Goal: Task Accomplishment & Management: Manage account settings

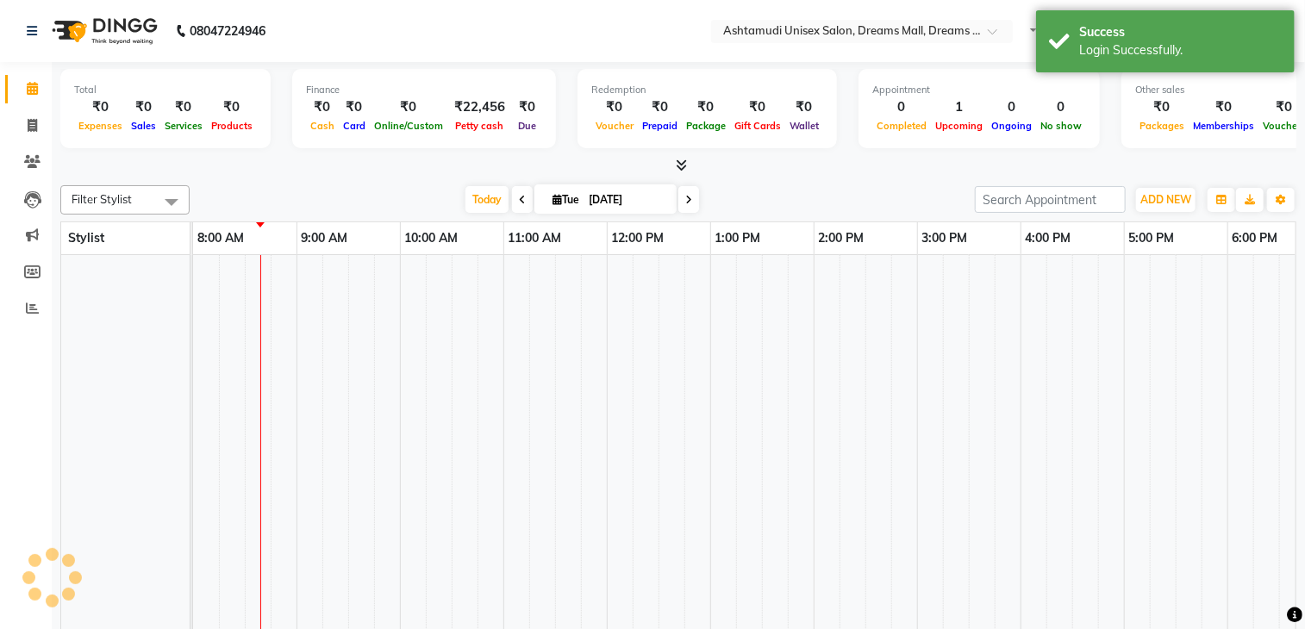
select select "en"
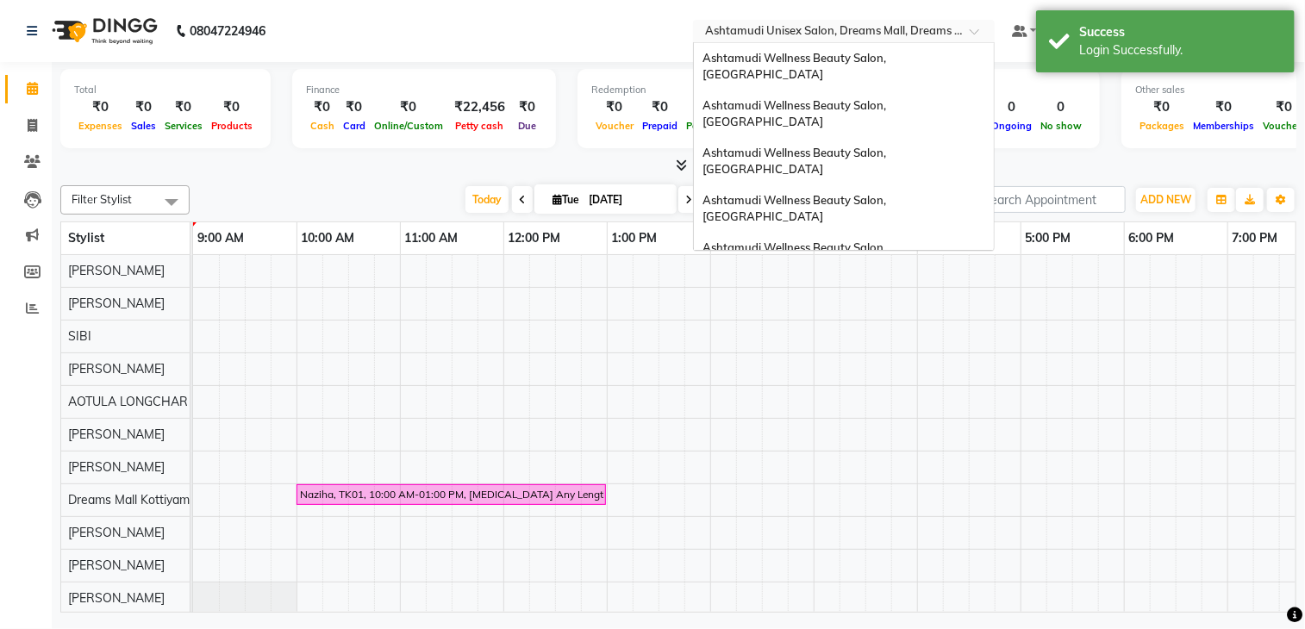
click at [876, 25] on input "text" at bounding box center [827, 32] width 250 height 17
click at [889, 58] on span "Ashtamudi Wellness Beauty Salon, [GEOGRAPHIC_DATA]" at bounding box center [795, 66] width 186 height 31
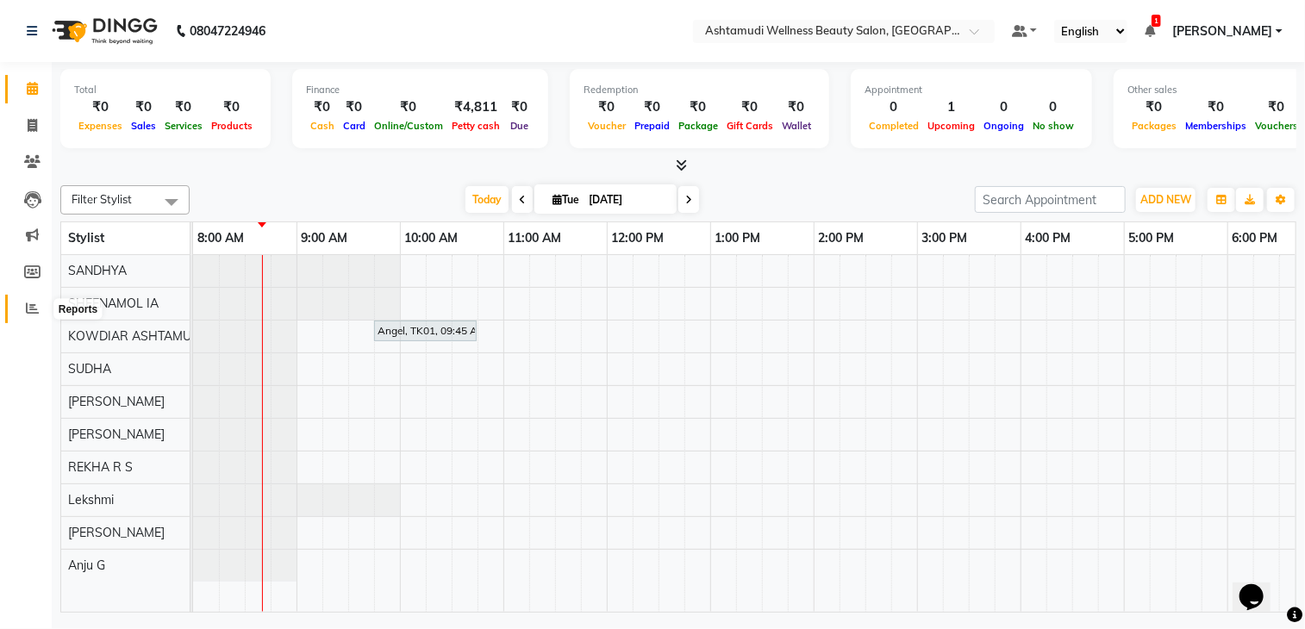
click at [40, 315] on span at bounding box center [32, 309] width 30 height 20
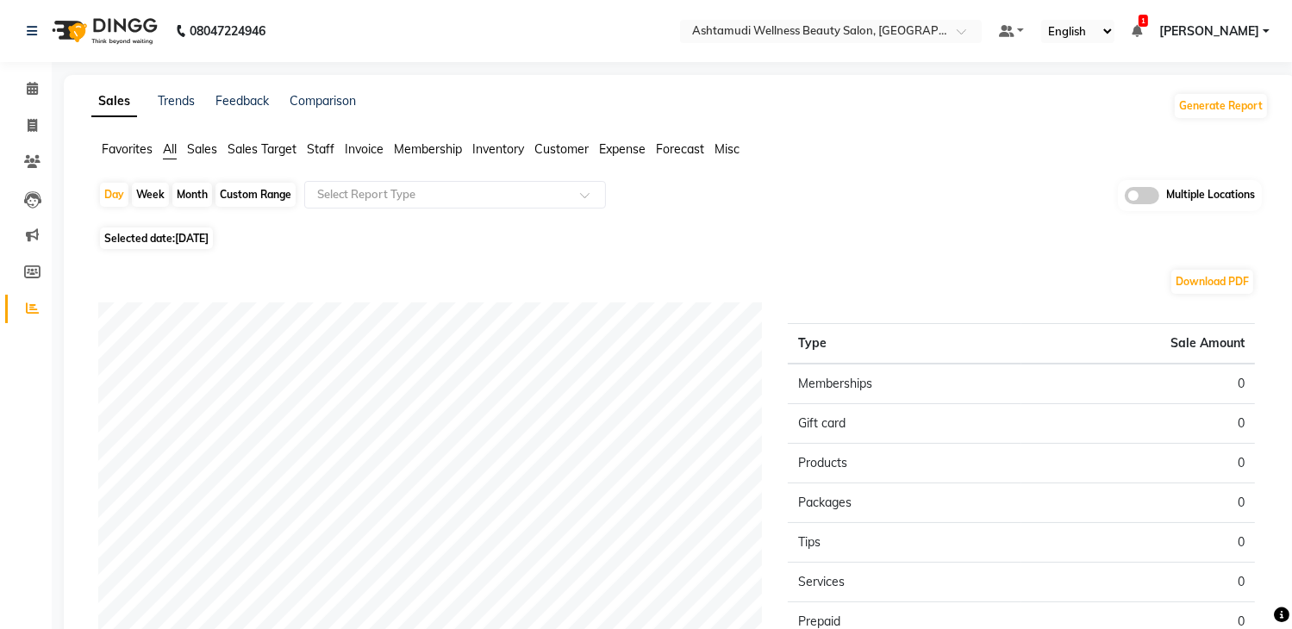
click at [190, 237] on span "[DATE]" at bounding box center [192, 238] width 34 height 13
select select "9"
select select "2025"
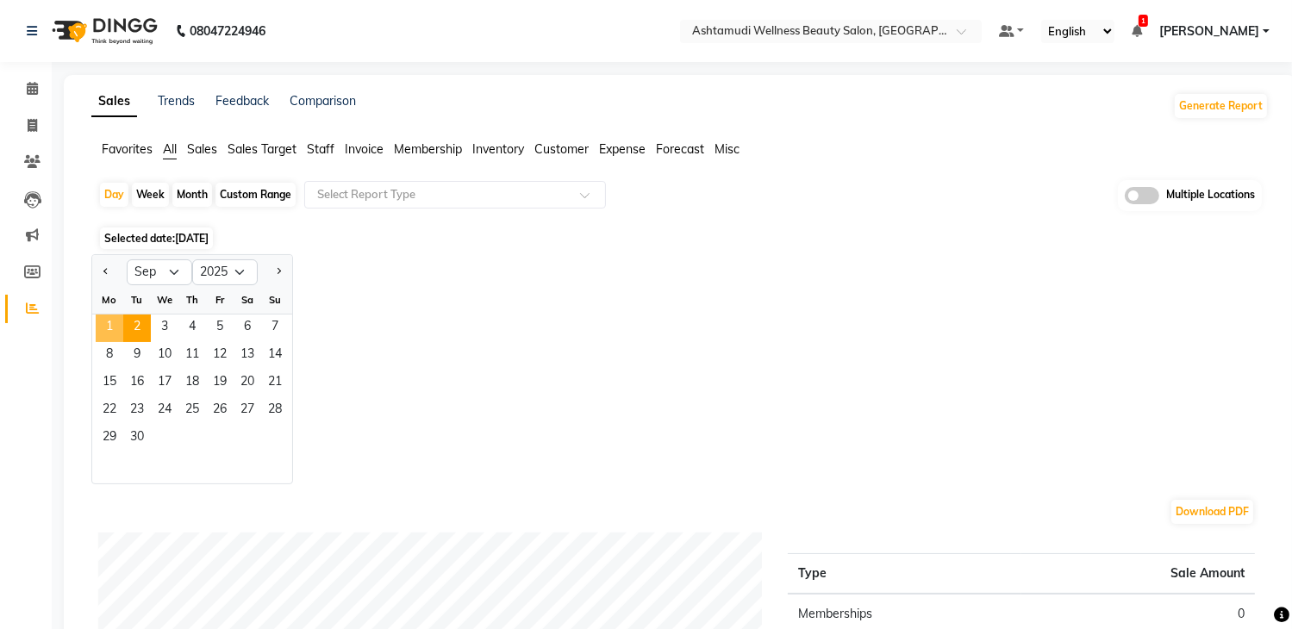
click at [103, 321] on span "1" at bounding box center [110, 329] width 28 height 28
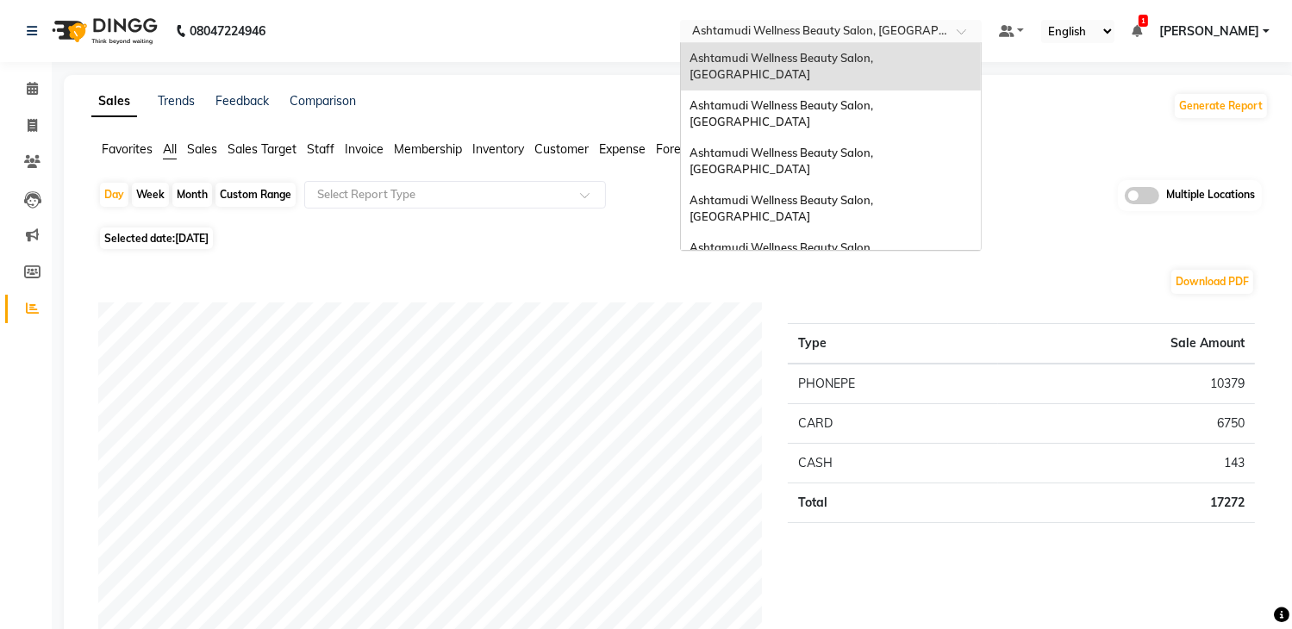
click at [863, 34] on input "text" at bounding box center [814, 32] width 250 height 17
click at [862, 90] on div "Ashtamudi Wellness Beauty Salon, [GEOGRAPHIC_DATA]" at bounding box center [831, 113] width 300 height 47
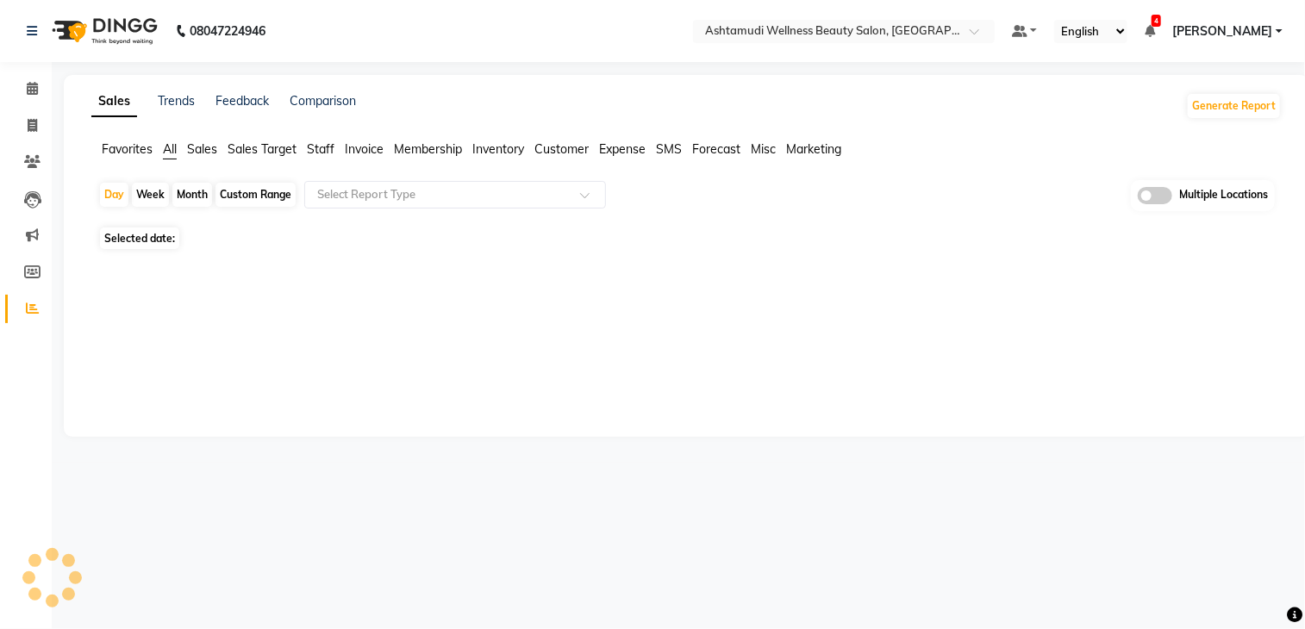
select select "en"
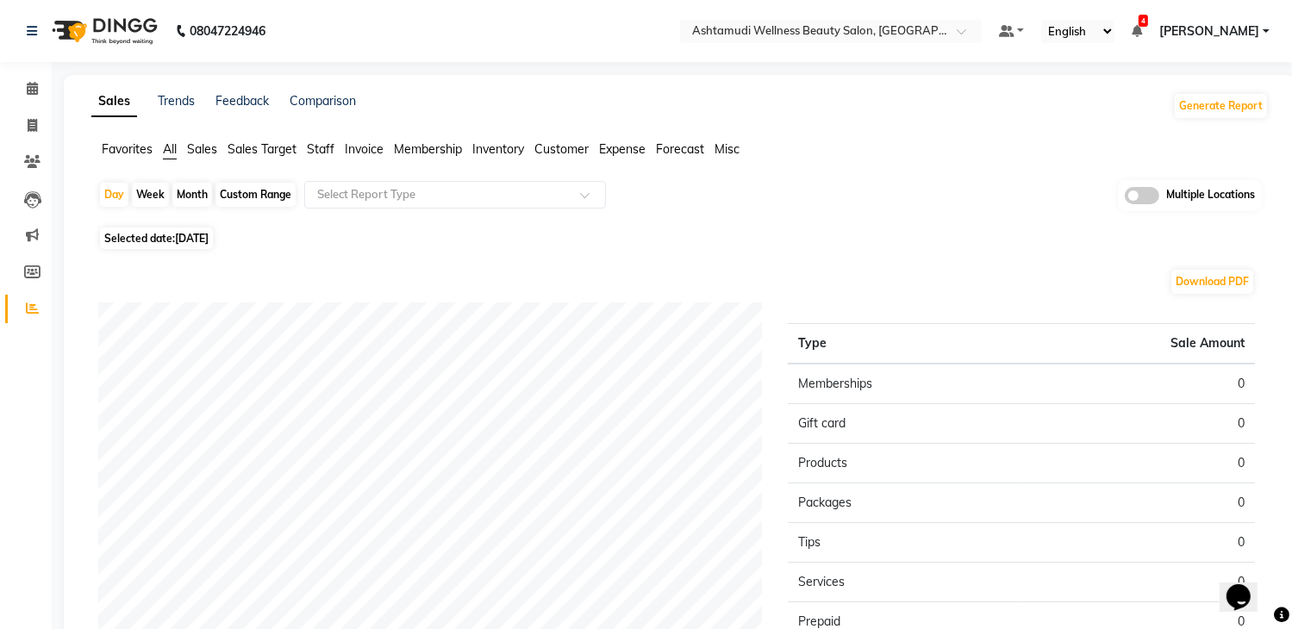
click at [193, 245] on span "Selected date: 02-09-2025" at bounding box center [156, 239] width 113 height 22
select select "9"
select select "2025"
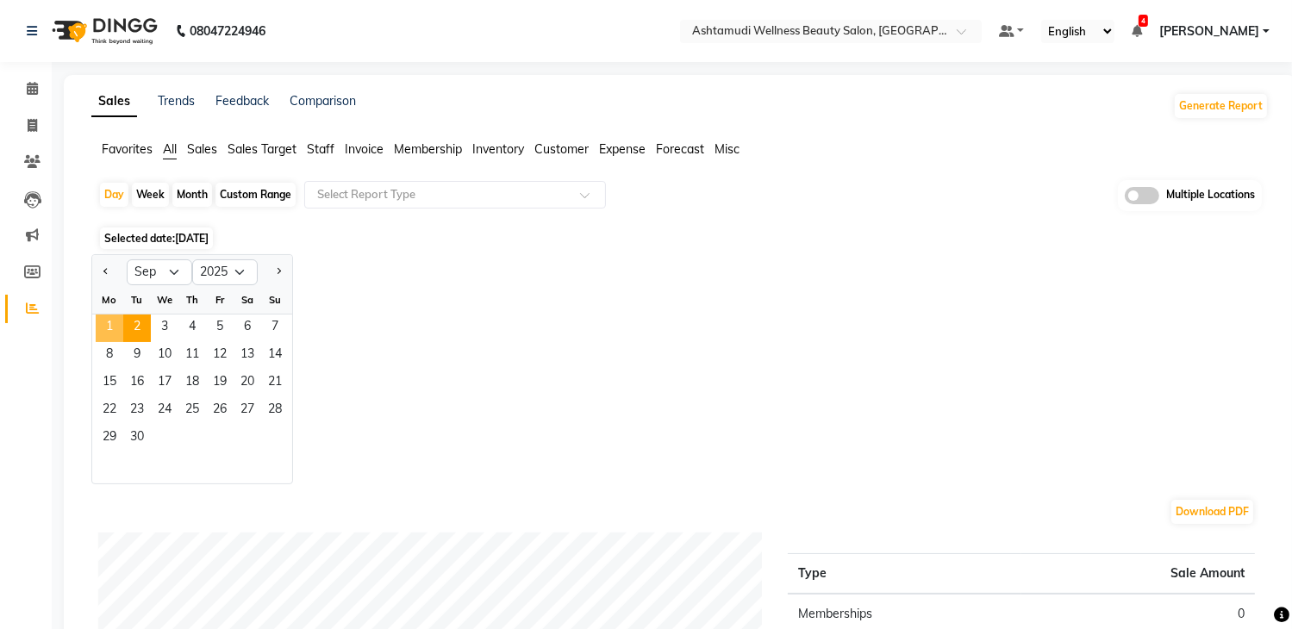
click at [111, 327] on span "1" at bounding box center [110, 329] width 28 height 28
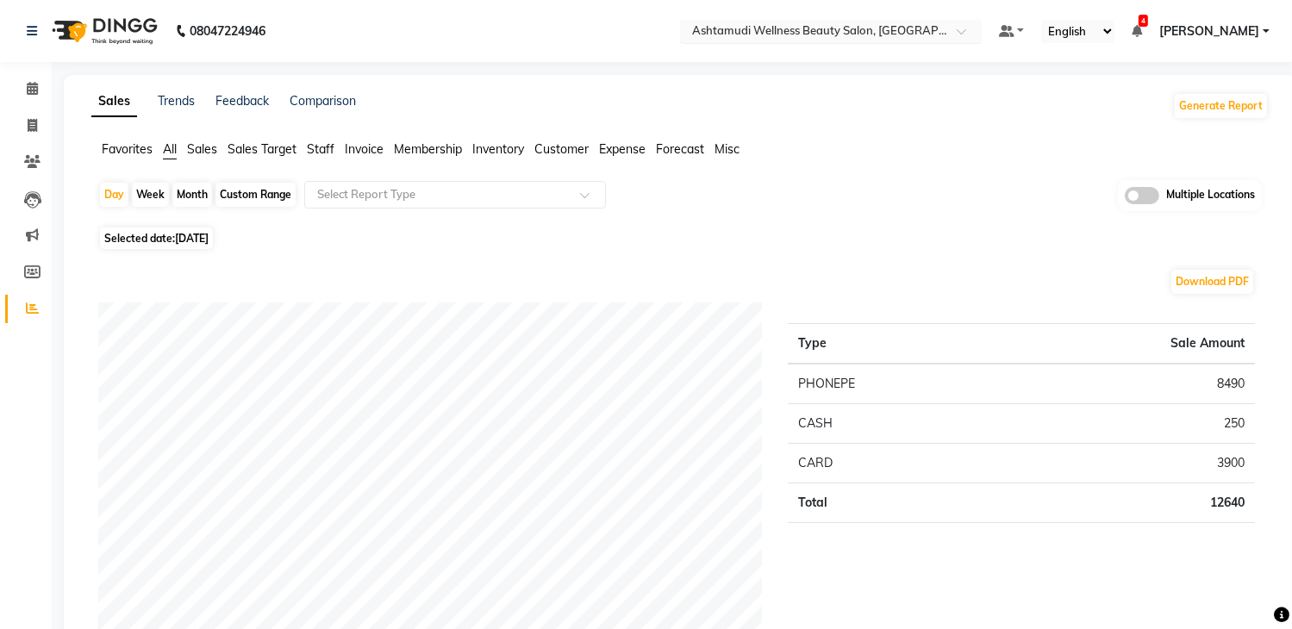
click at [841, 28] on input "text" at bounding box center [814, 32] width 250 height 17
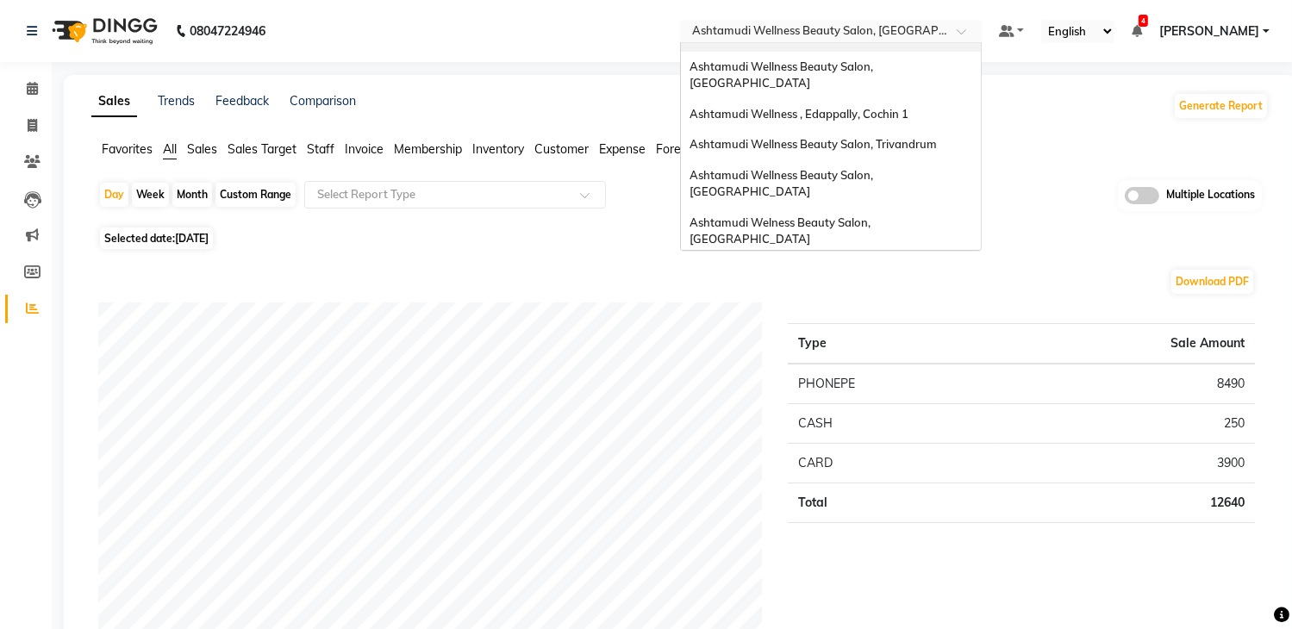
scroll to position [269, 0]
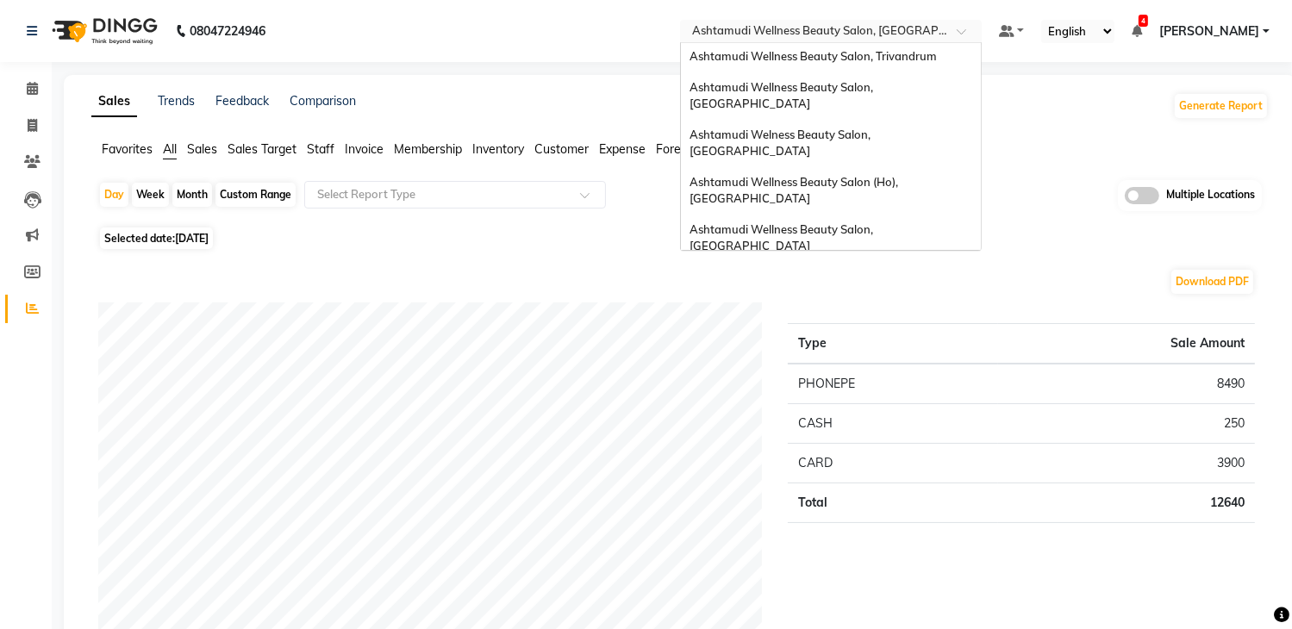
click at [883, 395] on span "Ashtamudi Unisex Salon, Dreams Mall, Dreams Mall Kottiyam" at bounding box center [825, 410] width 273 height 31
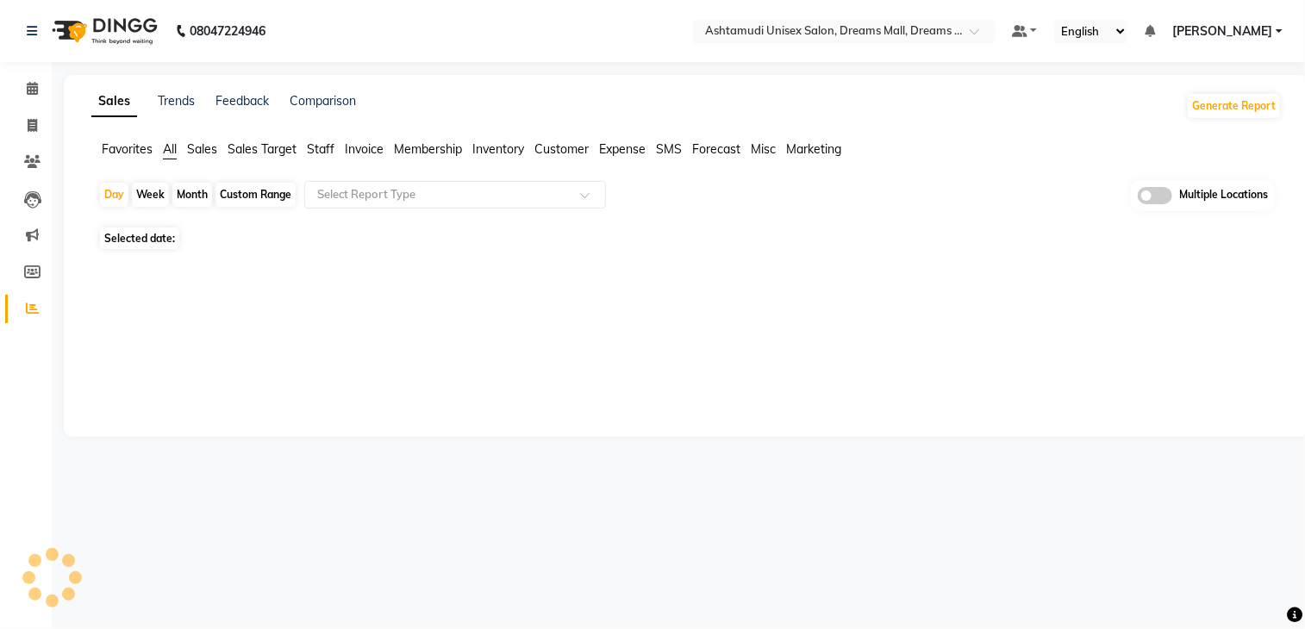
select select "en"
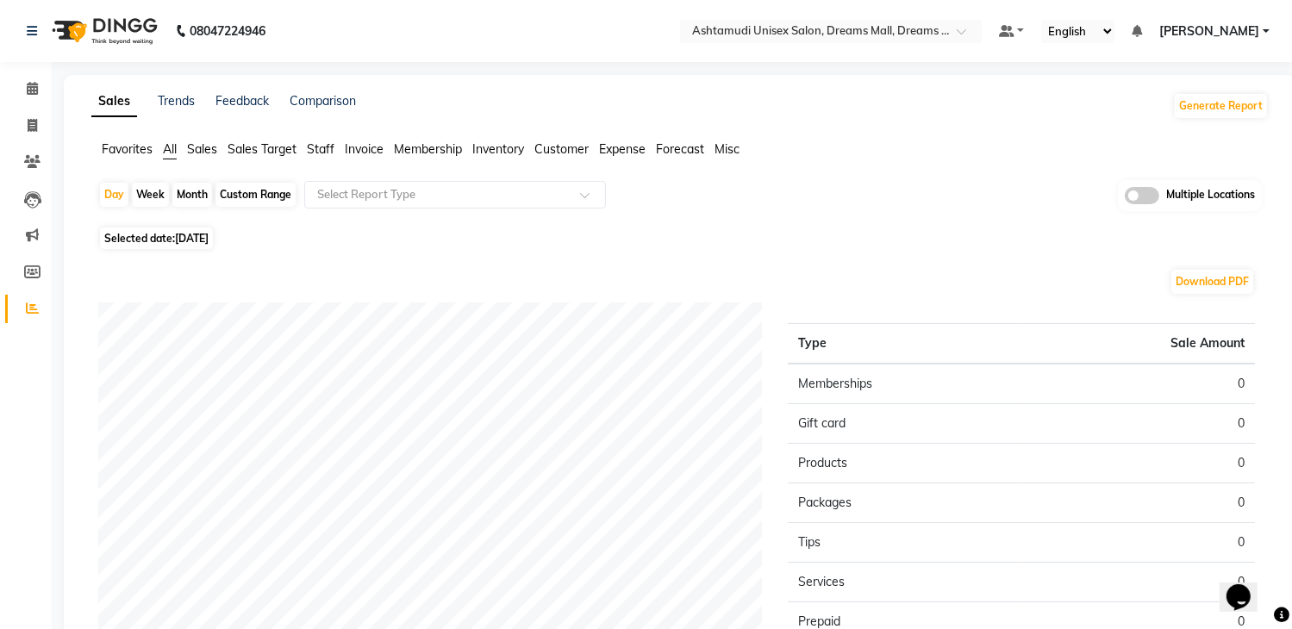
click at [190, 235] on span "[DATE]" at bounding box center [192, 238] width 34 height 13
select select "9"
select select "2025"
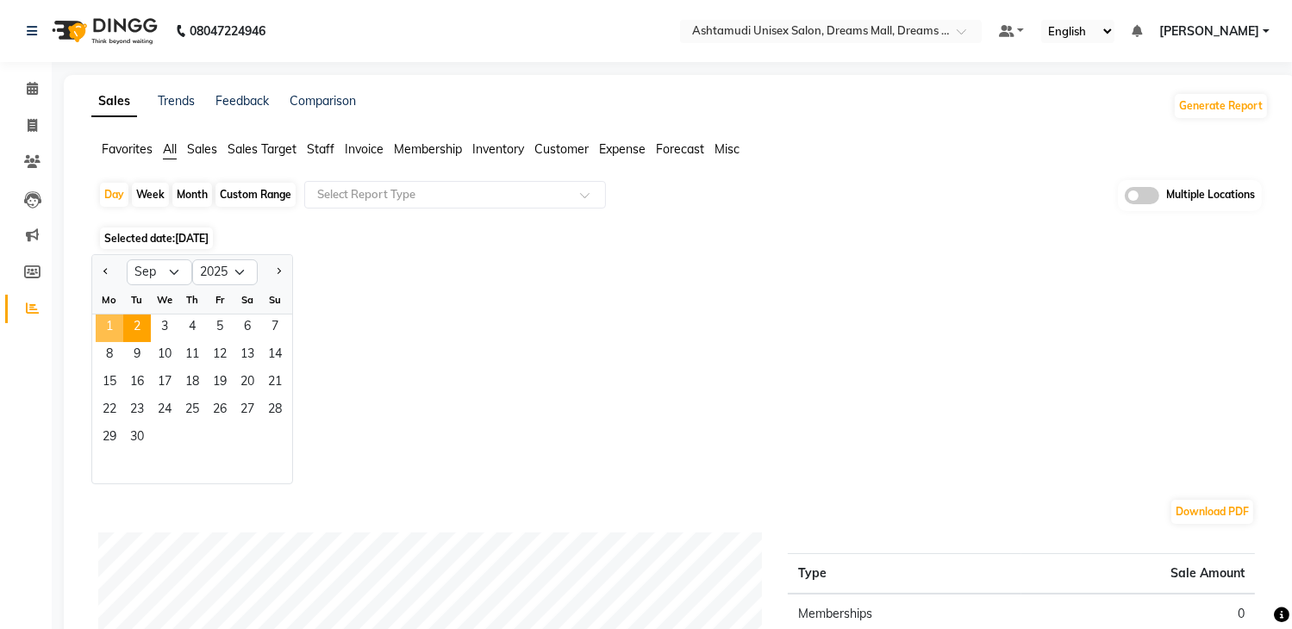
click at [107, 324] on span "1" at bounding box center [110, 329] width 28 height 28
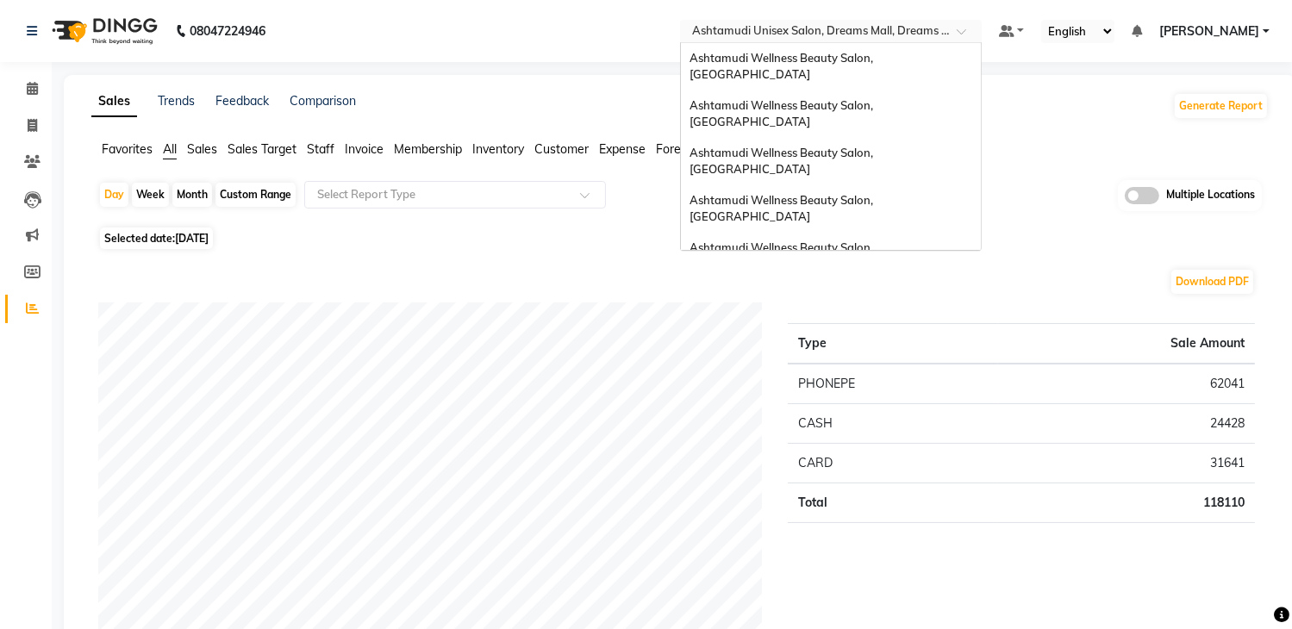
click at [839, 26] on input "text" at bounding box center [814, 32] width 250 height 17
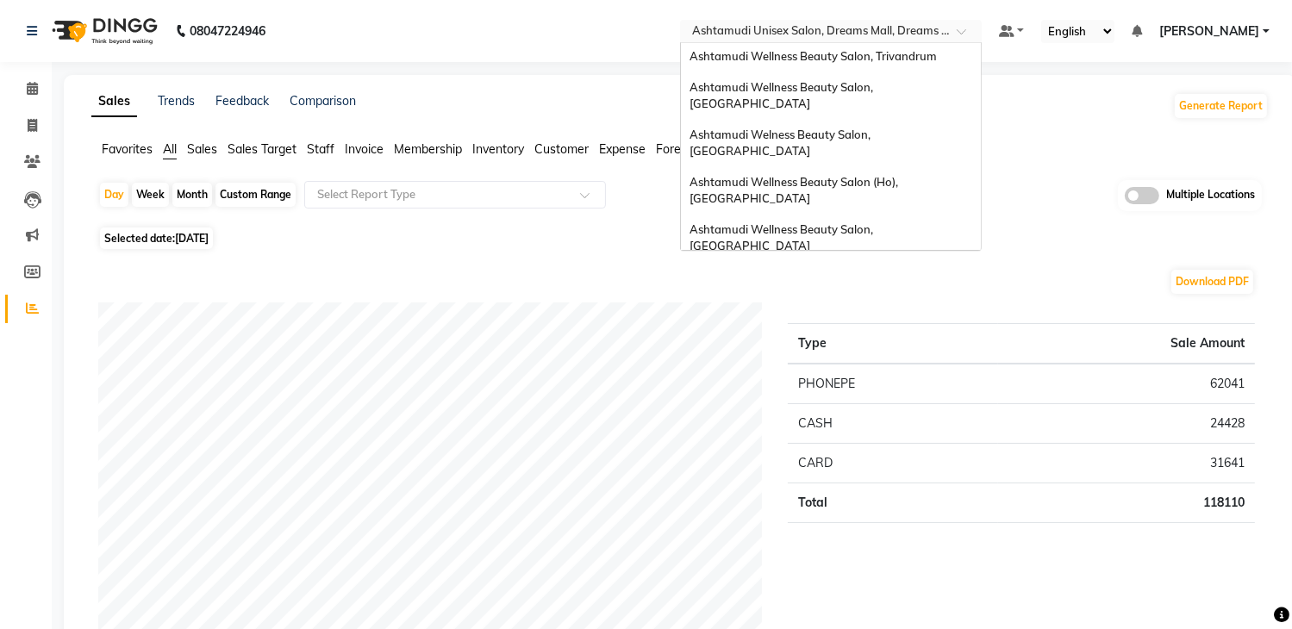
click at [858, 270] on span "Ashtamudi Wellness Beauty Salon, [GEOGRAPHIC_DATA]" at bounding box center [782, 285] width 186 height 31
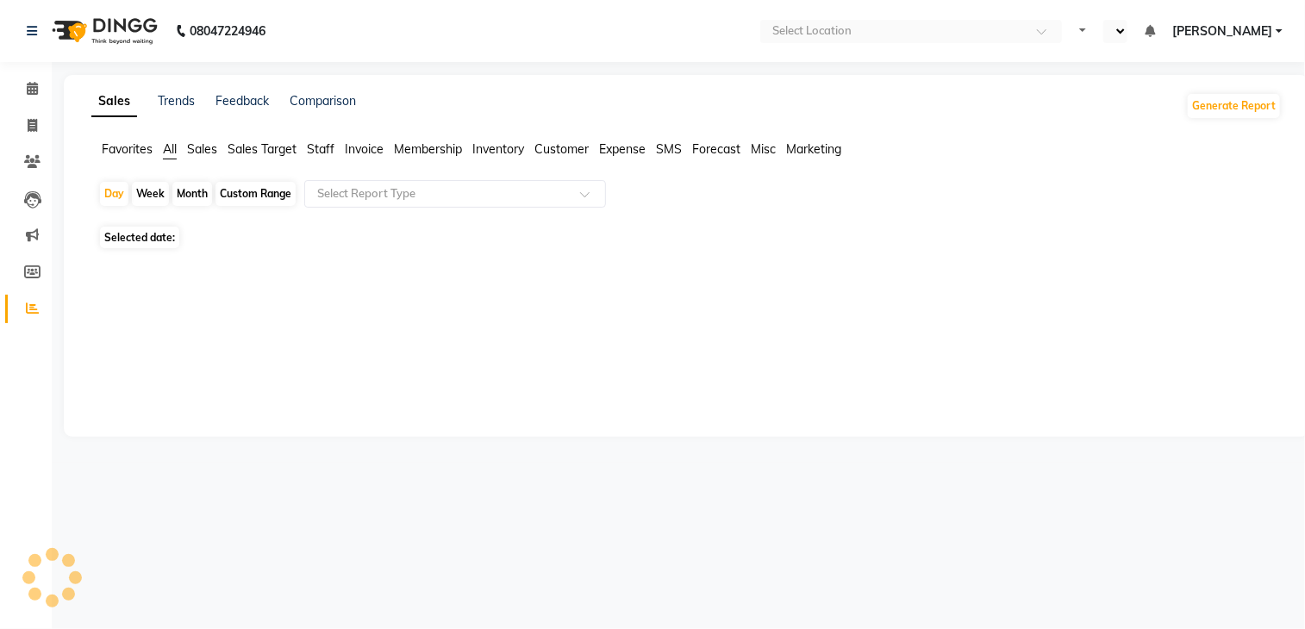
select select "en"
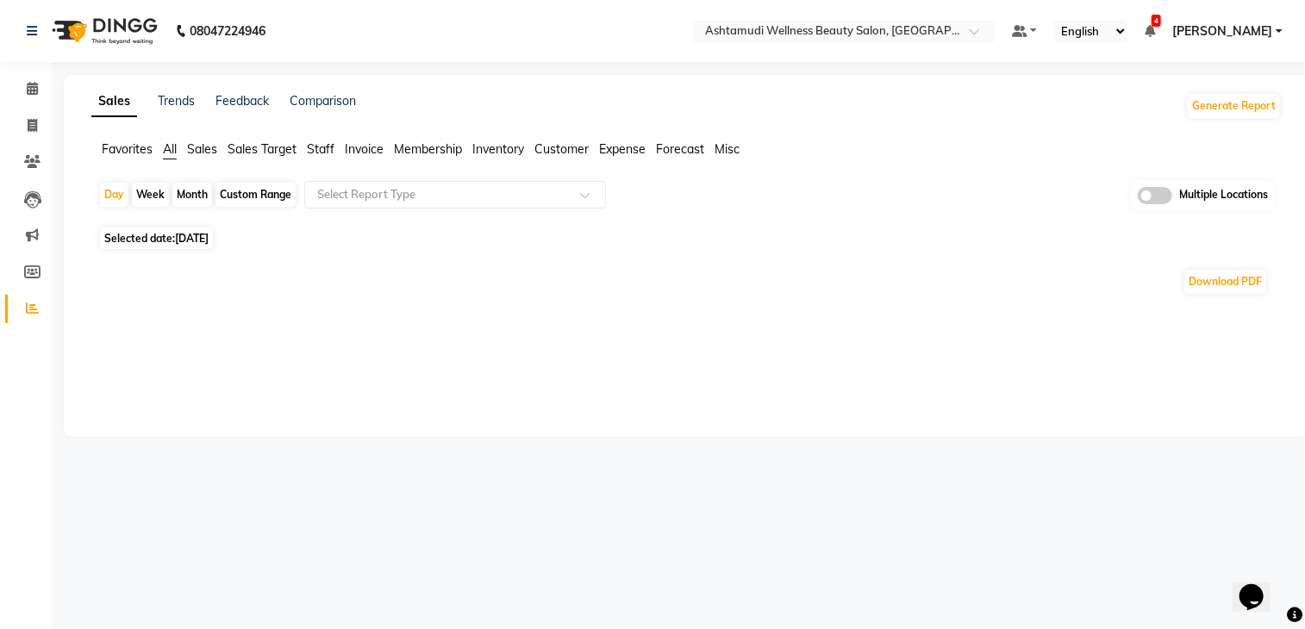
click at [159, 240] on span "Selected date: 02-09-2025" at bounding box center [156, 239] width 113 height 22
select select "9"
select select "2025"
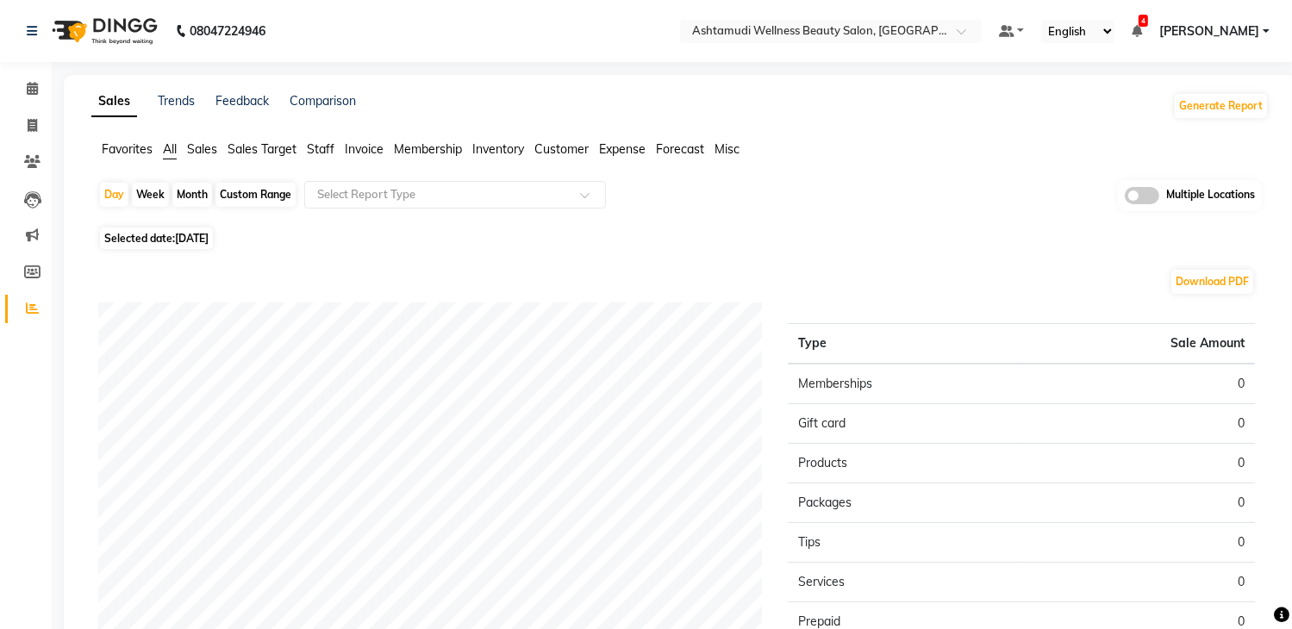
click at [203, 241] on span "[DATE]" at bounding box center [192, 238] width 34 height 13
select select "9"
select select "2025"
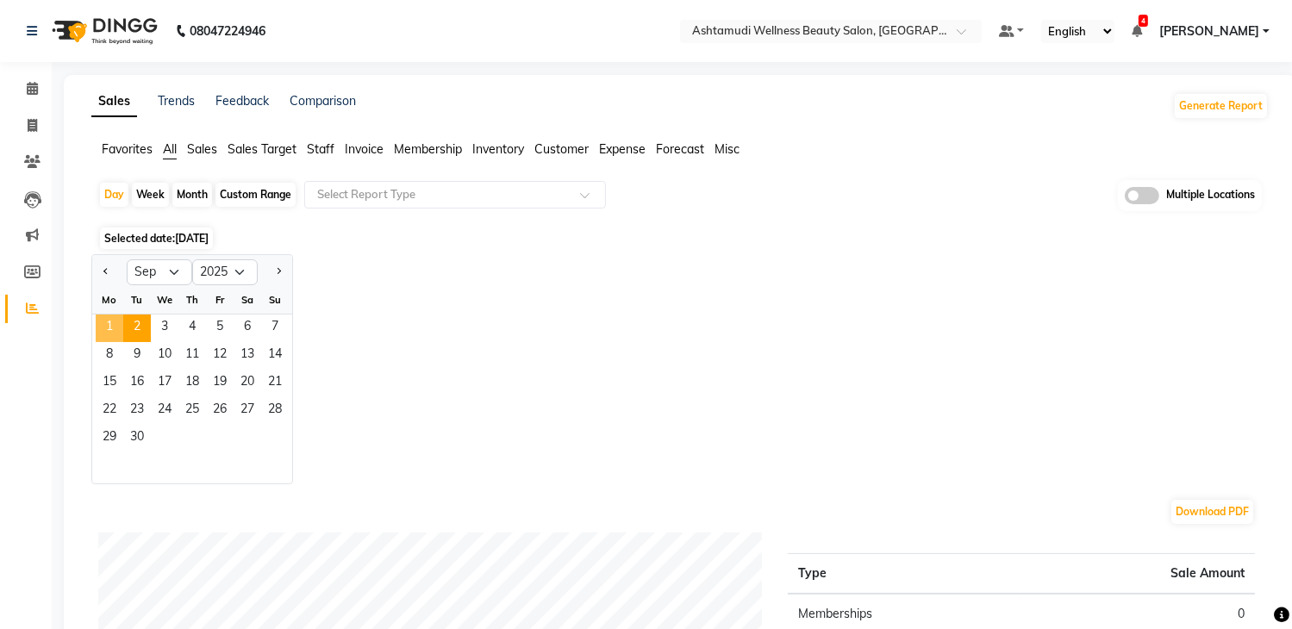
click at [116, 325] on span "1" at bounding box center [110, 329] width 28 height 28
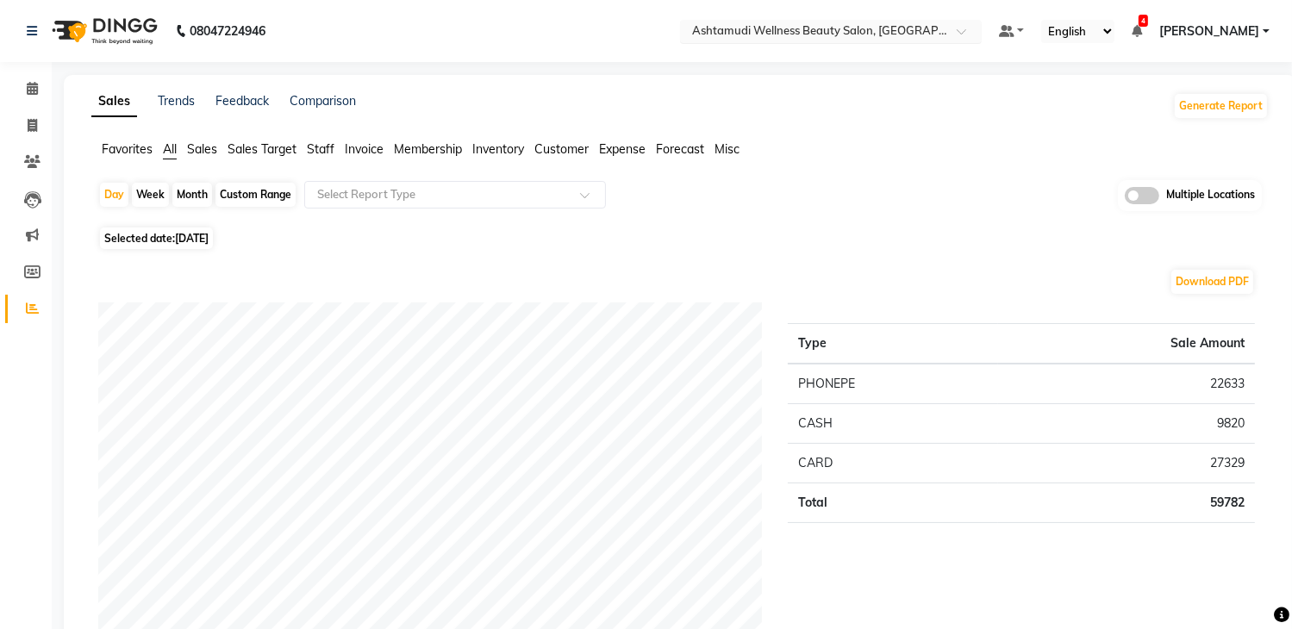
click at [854, 24] on input "text" at bounding box center [814, 32] width 250 height 17
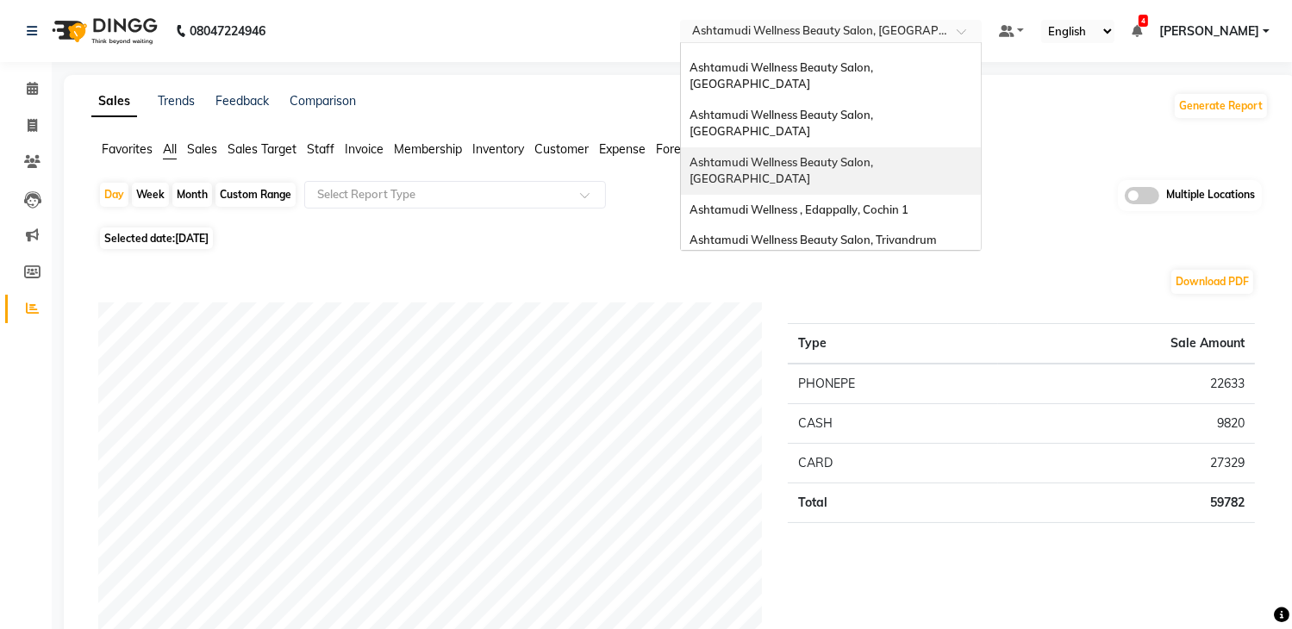
scroll to position [86, 0]
click at [876, 263] on span "Ashtamudi Wellness Beauty Salon, [GEOGRAPHIC_DATA]" at bounding box center [782, 278] width 186 height 31
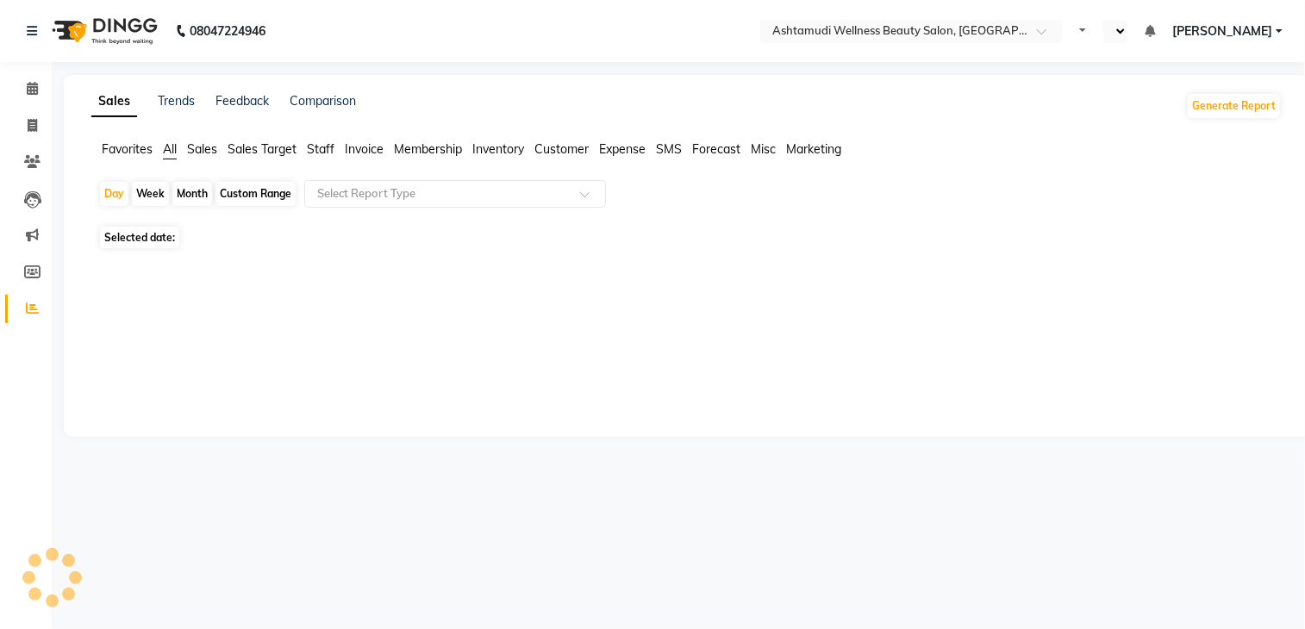
select select "en"
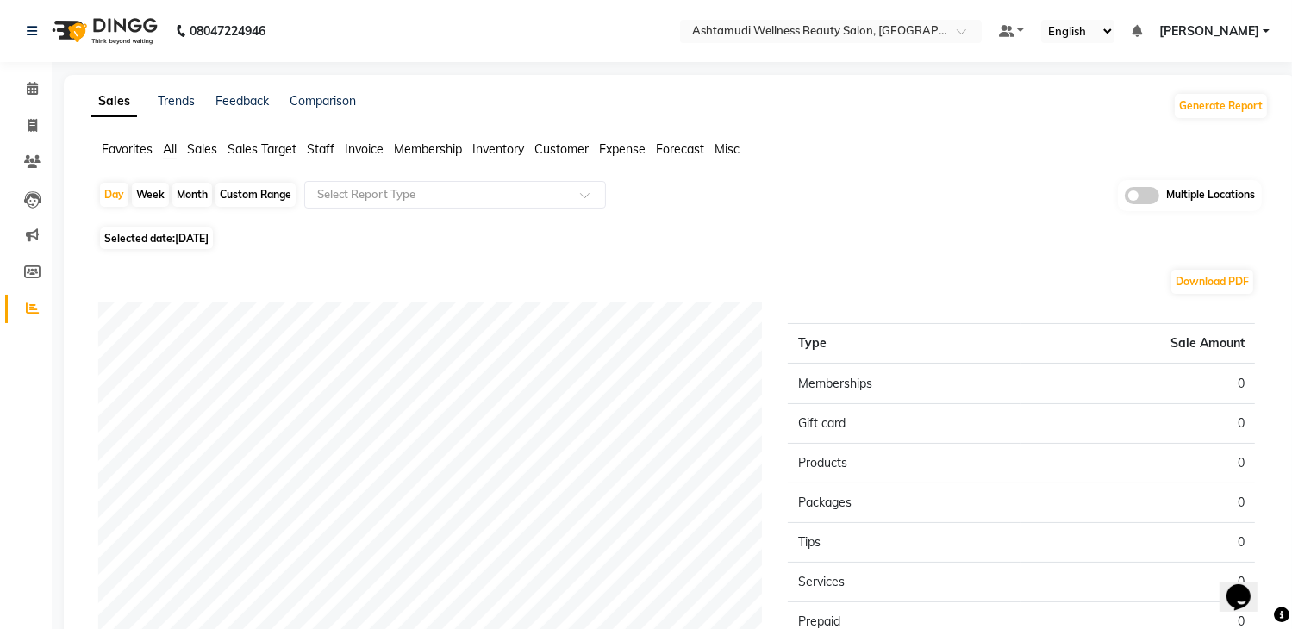
click at [209, 236] on span "[DATE]" at bounding box center [192, 238] width 34 height 13
select select "9"
select select "2025"
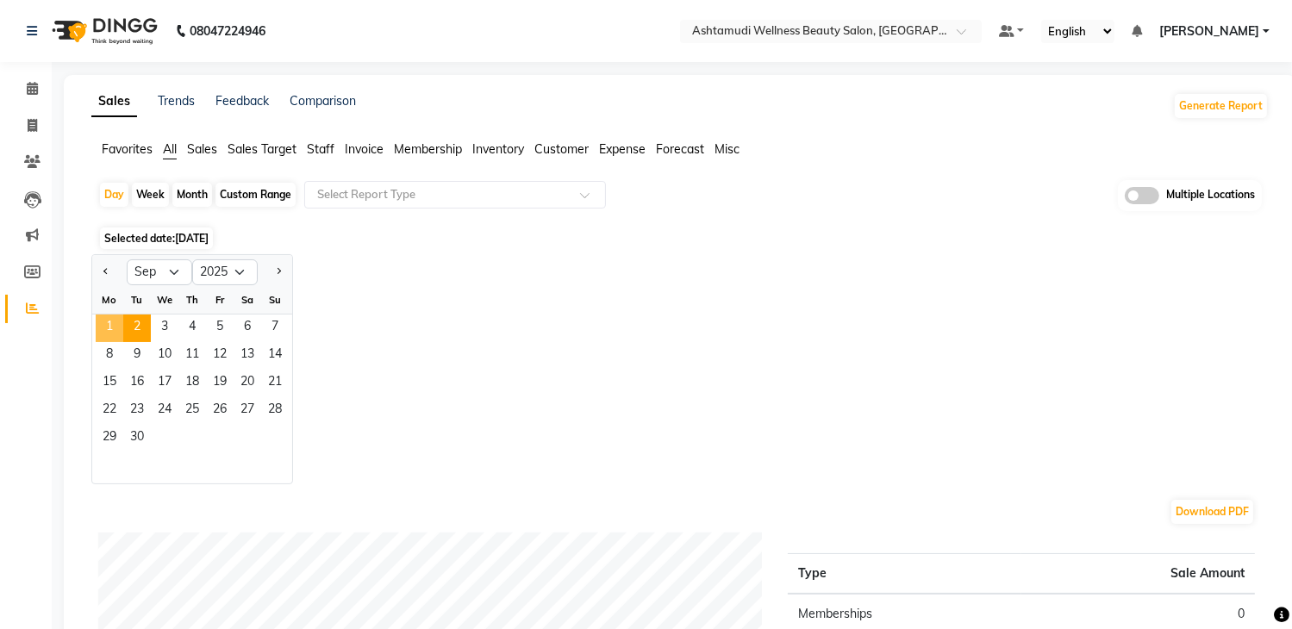
click at [114, 326] on span "1" at bounding box center [110, 329] width 28 height 28
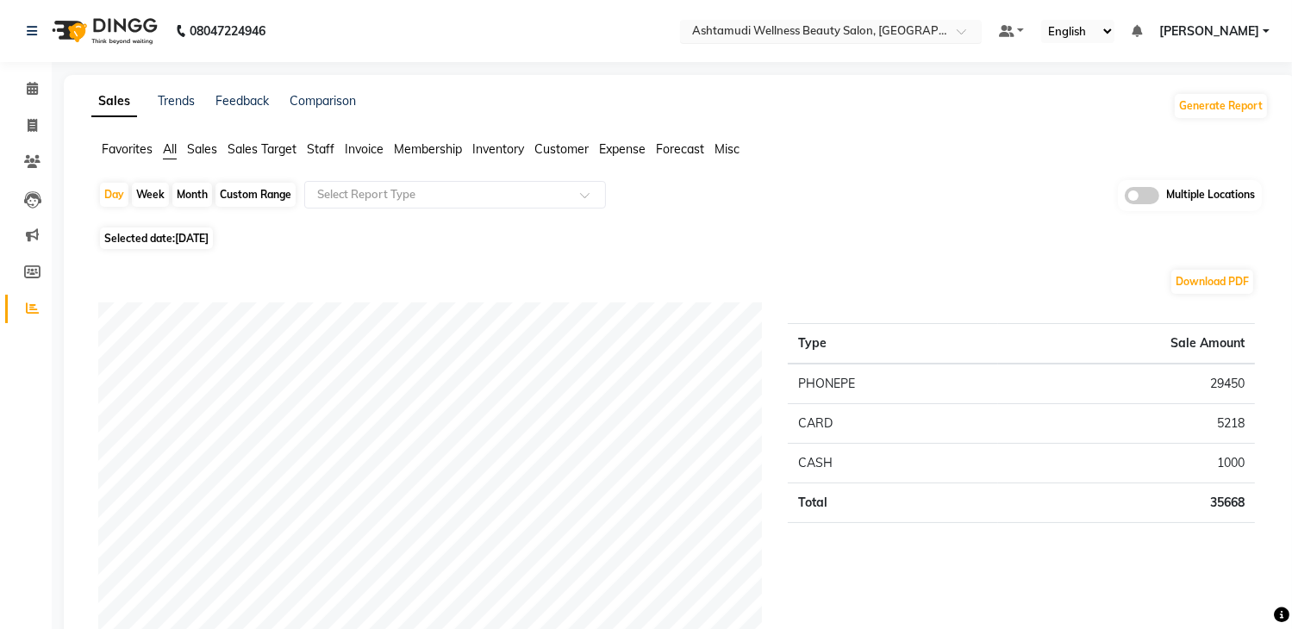
click at [904, 24] on input "text" at bounding box center [814, 32] width 250 height 17
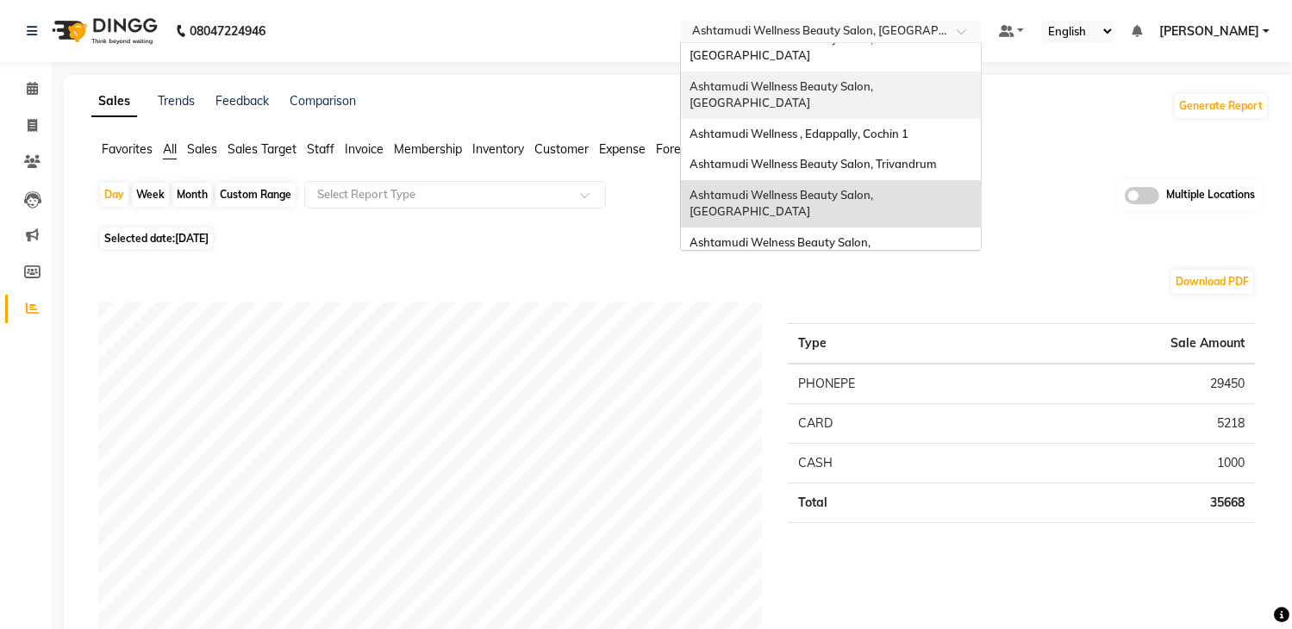
scroll to position [172, 0]
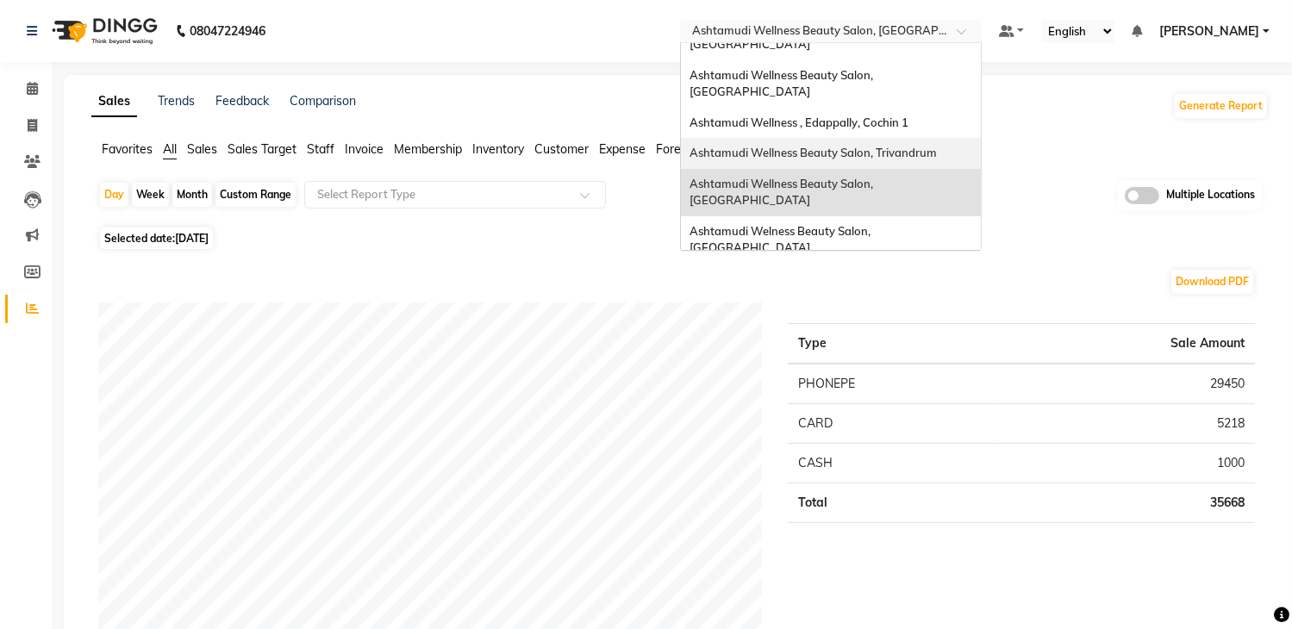
click at [895, 146] on span "Ashtamudi Wellness Beauty Salon, Trivandrum" at bounding box center [812, 153] width 247 height 14
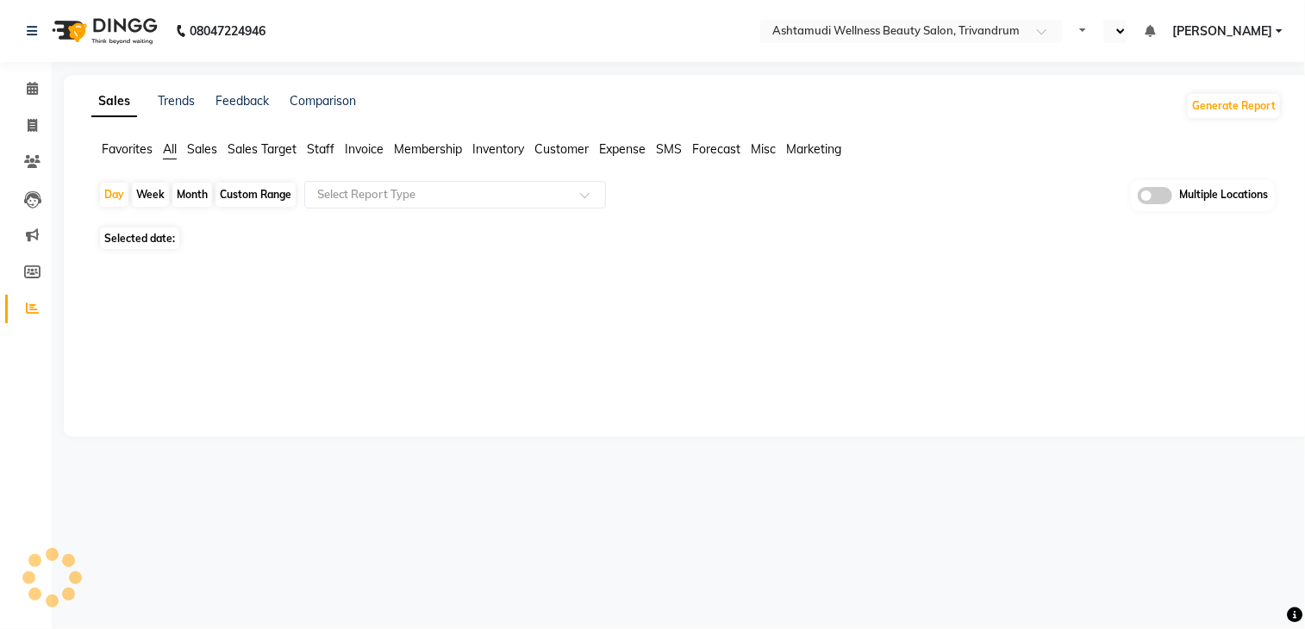
select select "en"
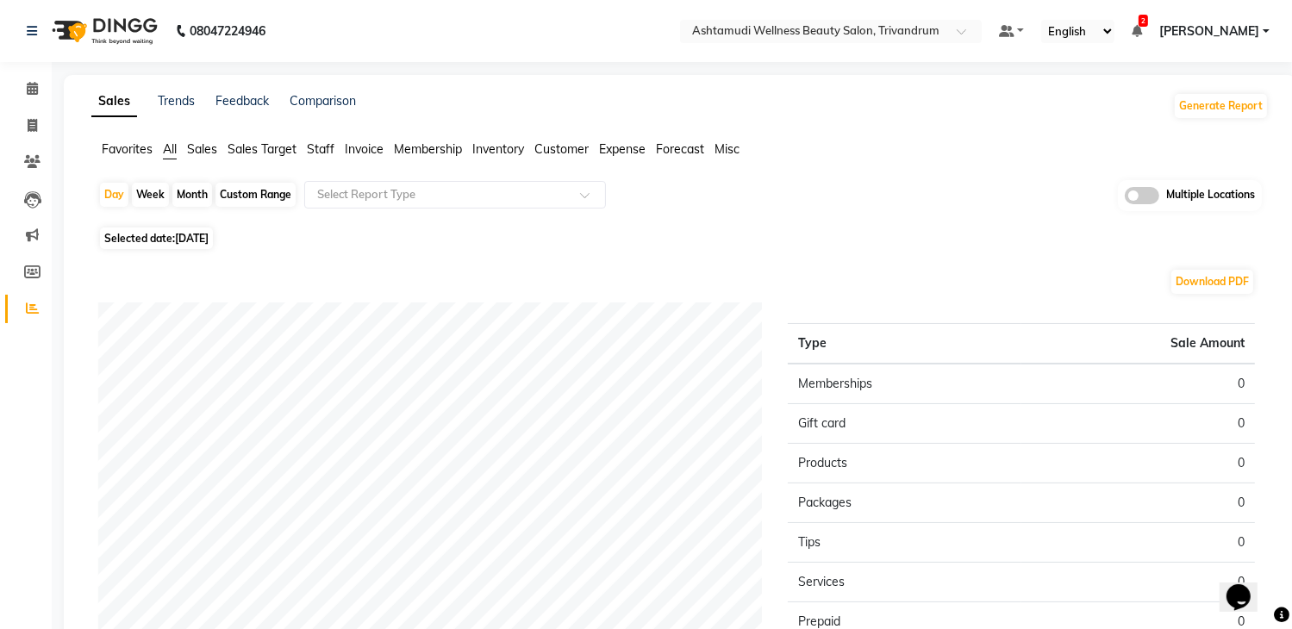
click at [203, 240] on span "[DATE]" at bounding box center [192, 238] width 34 height 13
select select "9"
select select "2025"
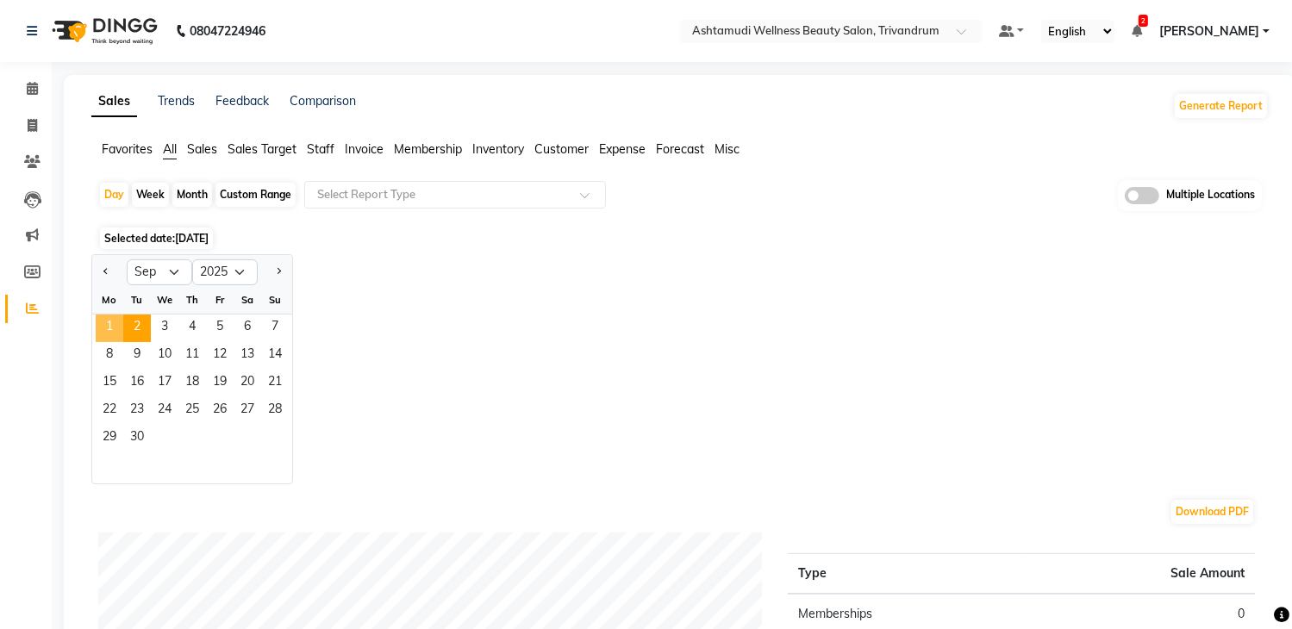
click at [117, 328] on span "1" at bounding box center [110, 329] width 28 height 28
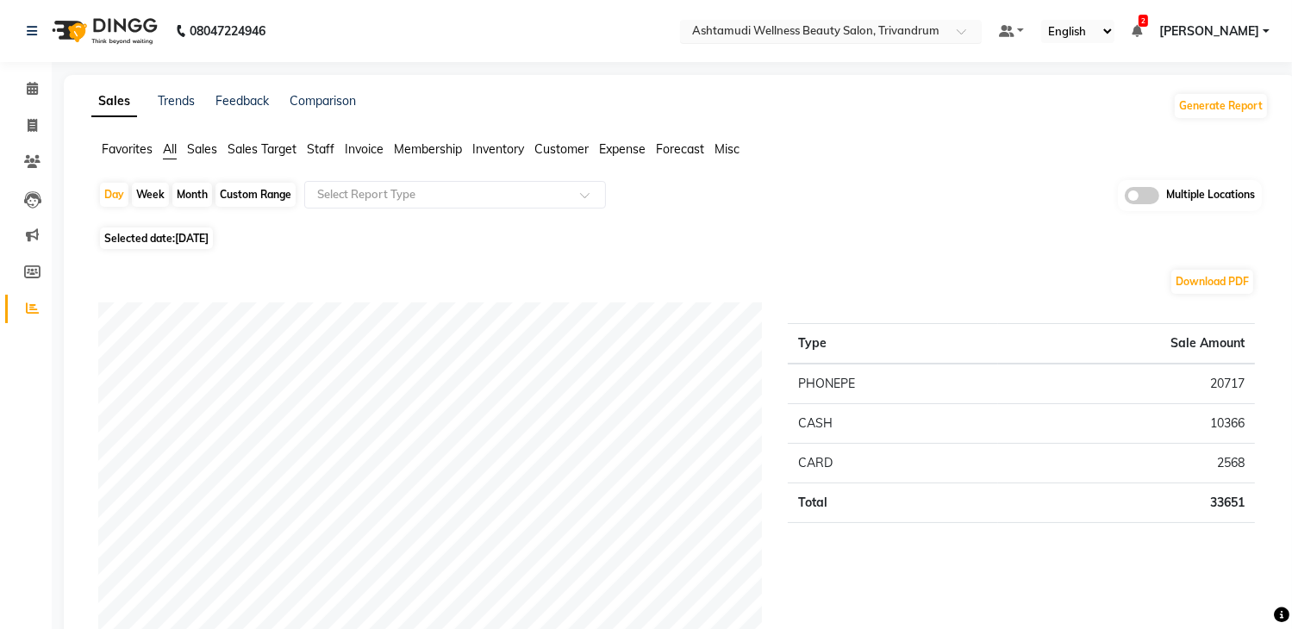
click at [851, 37] on input "text" at bounding box center [814, 32] width 250 height 17
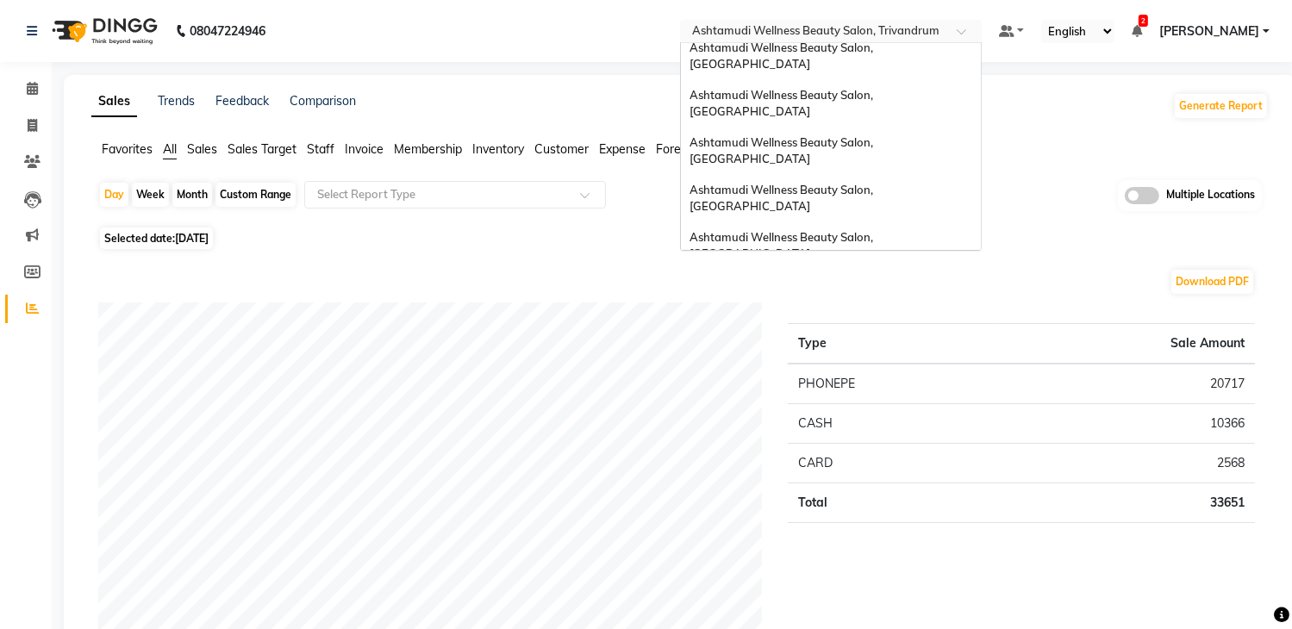
scroll to position [10, 0]
click at [876, 135] on span "Ashtamudi Wellness Beauty Salon, [GEOGRAPHIC_DATA]" at bounding box center [782, 150] width 186 height 31
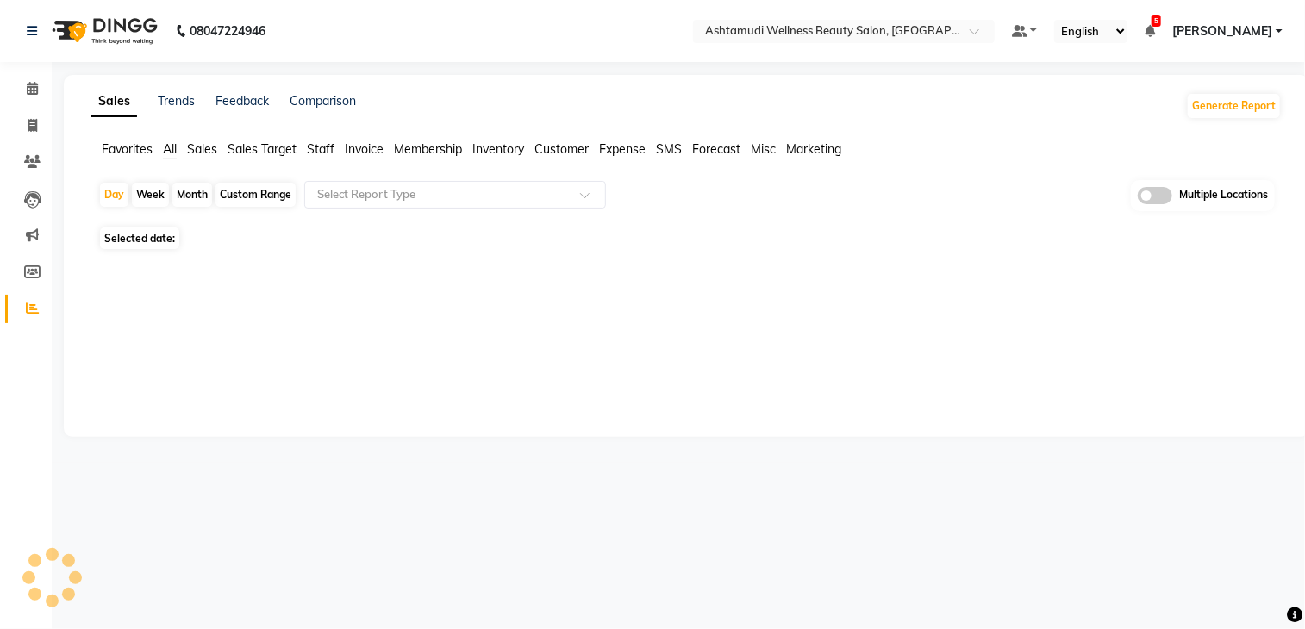
select select "en"
click at [209, 234] on span "[DATE]" at bounding box center [192, 238] width 34 height 13
select select "9"
select select "2025"
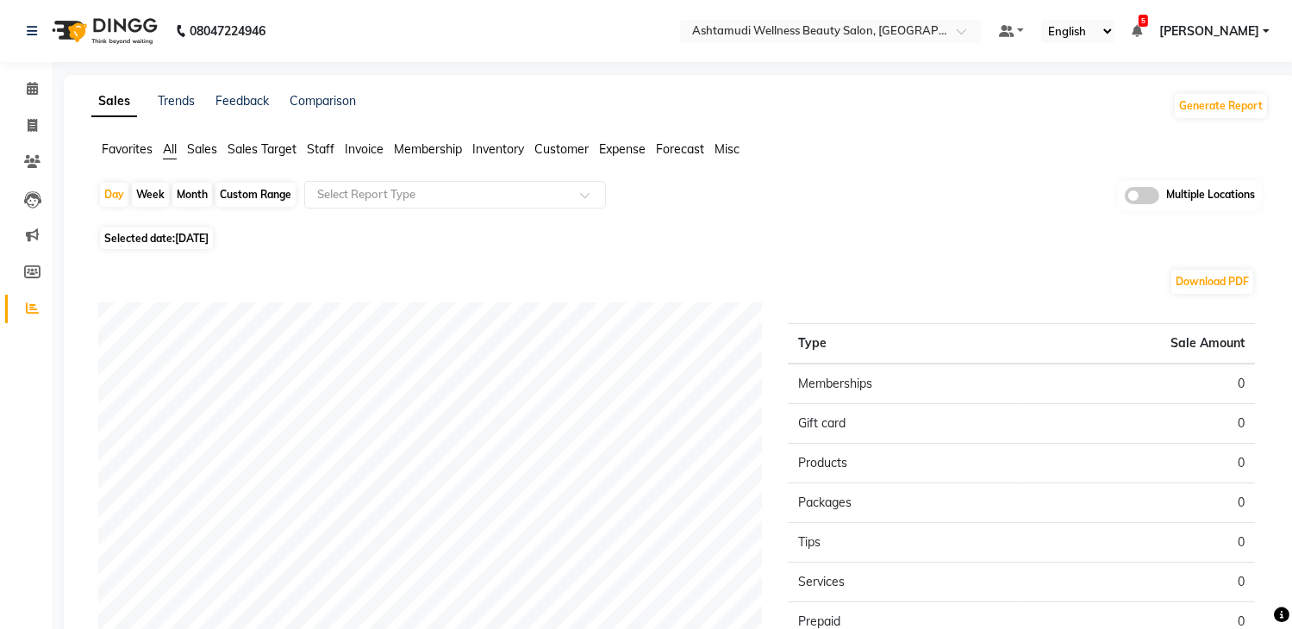
click at [209, 236] on span "[DATE]" at bounding box center [192, 238] width 34 height 13
select select "9"
select select "2025"
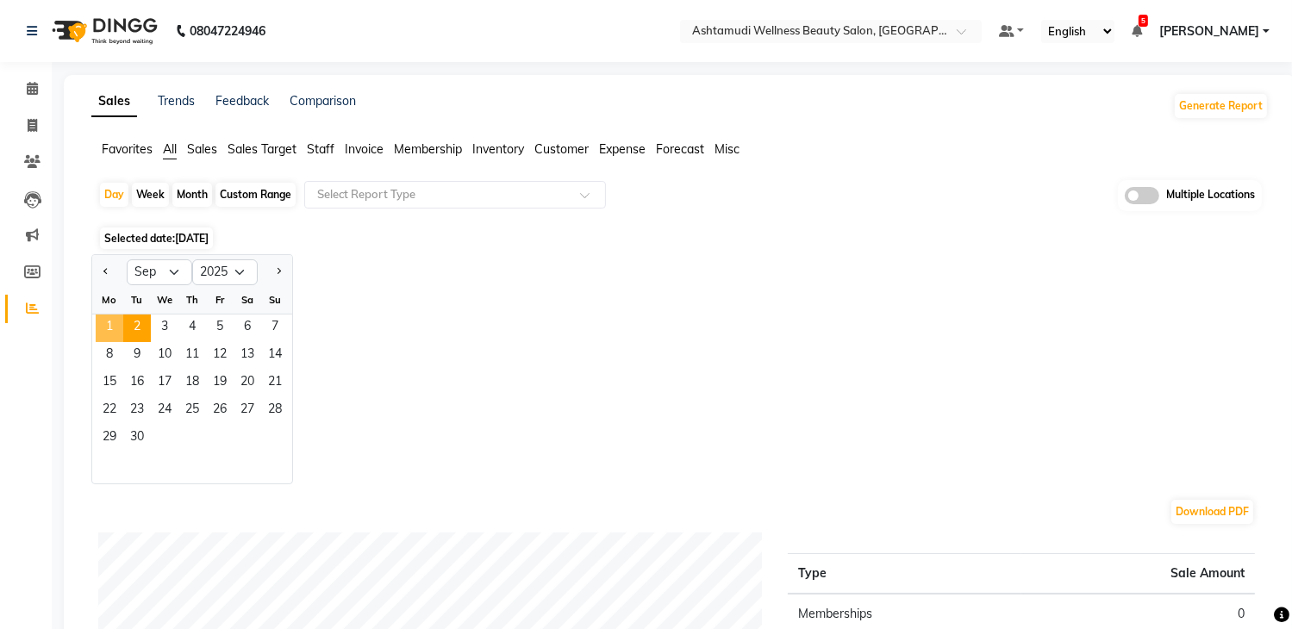
click at [110, 325] on span "1" at bounding box center [110, 329] width 28 height 28
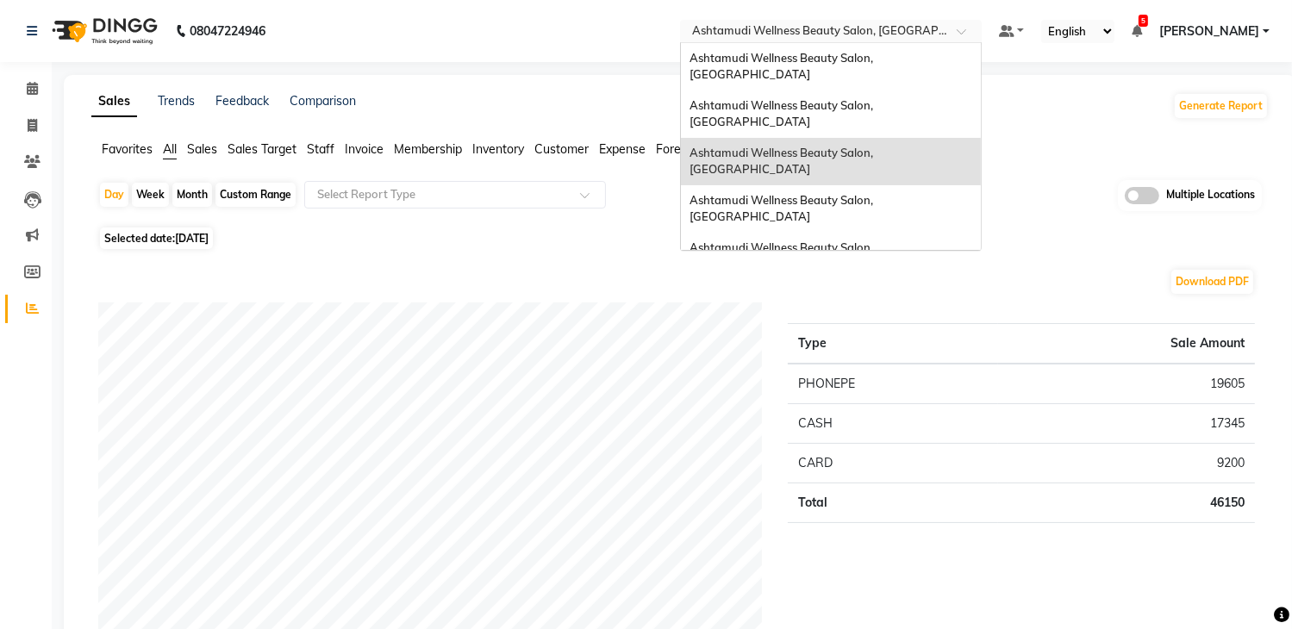
click at [851, 34] on input "text" at bounding box center [814, 32] width 250 height 17
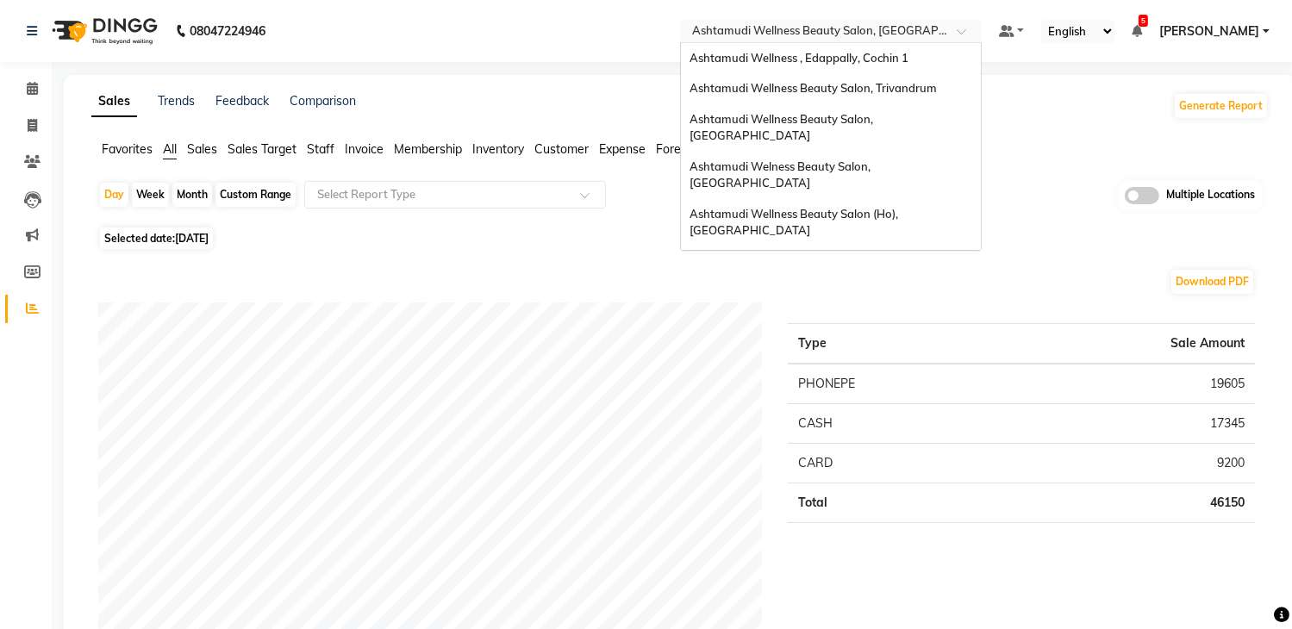
scroll to position [259, 0]
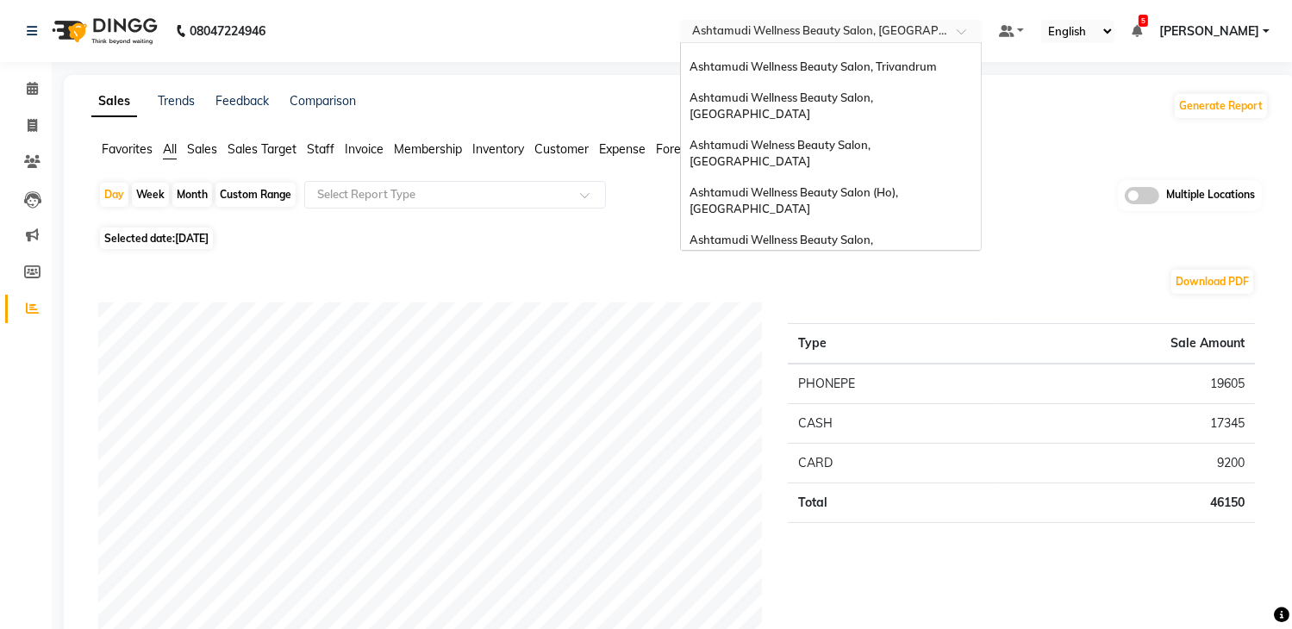
click at [874, 320] on div "Ashtamudi Beauty Lounge, [GEOGRAPHIC_DATA]" at bounding box center [831, 335] width 300 height 31
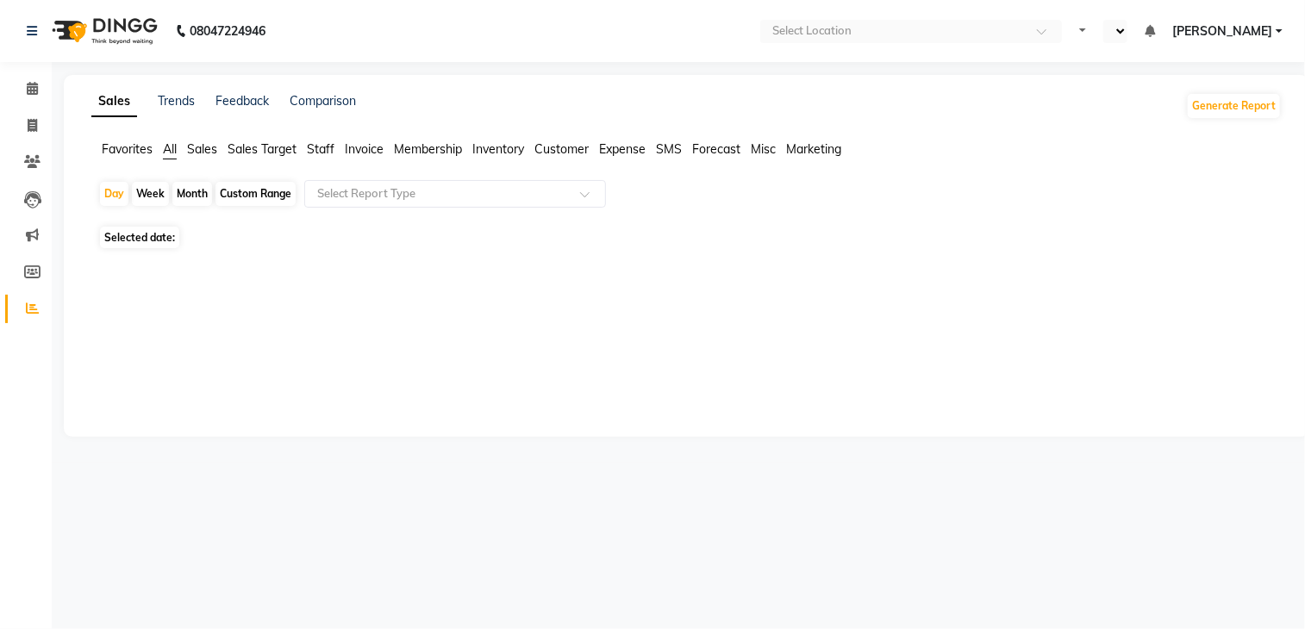
select select "en"
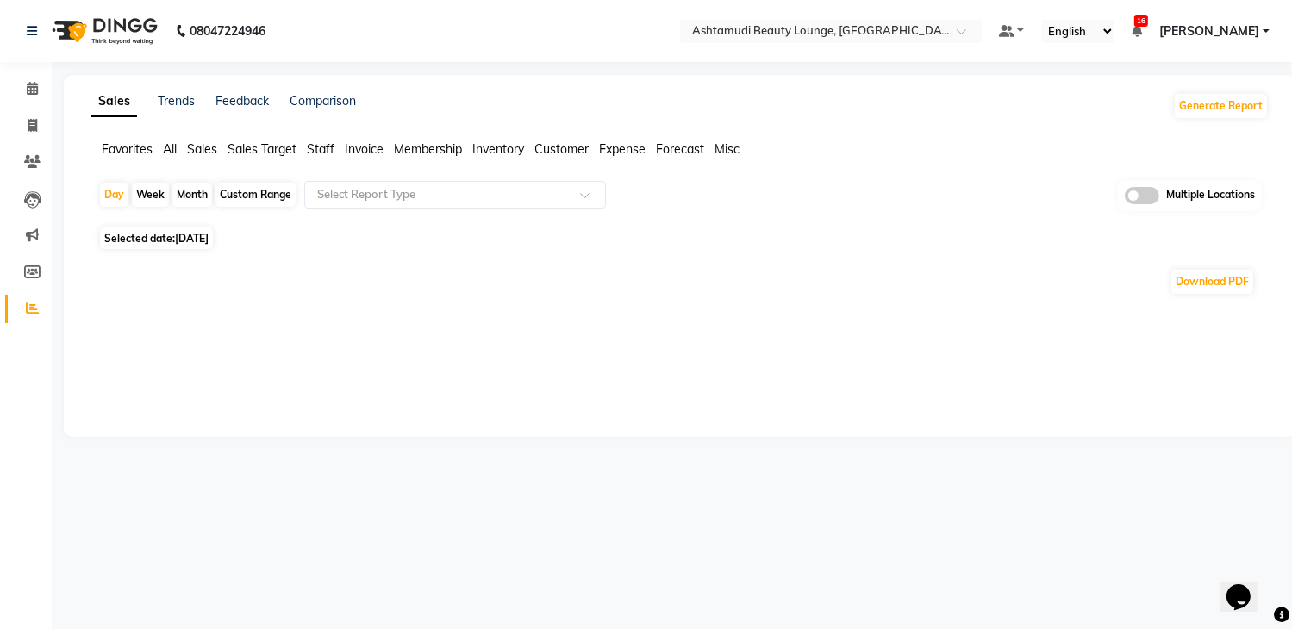
click at [191, 234] on span "[DATE]" at bounding box center [192, 238] width 34 height 13
select select "9"
select select "2025"
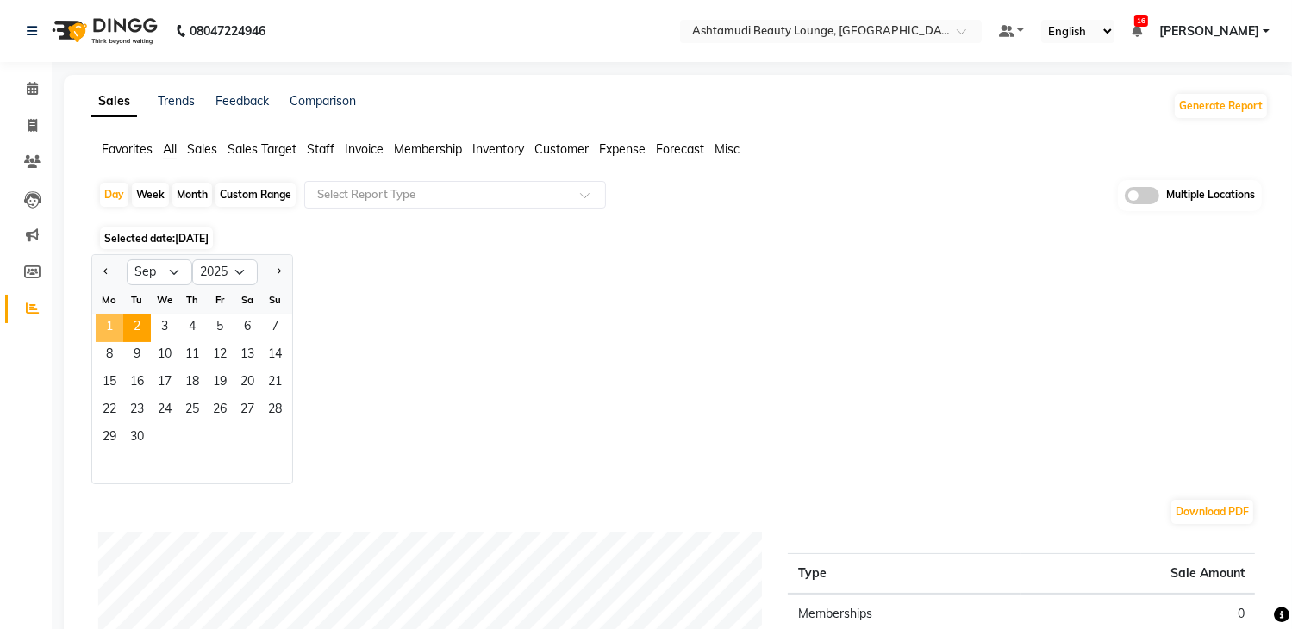
click at [113, 325] on span "1" at bounding box center [110, 329] width 28 height 28
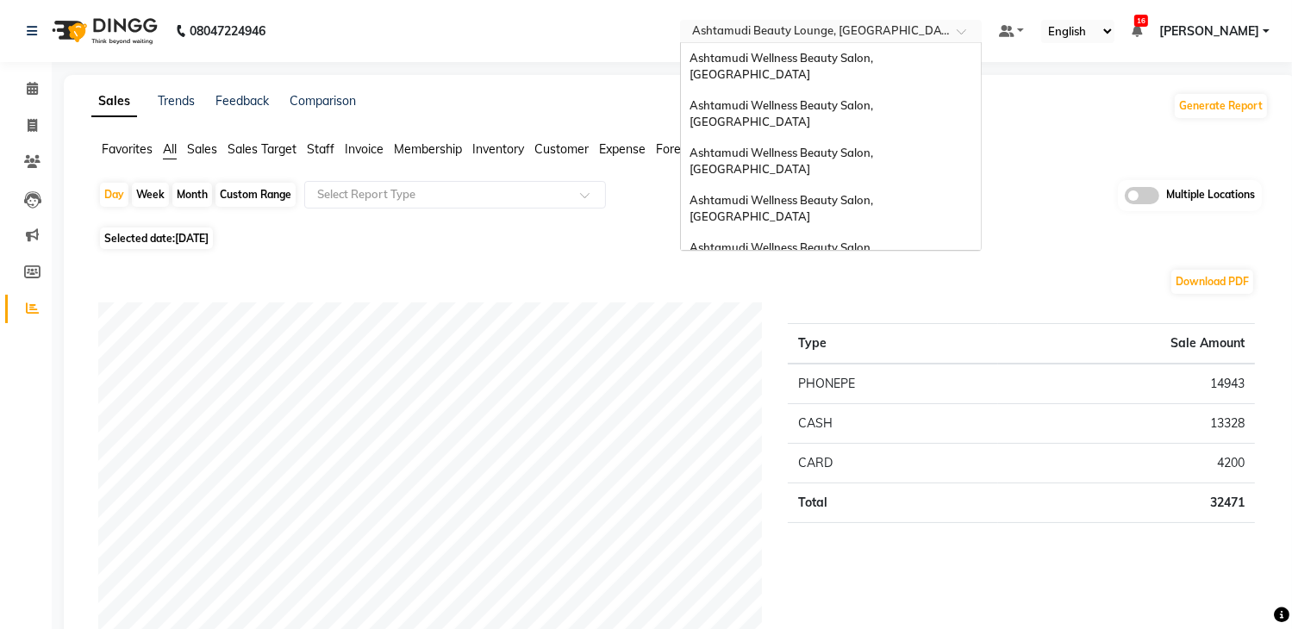
click at [851, 38] on input "text" at bounding box center [814, 32] width 250 height 17
click at [876, 193] on span "Ashtamudi Wellness Beauty Salon, [GEOGRAPHIC_DATA]" at bounding box center [782, 208] width 186 height 31
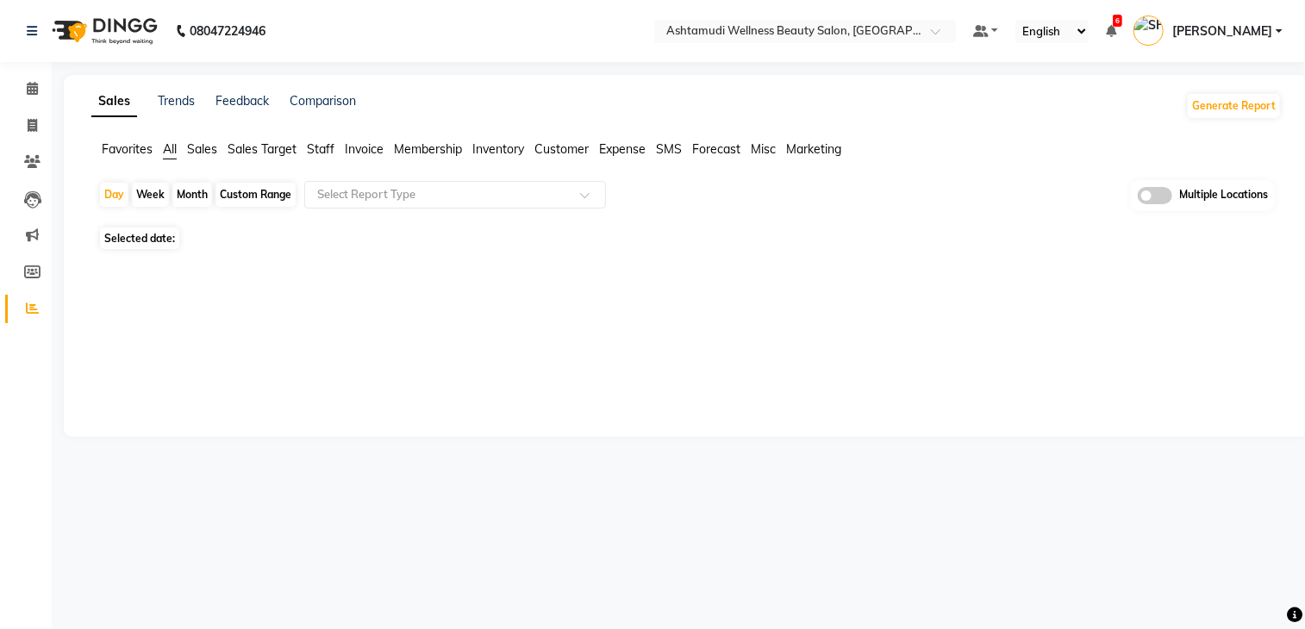
select select "en"
click at [207, 242] on span "[DATE]" at bounding box center [192, 238] width 34 height 13
select select "9"
select select "2025"
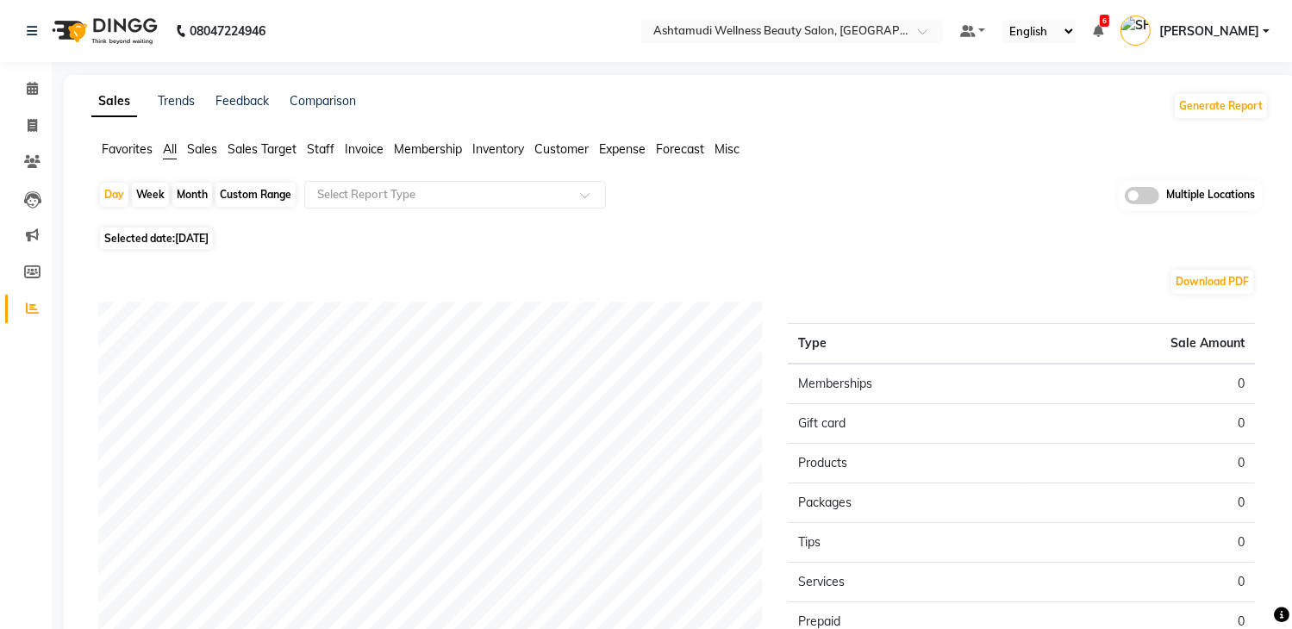
click at [192, 235] on span "[DATE]" at bounding box center [192, 238] width 34 height 13
select select "9"
select select "2025"
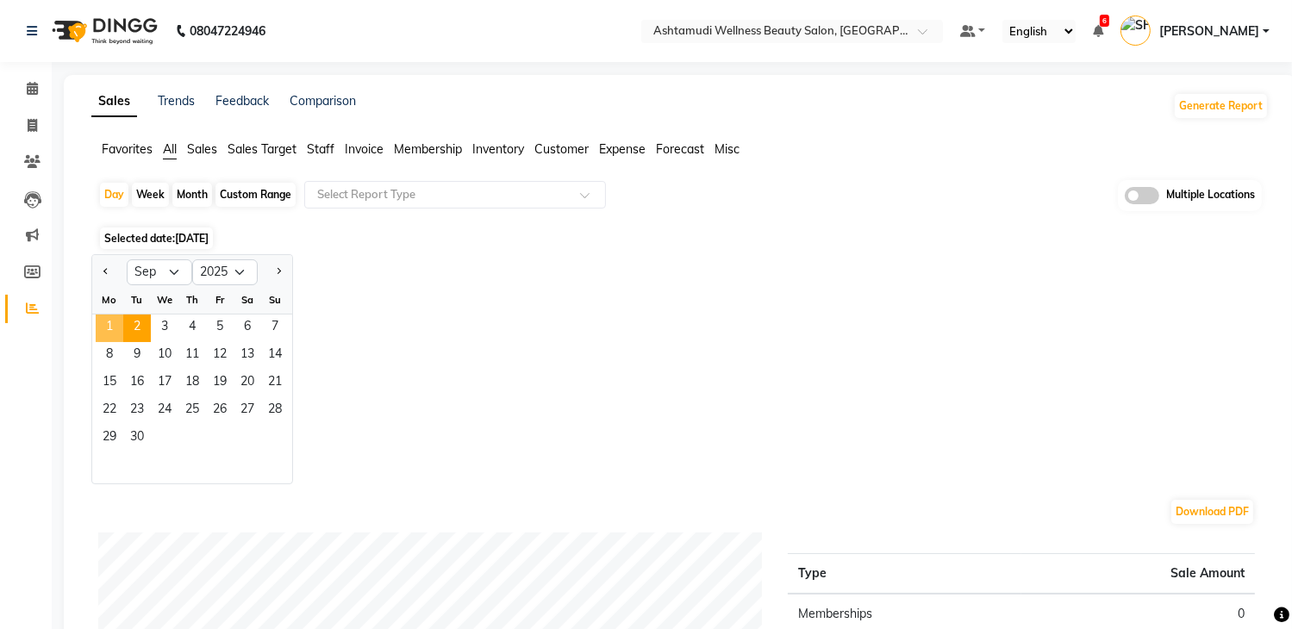
click at [111, 323] on span "1" at bounding box center [110, 329] width 28 height 28
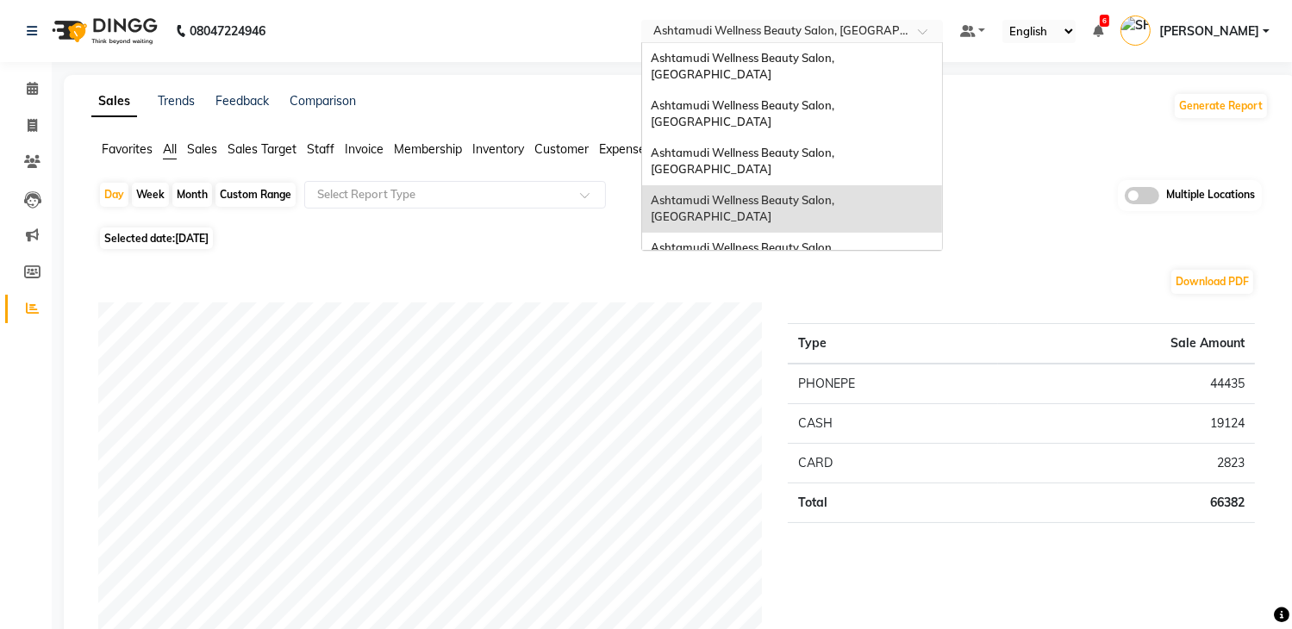
click at [858, 34] on input "text" at bounding box center [775, 32] width 250 height 17
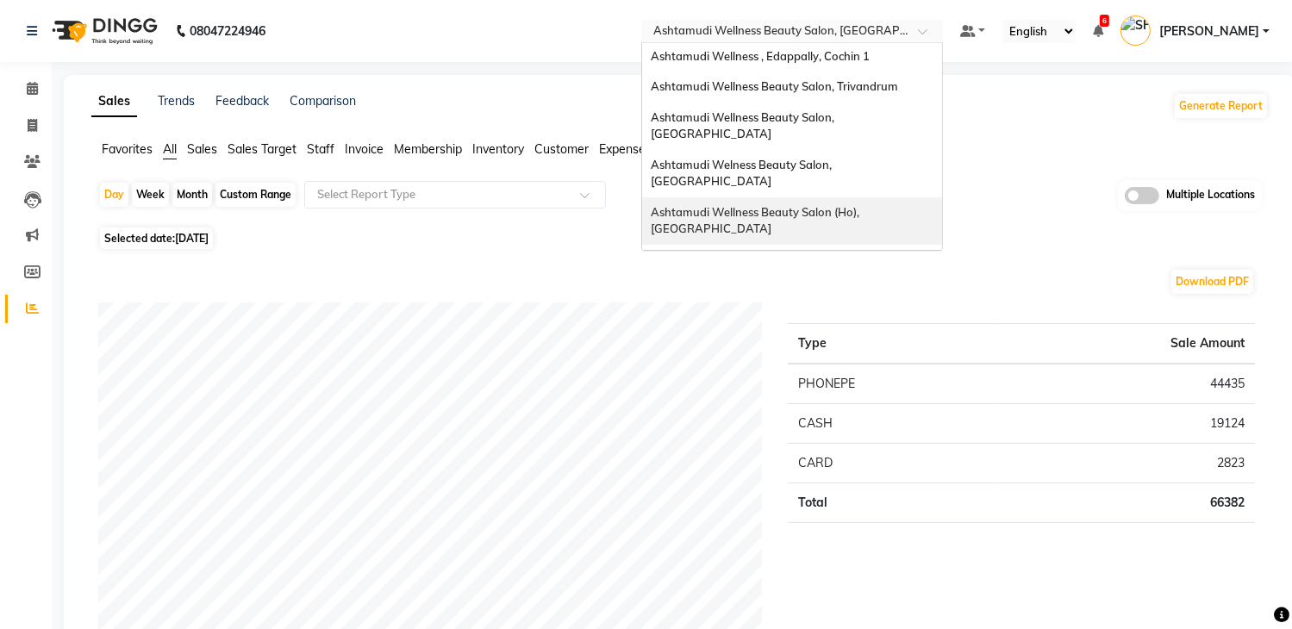
scroll to position [259, 0]
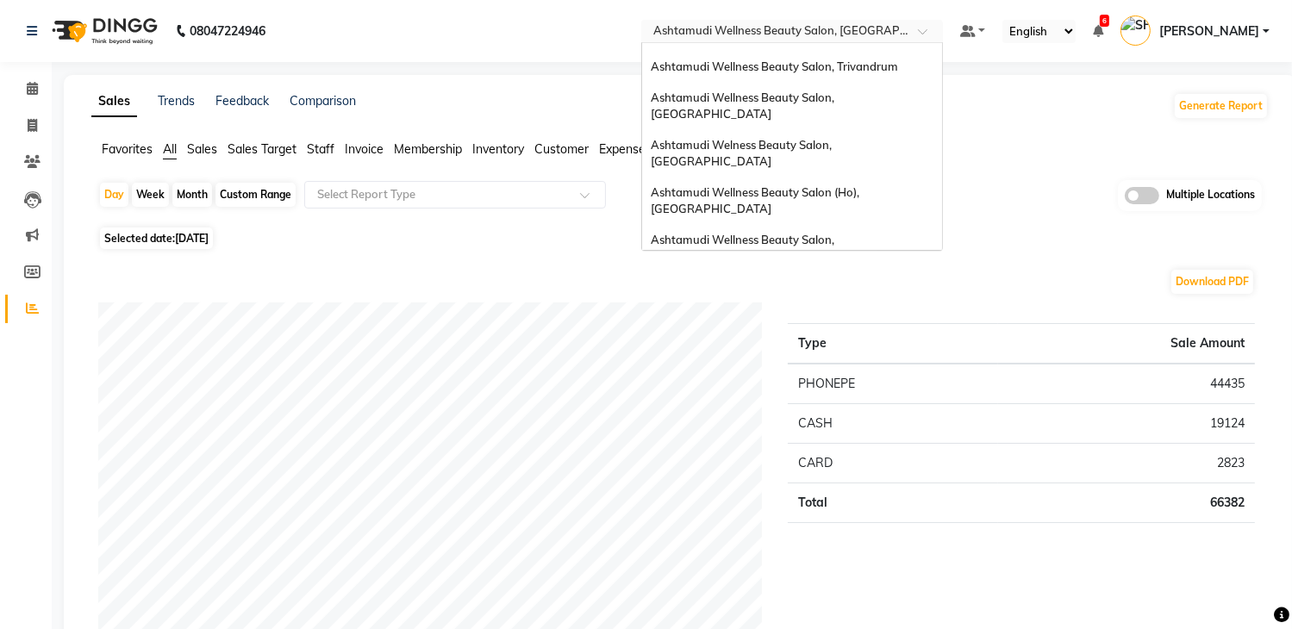
click at [835, 358] on span "Ashtamudi Wellness Beauty Salon, [GEOGRAPHIC_DATA]" at bounding box center [744, 373] width 186 height 31
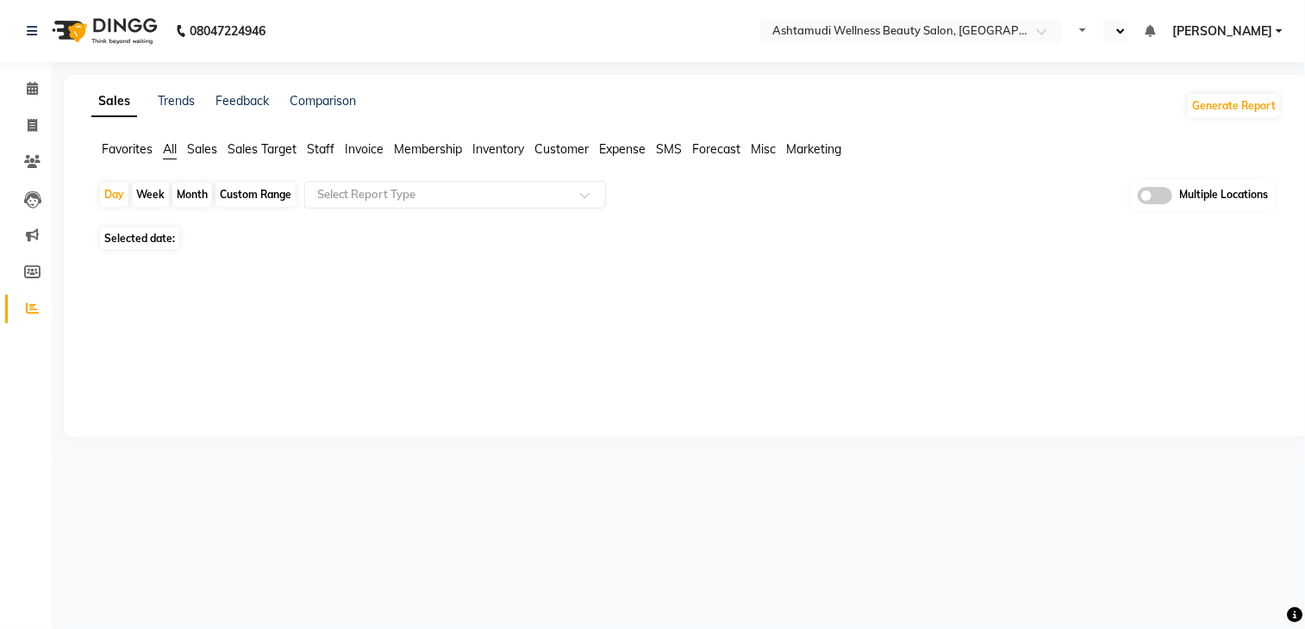
select select "en"
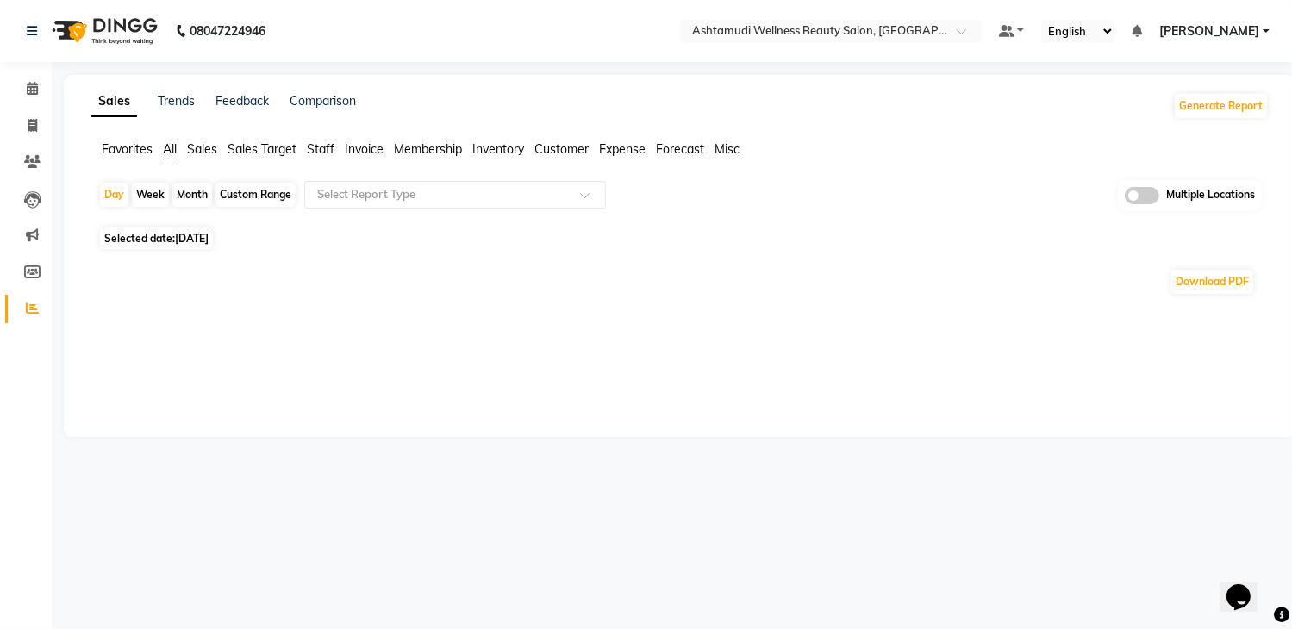
click at [208, 232] on span "[DATE]" at bounding box center [192, 238] width 34 height 13
select select "9"
select select "2025"
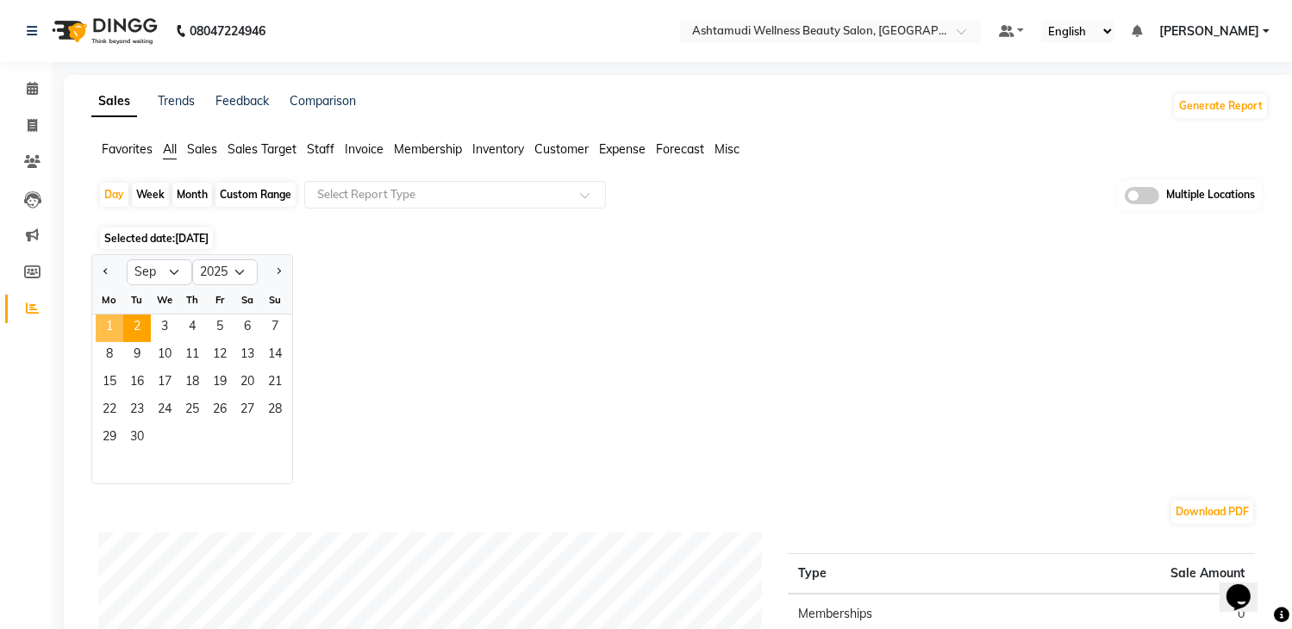
click at [109, 327] on span "1" at bounding box center [110, 329] width 28 height 28
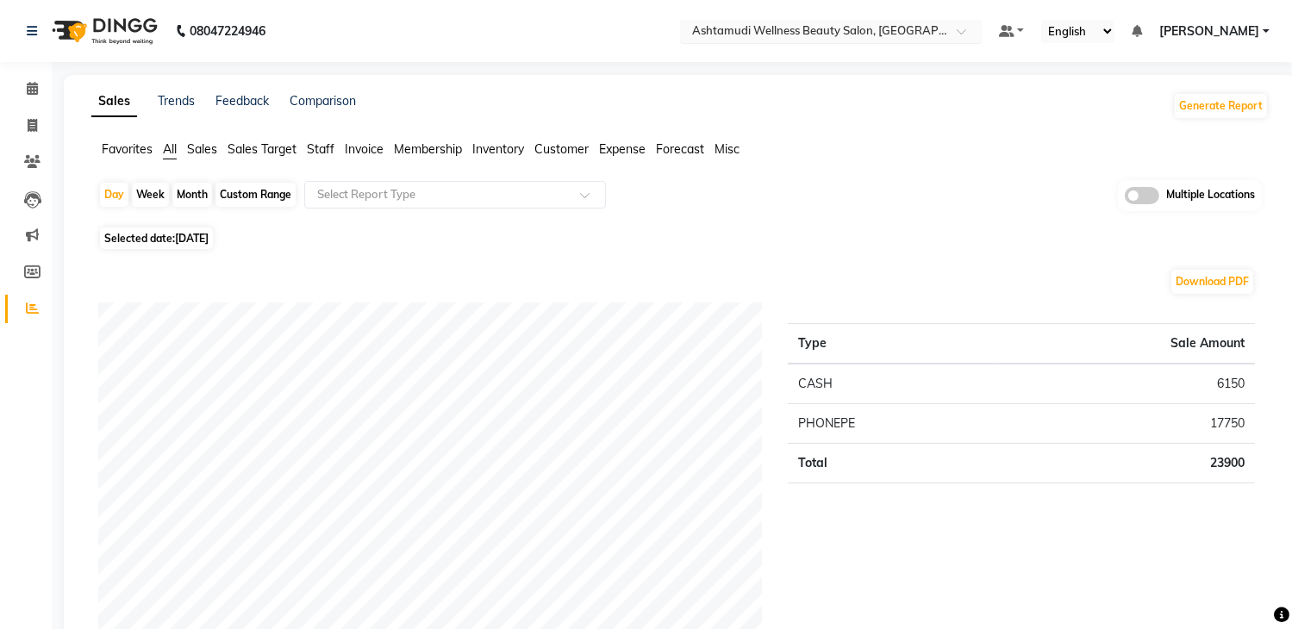
click at [838, 32] on input "text" at bounding box center [814, 32] width 250 height 17
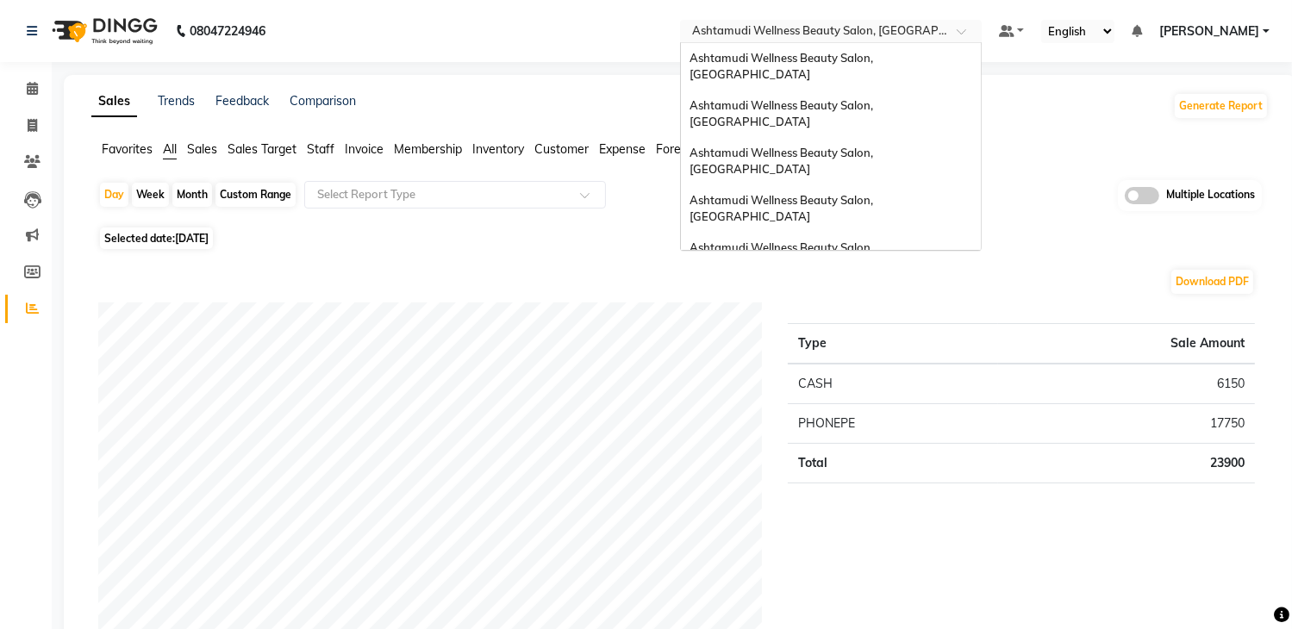
scroll to position [269, 0]
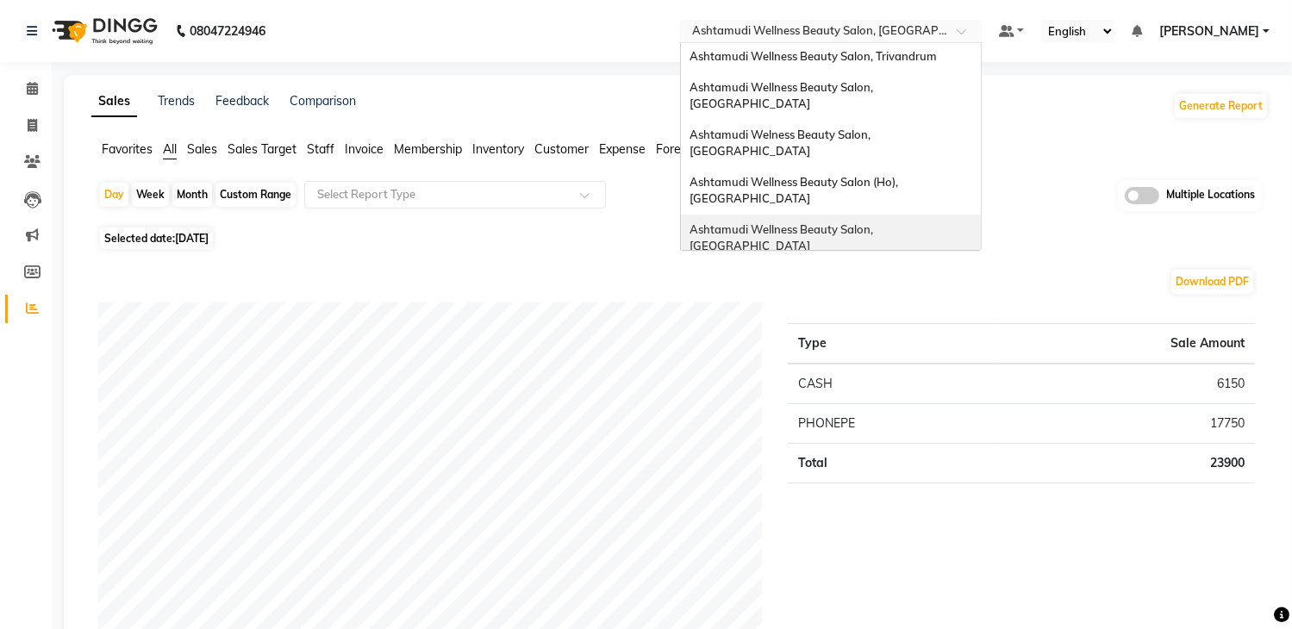
click at [847, 215] on div "Ashtamudi Wellness Beauty Salon, [GEOGRAPHIC_DATA]" at bounding box center [831, 238] width 300 height 47
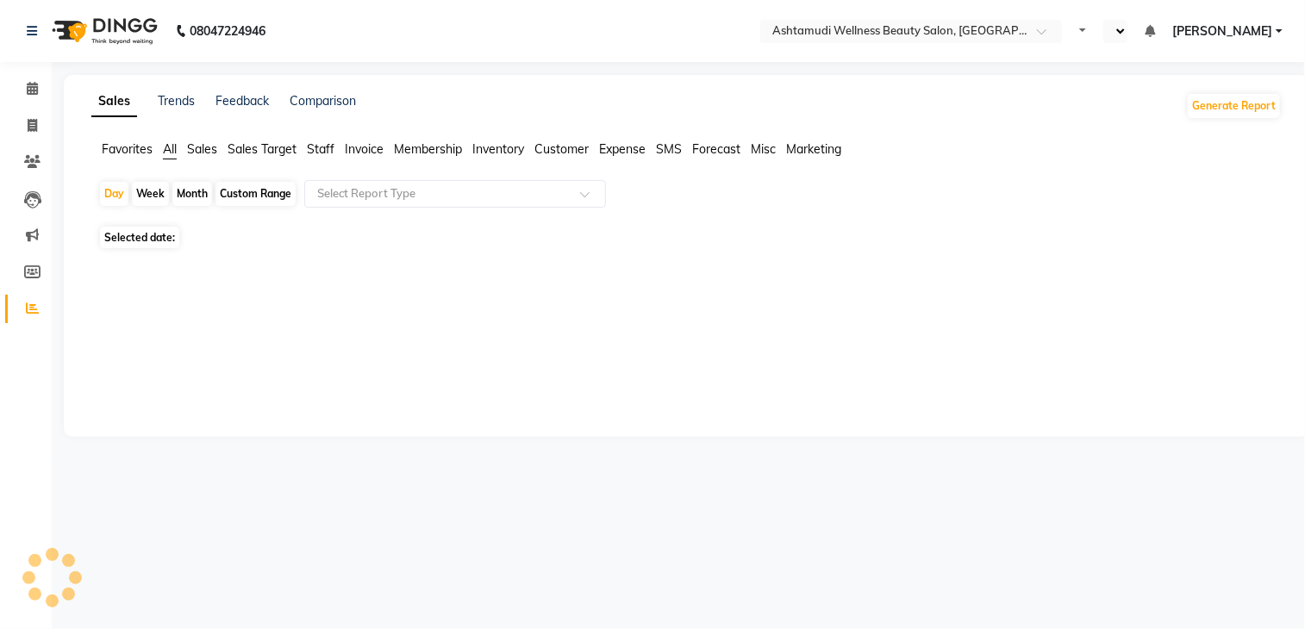
select select "en"
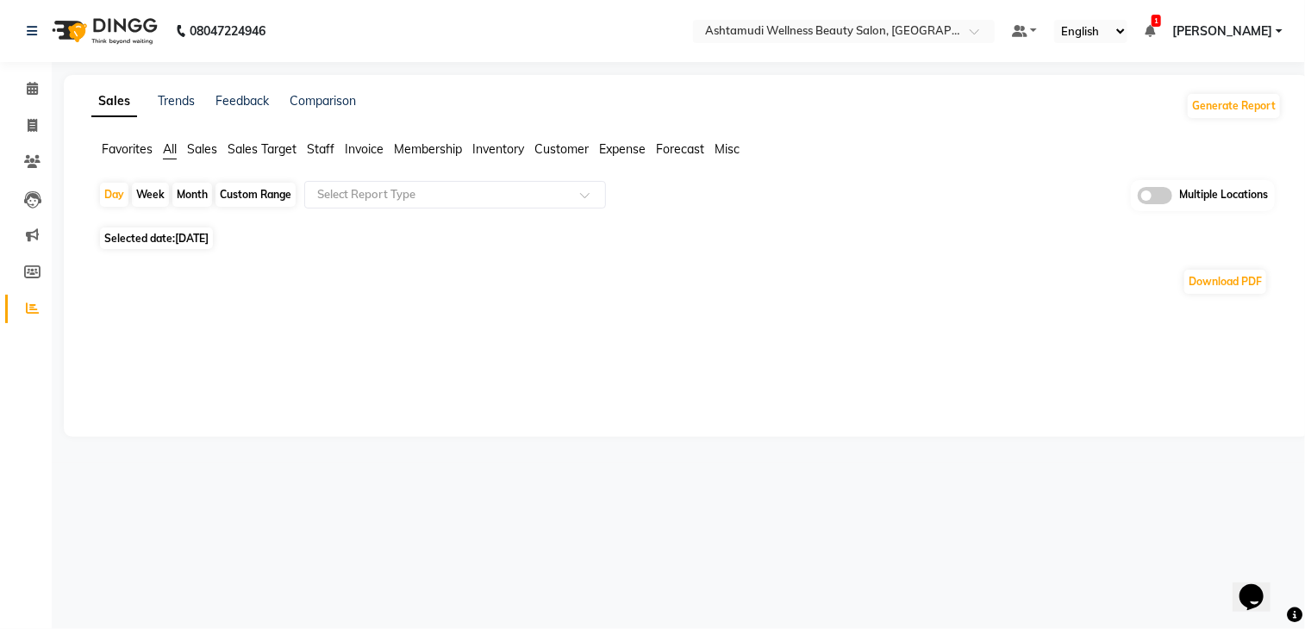
click at [190, 240] on span "[DATE]" at bounding box center [192, 238] width 34 height 13
select select "9"
select select "2025"
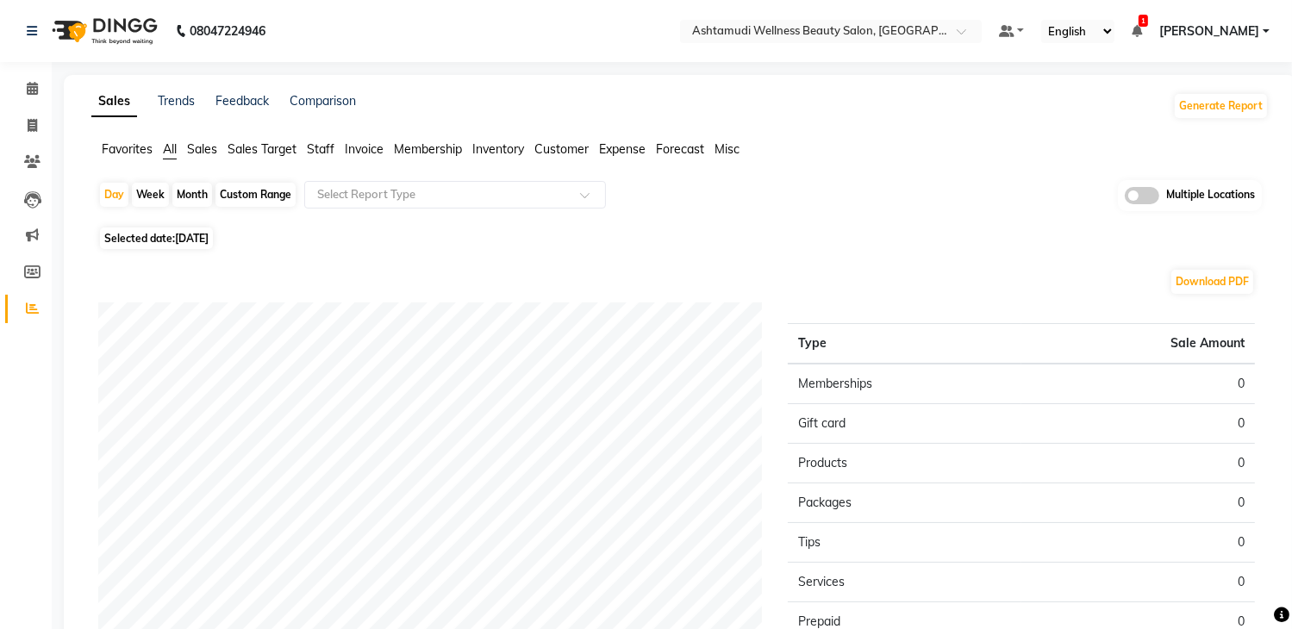
click at [190, 234] on span "[DATE]" at bounding box center [192, 238] width 34 height 13
select select "9"
select select "2025"
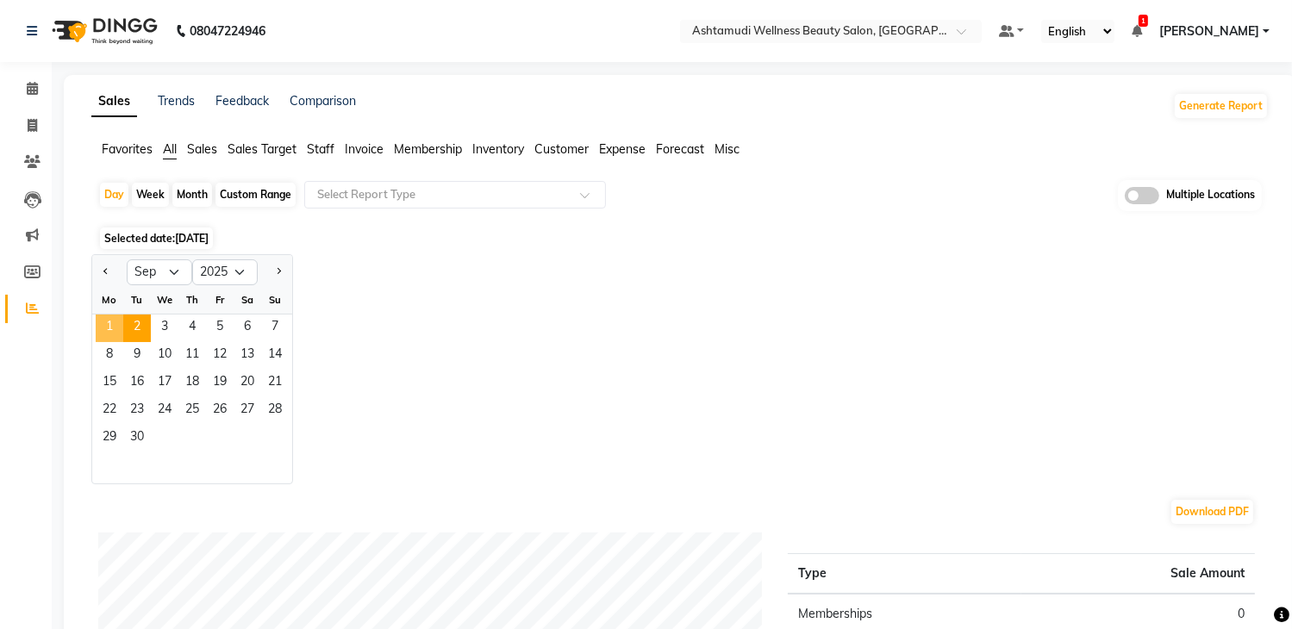
click at [117, 330] on span "1" at bounding box center [110, 329] width 28 height 28
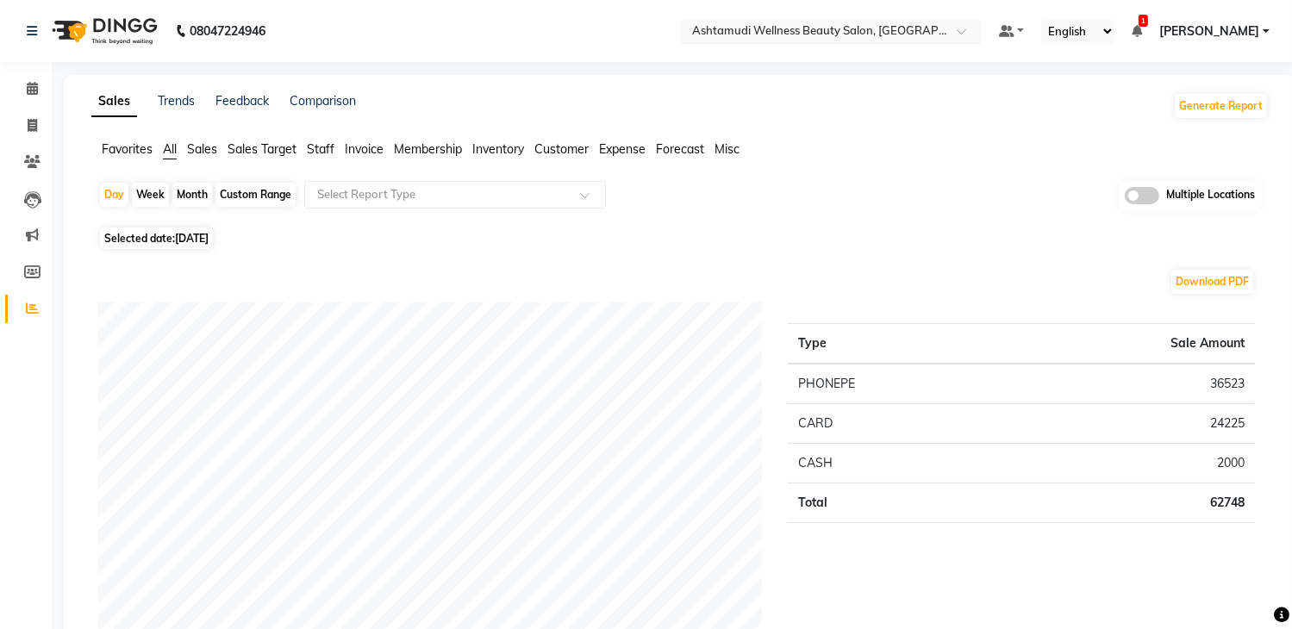
click at [880, 26] on input "text" at bounding box center [814, 32] width 250 height 17
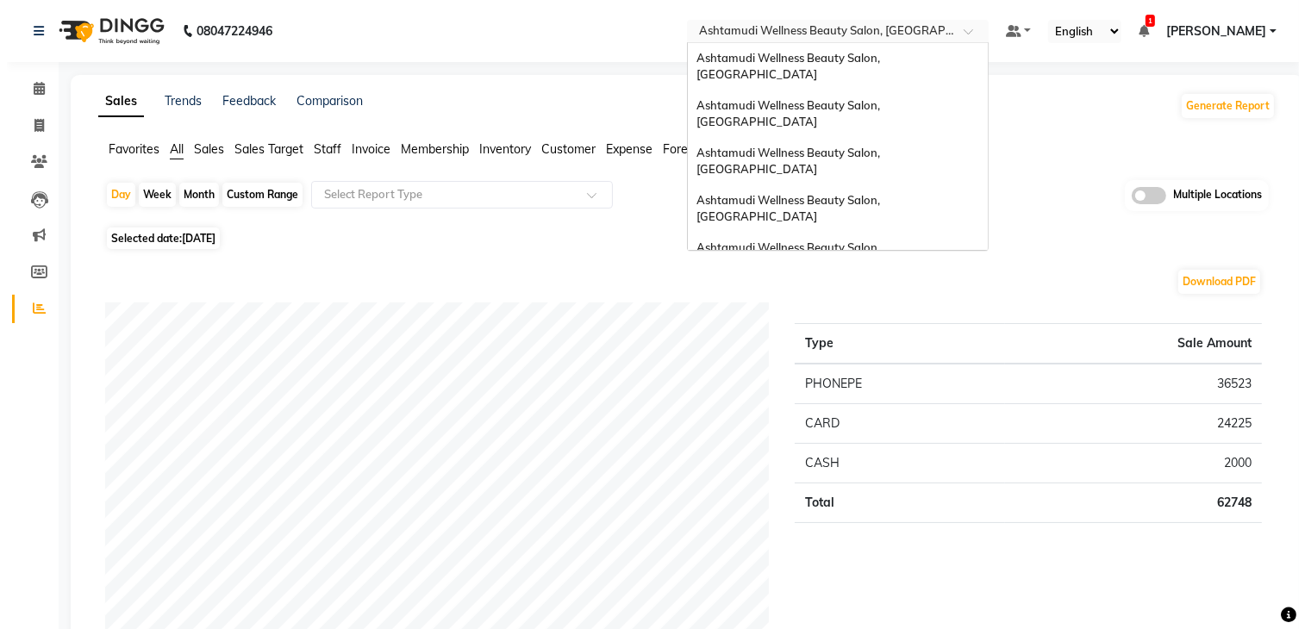
scroll to position [269, 0]
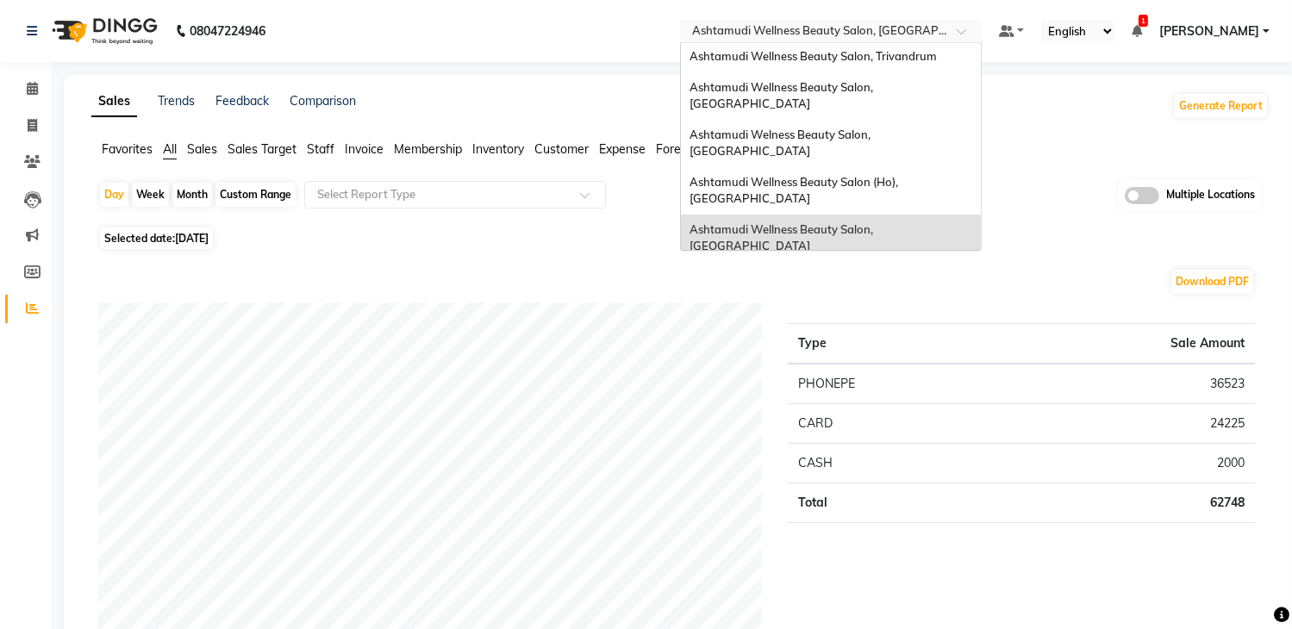
click at [122, 33] on img at bounding box center [103, 31] width 118 height 48
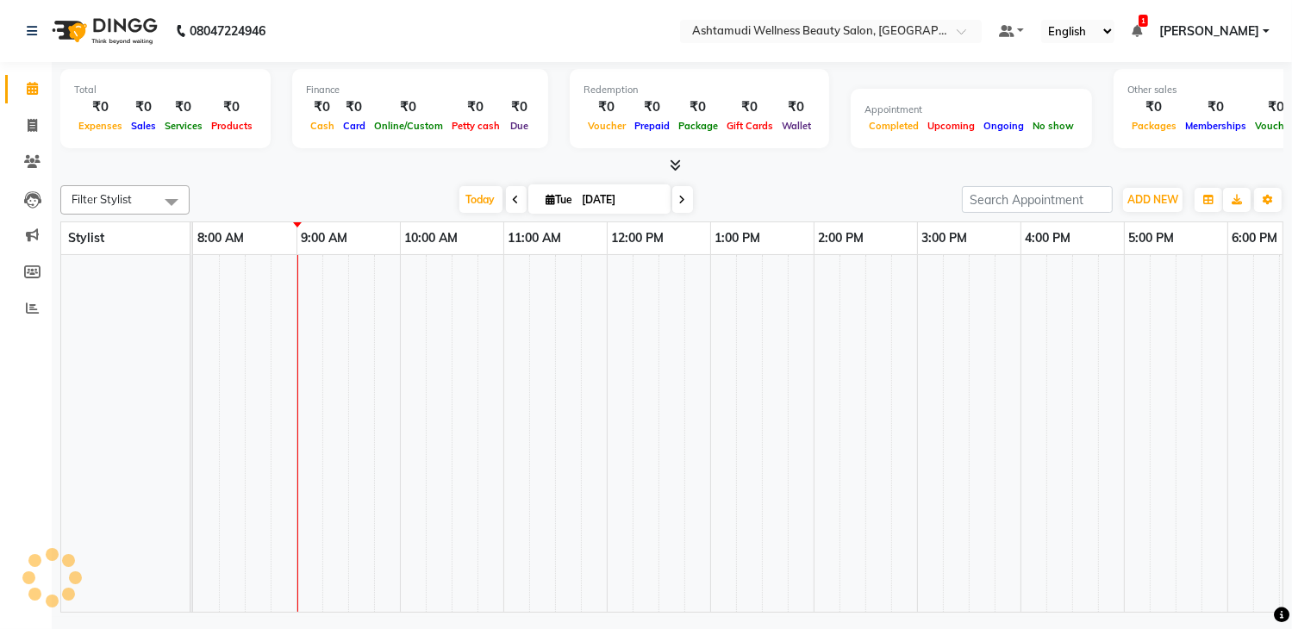
click at [122, 32] on img at bounding box center [103, 31] width 118 height 48
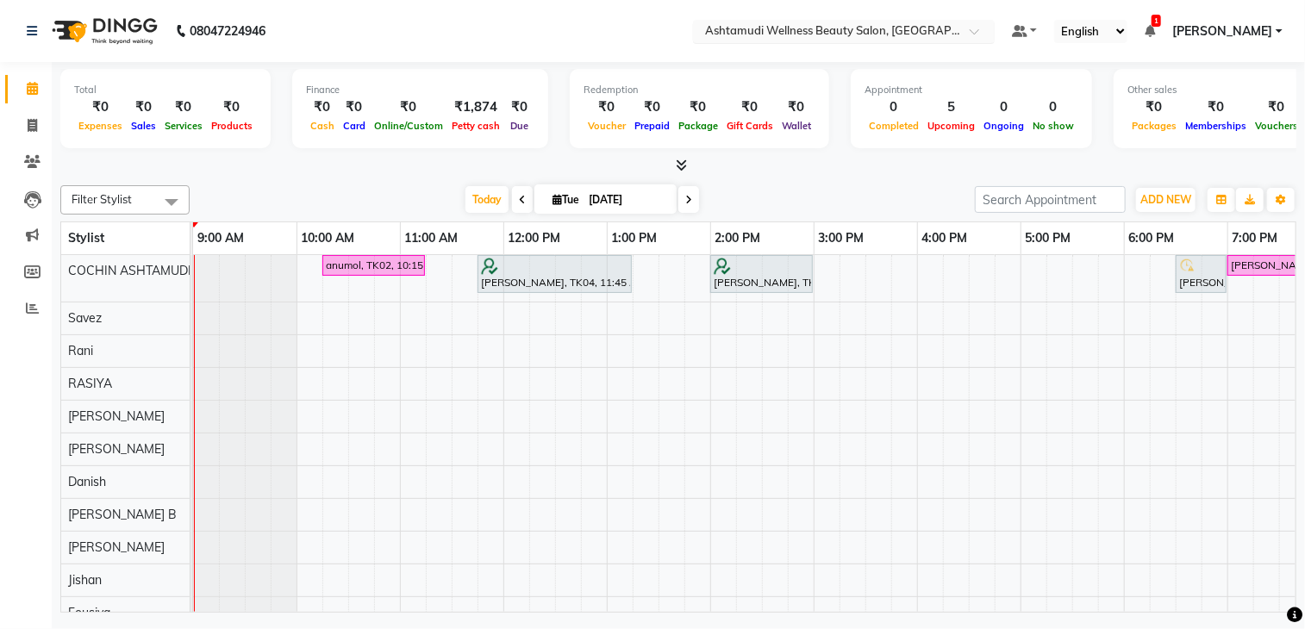
click at [799, 40] on input "text" at bounding box center [827, 32] width 250 height 17
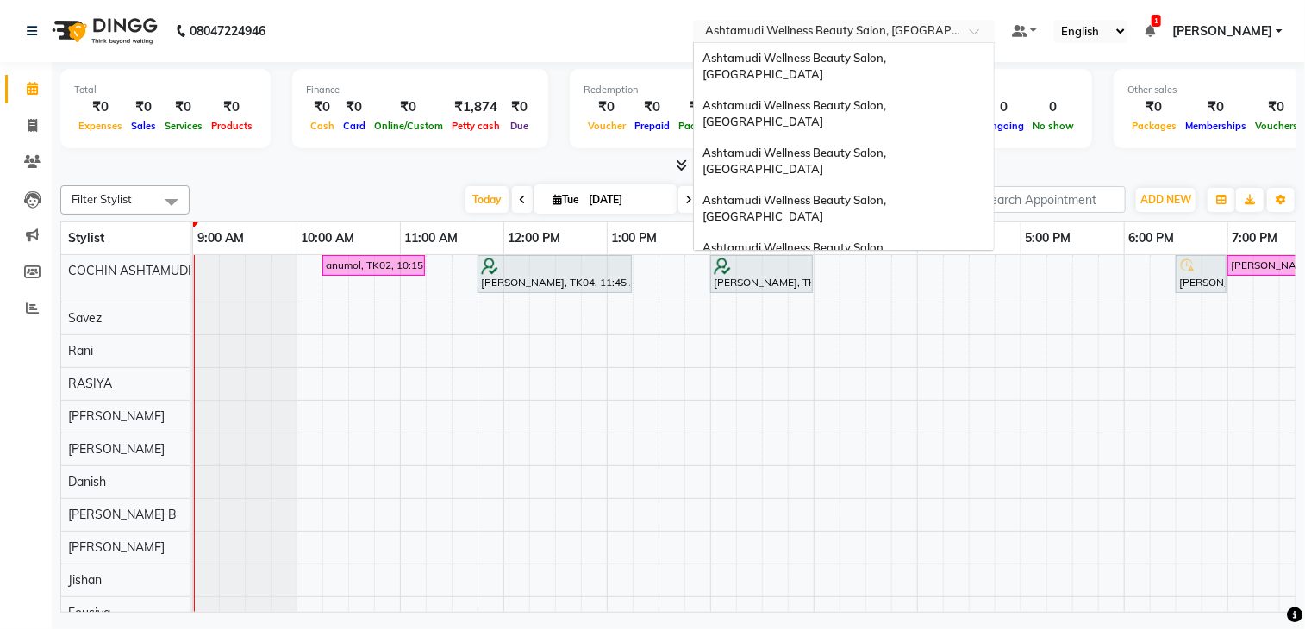
scroll to position [269, 0]
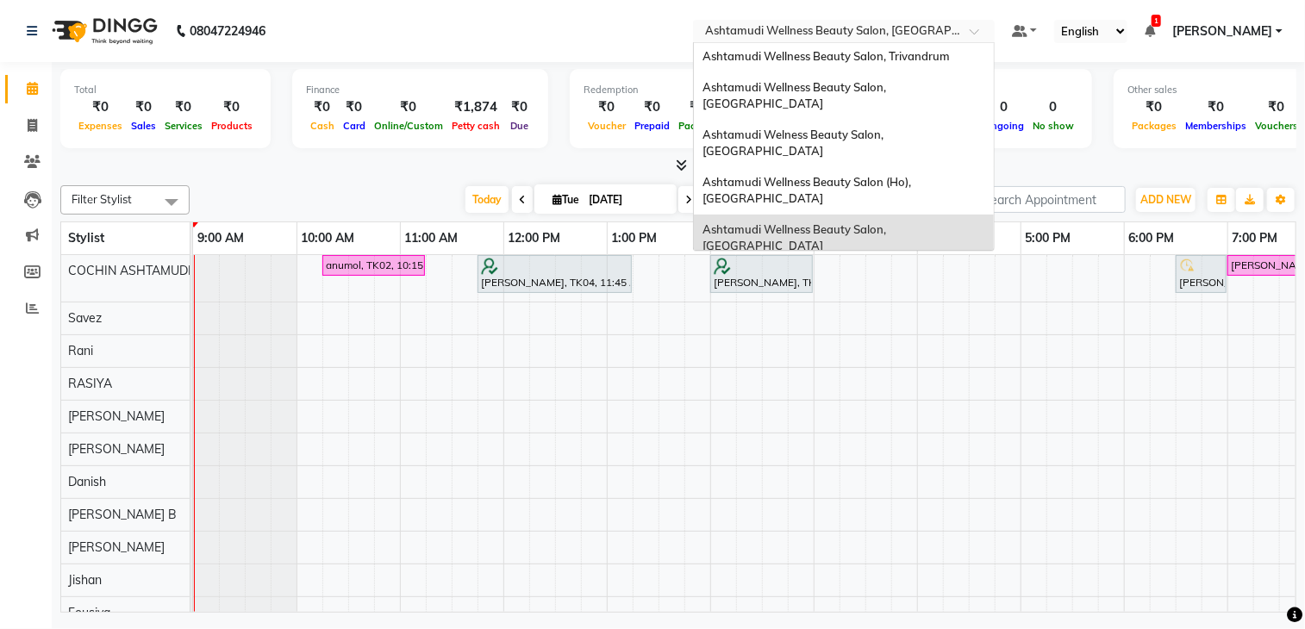
click at [843, 395] on span "Ashtamudi Unisex Salon, Dreams Mall, Dreams Mall Kottiyam" at bounding box center [838, 410] width 273 height 31
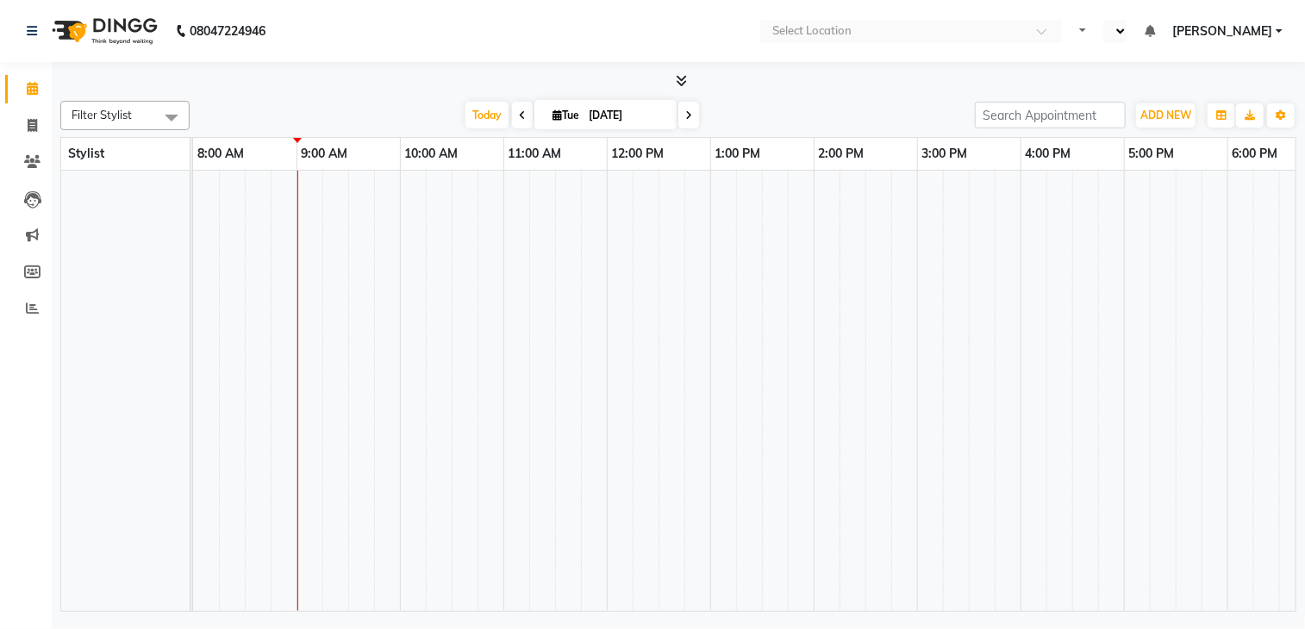
select select "en"
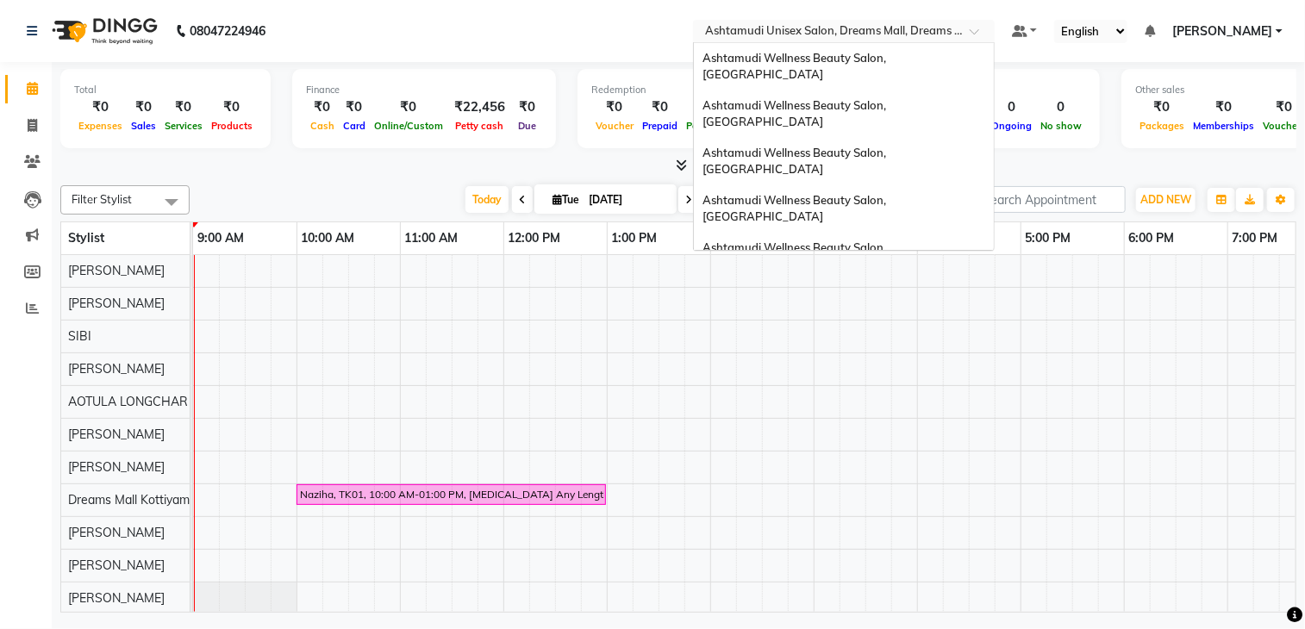
click at [861, 28] on input "text" at bounding box center [827, 32] width 250 height 17
click at [889, 53] on span "Ashtamudi Wellness Beauty Salon, [GEOGRAPHIC_DATA]" at bounding box center [795, 66] width 186 height 31
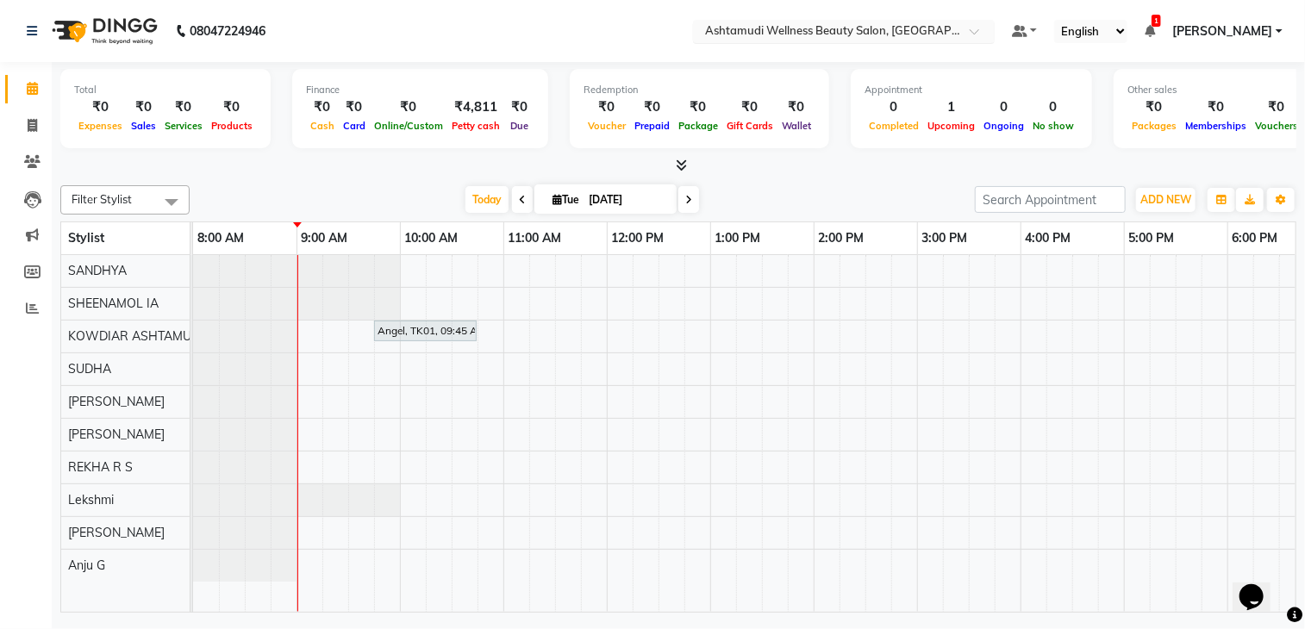
click at [898, 34] on input "text" at bounding box center [827, 32] width 250 height 17
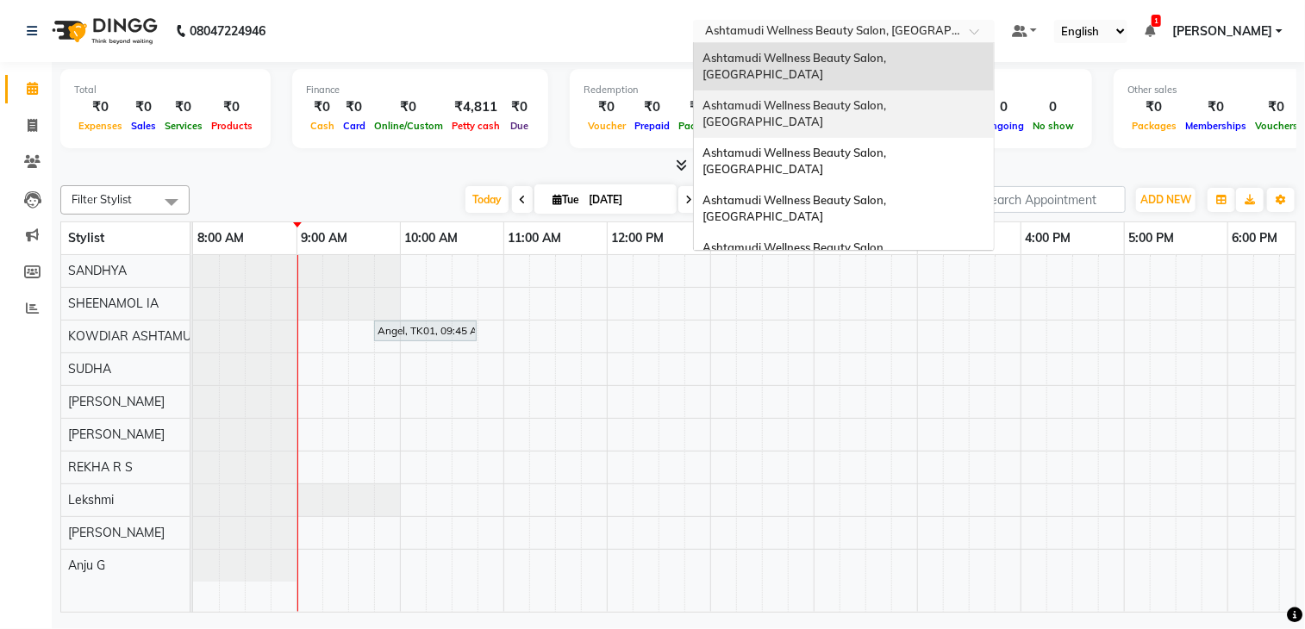
click at [889, 98] on span "Ashtamudi Wellness Beauty Salon, [GEOGRAPHIC_DATA]" at bounding box center [795, 113] width 186 height 31
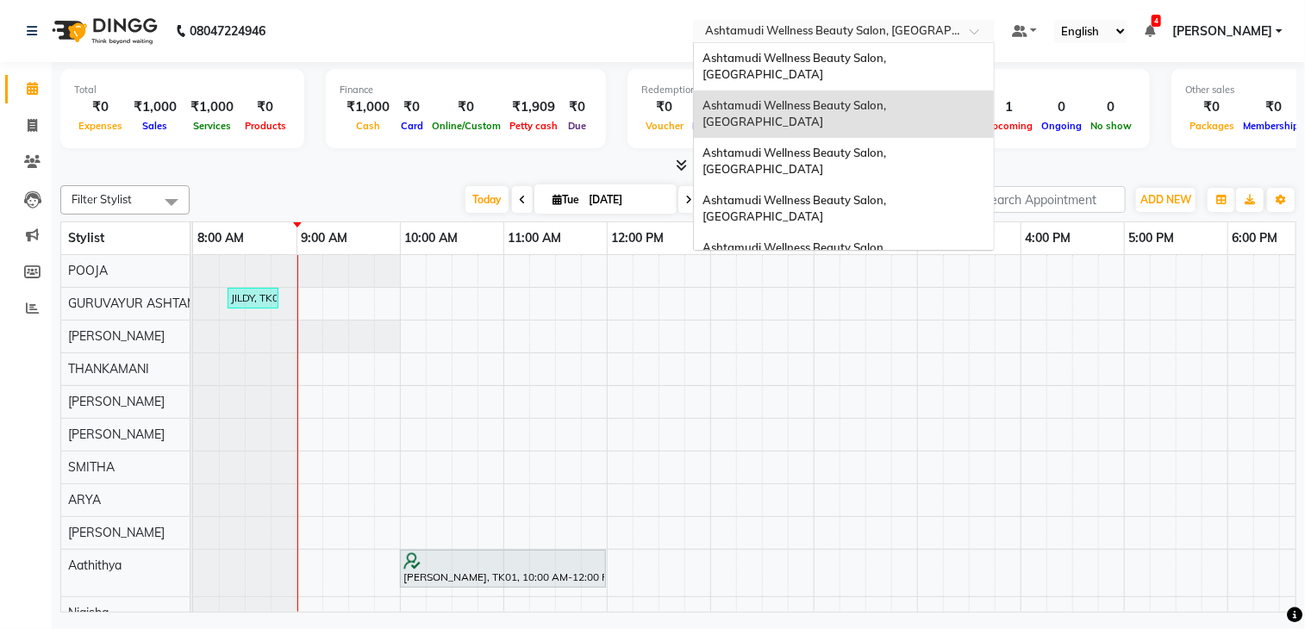
click at [878, 21] on div "Select Location × Ashtamudi Wellness Beauty Salon, Guruvayur" at bounding box center [844, 31] width 302 height 23
click at [889, 146] on span "Ashtamudi Wellness Beauty Salon, [GEOGRAPHIC_DATA]" at bounding box center [795, 161] width 186 height 31
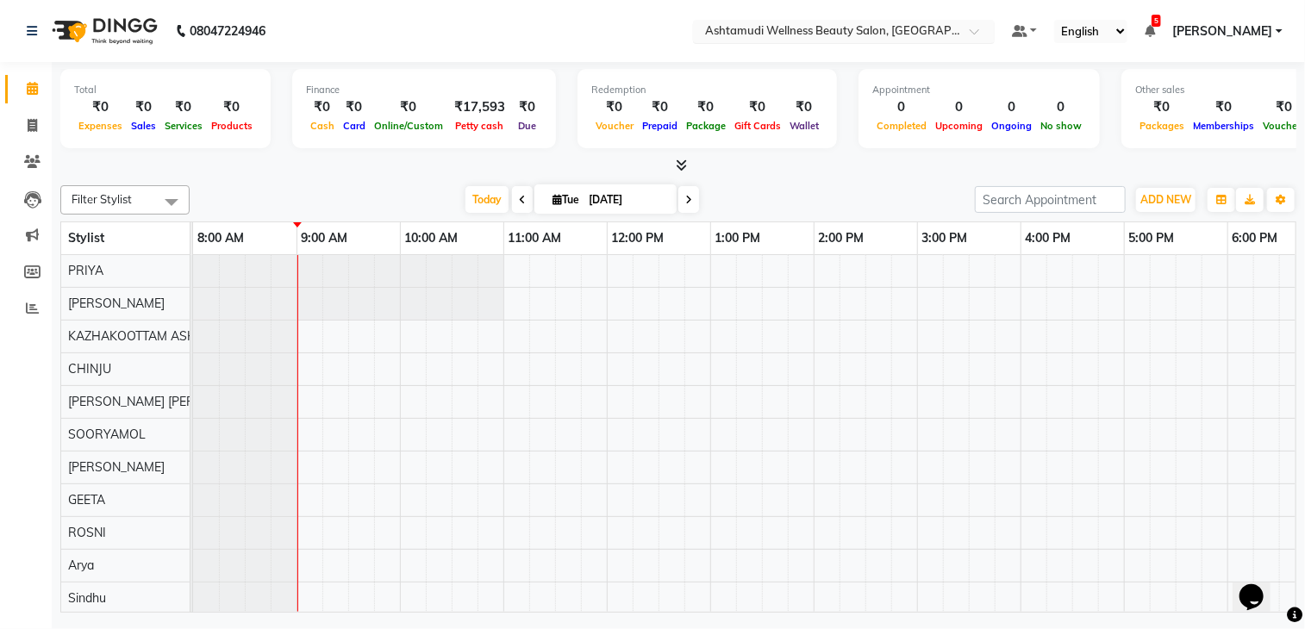
click at [882, 38] on input "text" at bounding box center [827, 32] width 250 height 17
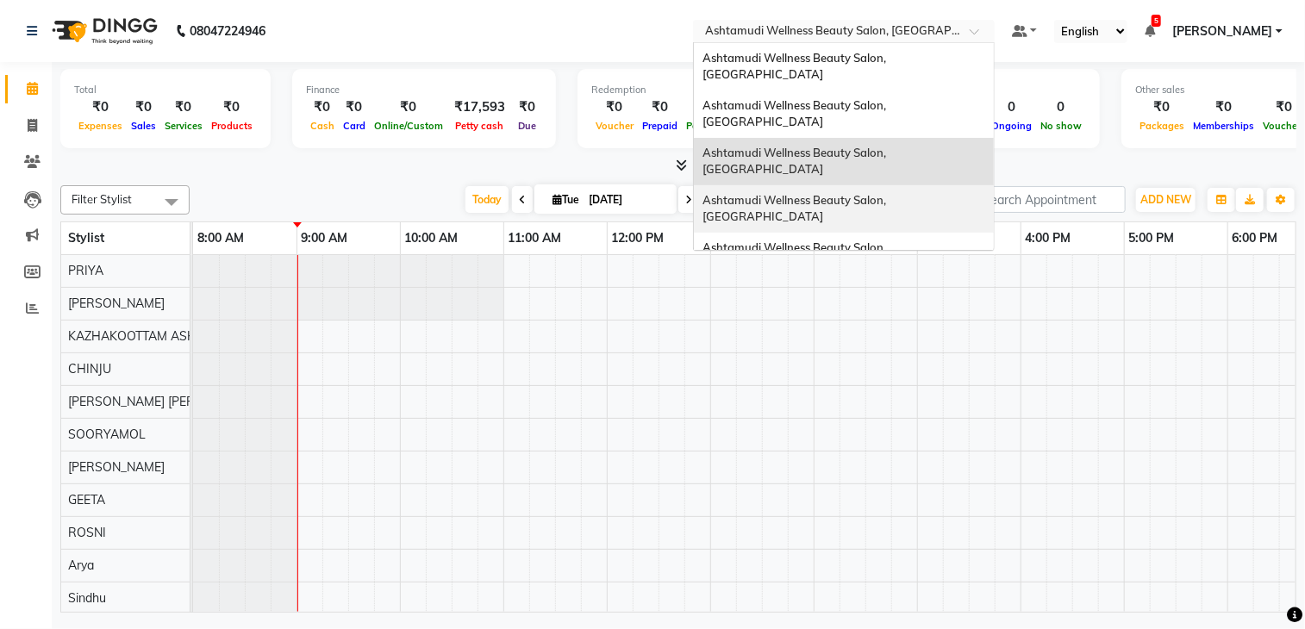
click at [889, 193] on span "Ashtamudi Wellness Beauty Salon, [GEOGRAPHIC_DATA]" at bounding box center [795, 208] width 186 height 31
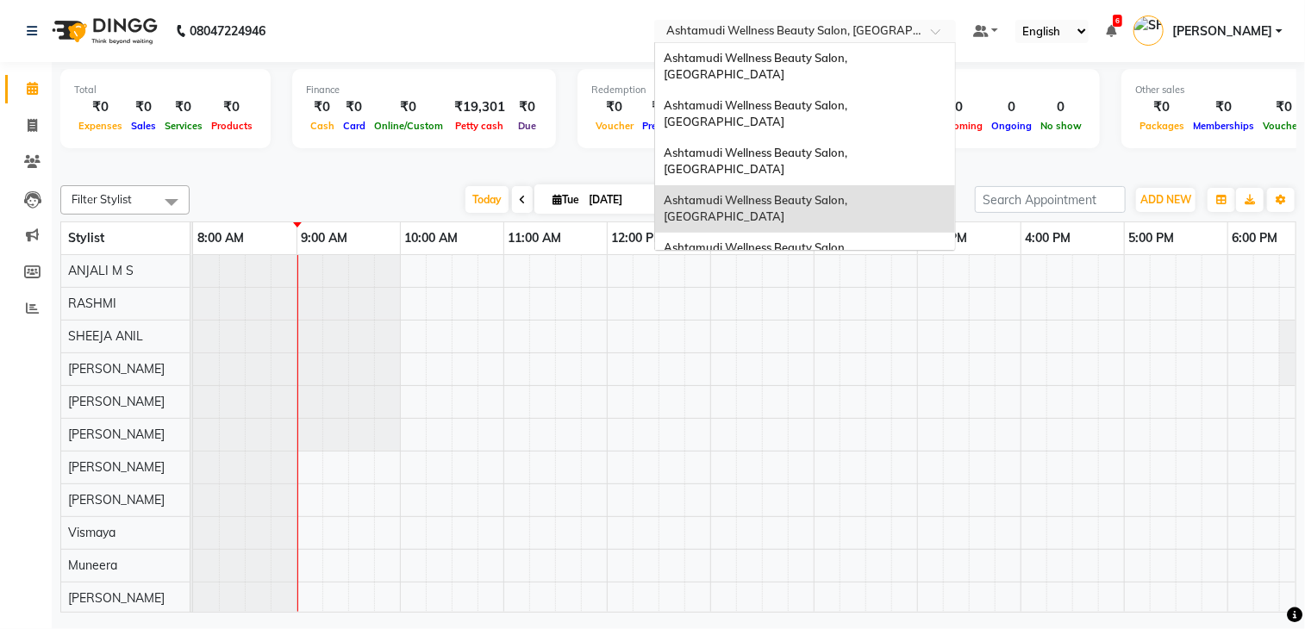
click at [884, 32] on input "text" at bounding box center [788, 32] width 250 height 17
click at [850, 240] on span "Ashtamudi Wellness Beauty Salon, [GEOGRAPHIC_DATA]" at bounding box center [757, 255] width 186 height 31
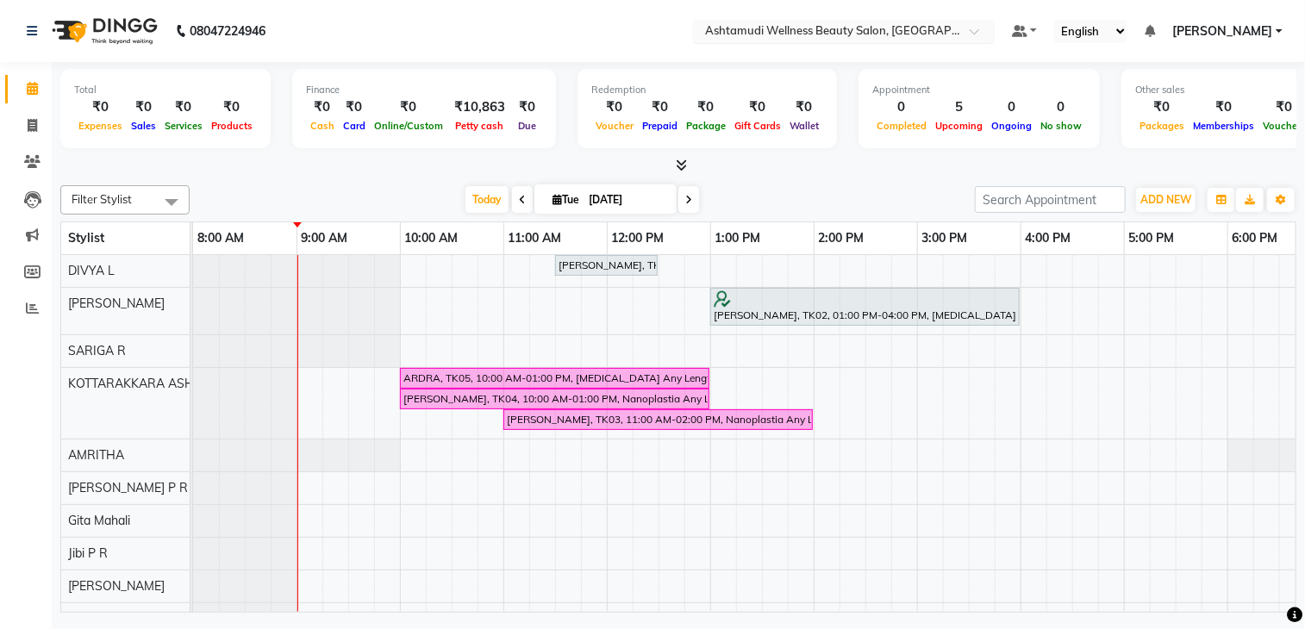
click at [869, 32] on input "text" at bounding box center [827, 32] width 250 height 17
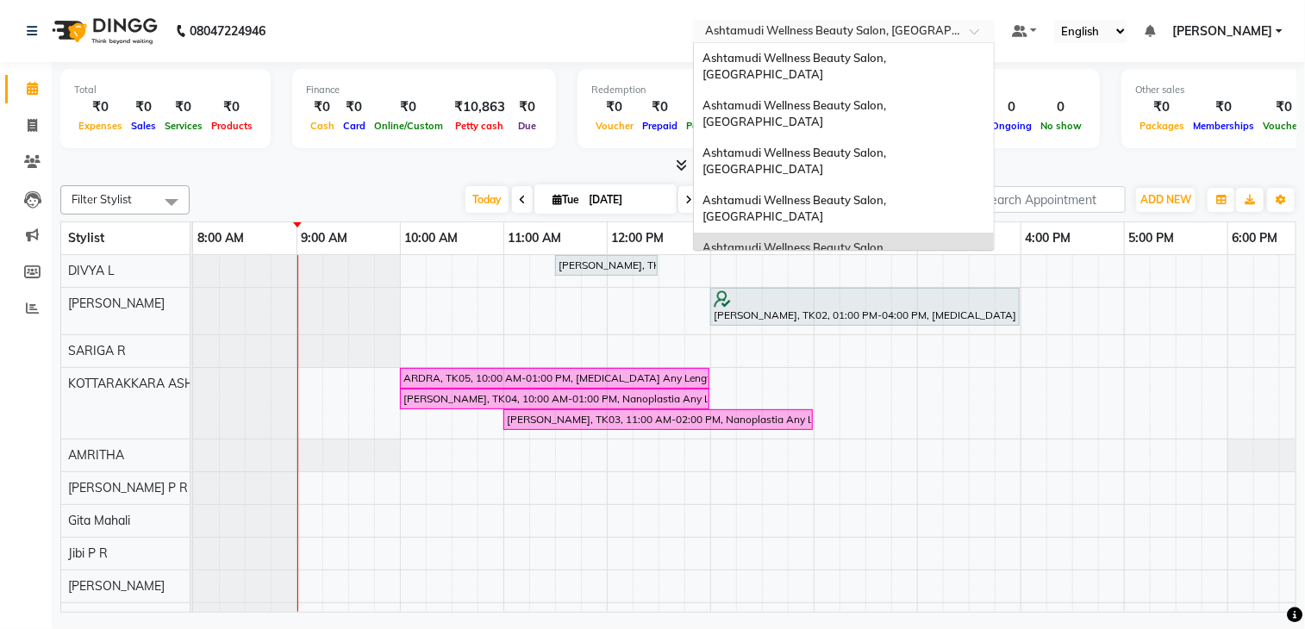
click at [905, 310] on div "Ashtamudi Wellness Beauty Salon, Trivandrum" at bounding box center [844, 325] width 300 height 31
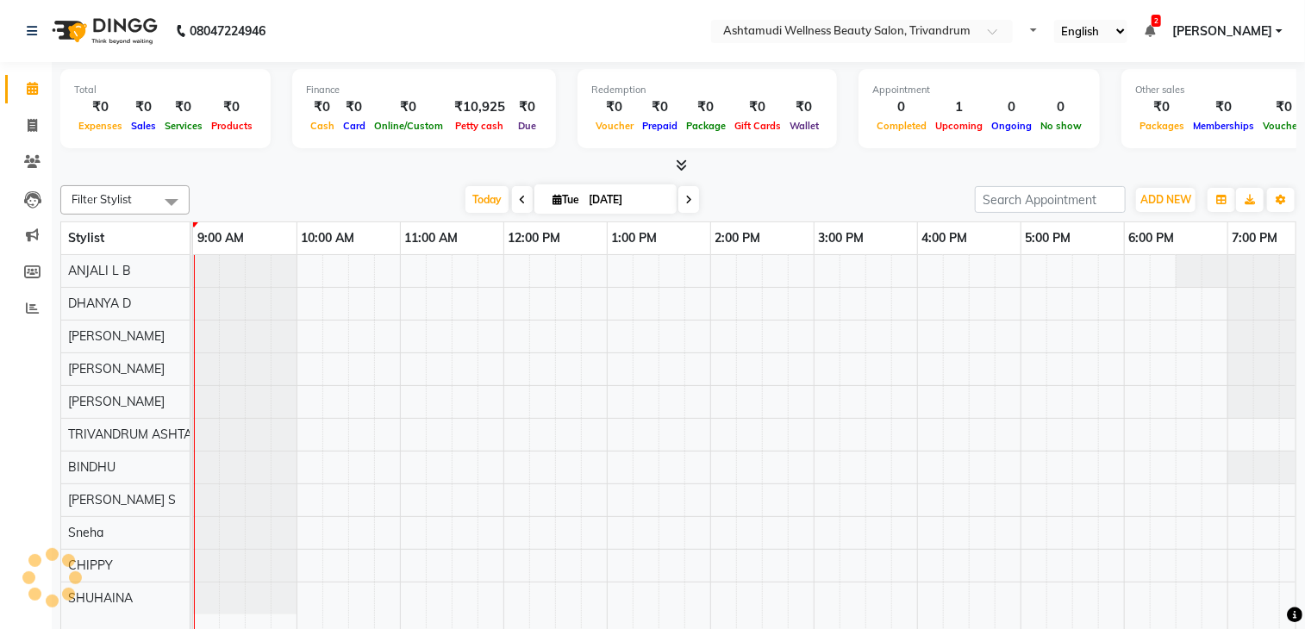
select select "en"
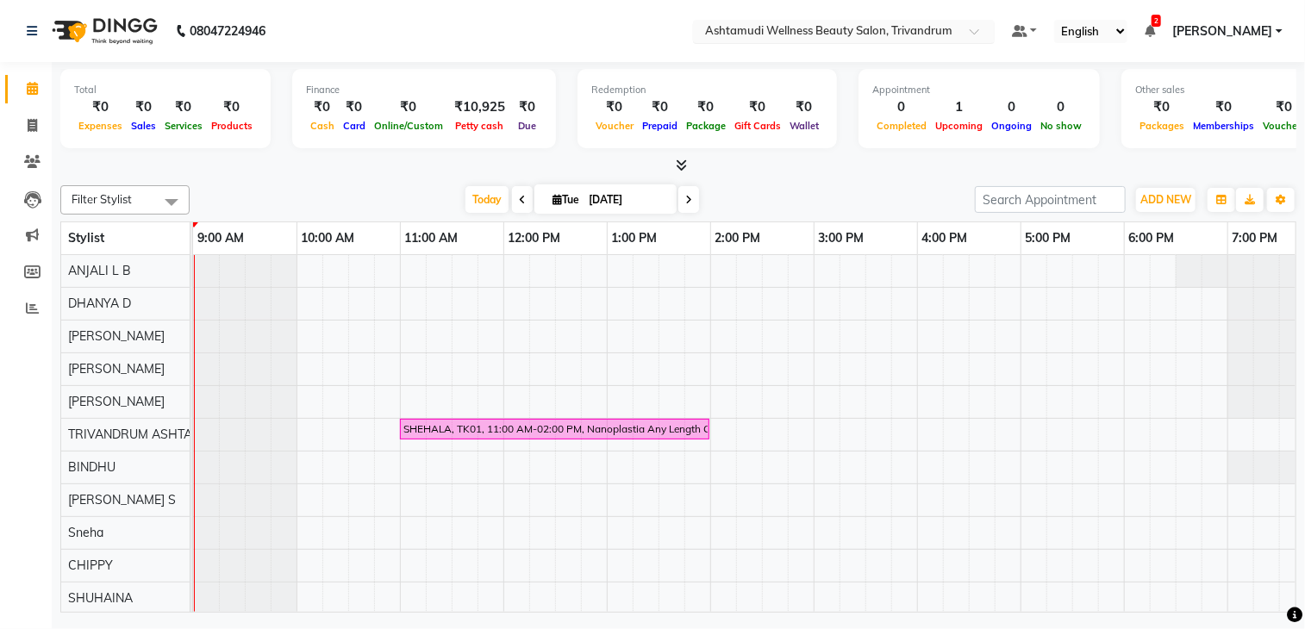
click at [862, 30] on input "text" at bounding box center [827, 32] width 250 height 17
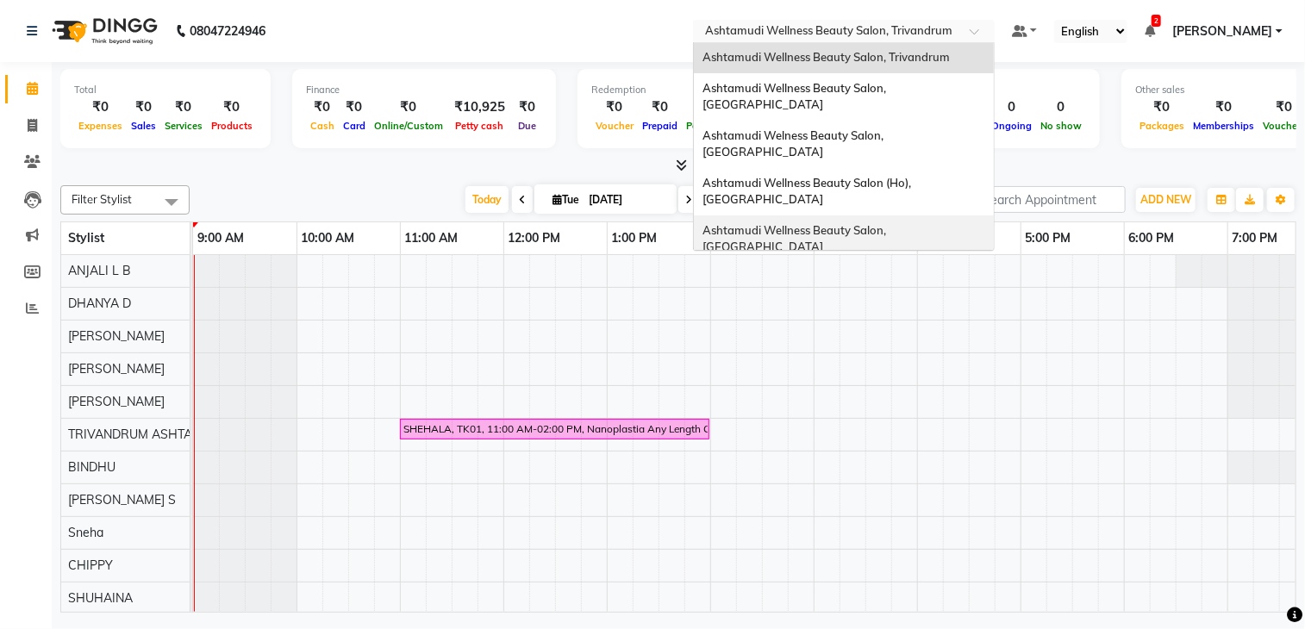
scroll to position [269, 0]
click at [879, 270] on span "Ashtamudi Wellness Beauty Salon, [GEOGRAPHIC_DATA]" at bounding box center [795, 285] width 186 height 31
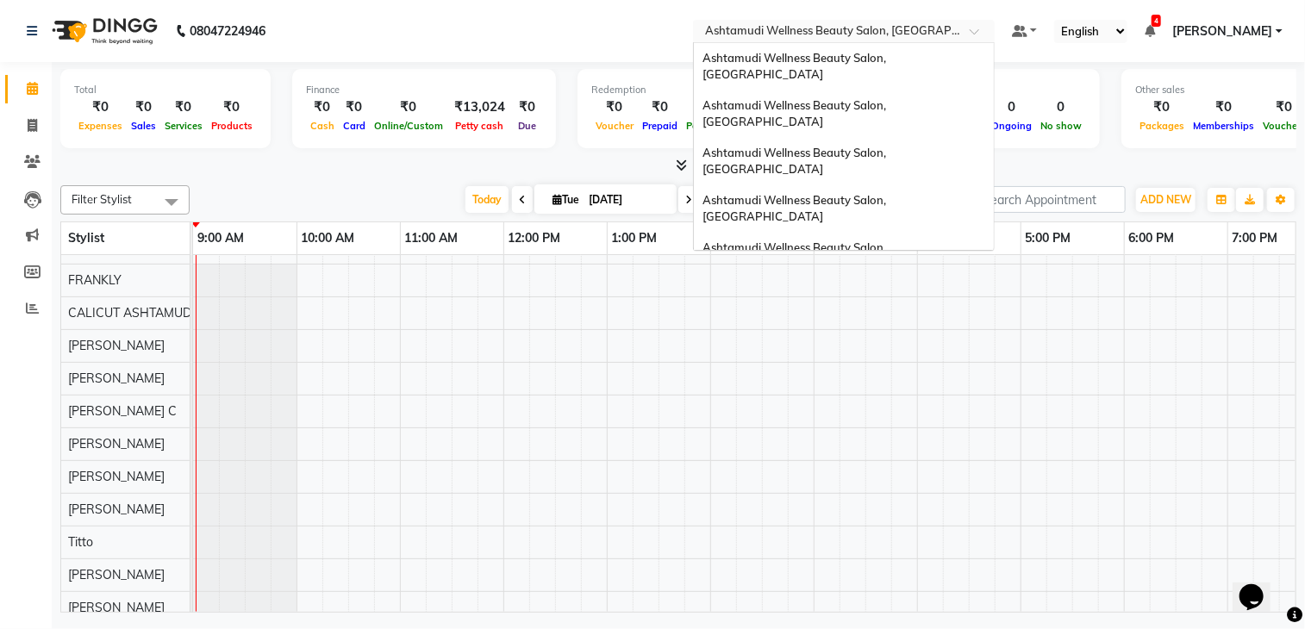
click at [900, 34] on input "text" at bounding box center [827, 32] width 250 height 17
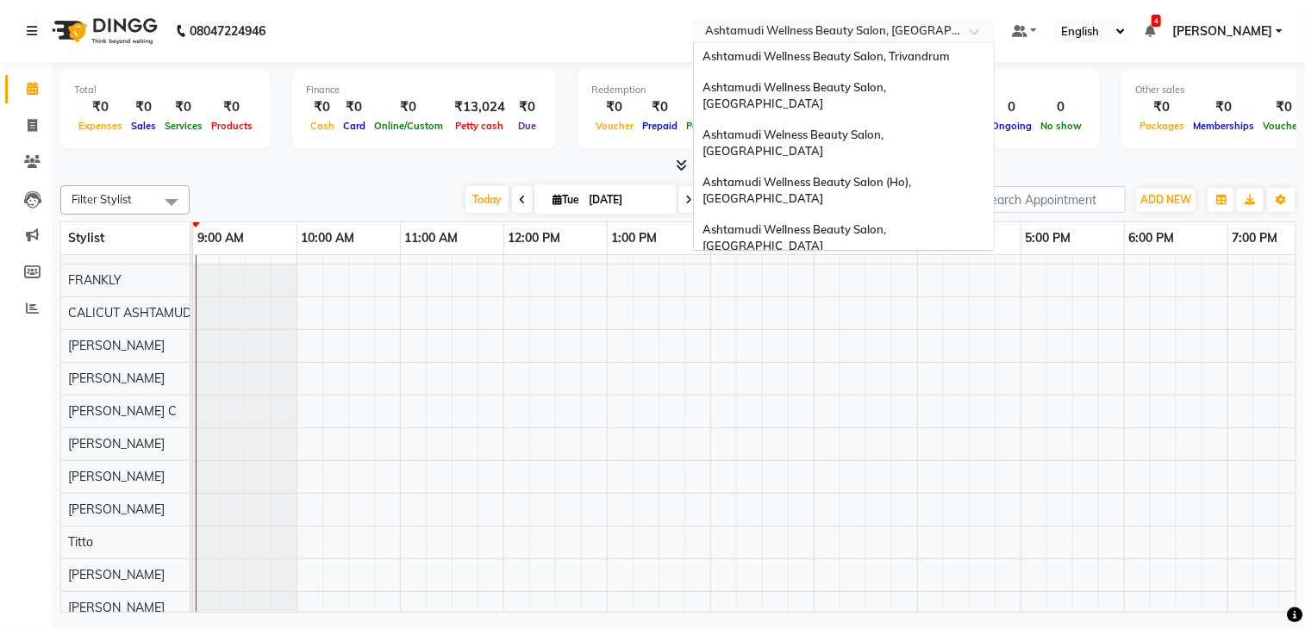
click at [855, 317] on span "Ashtamudi Beauty Lounge, [GEOGRAPHIC_DATA]" at bounding box center [835, 324] width 267 height 14
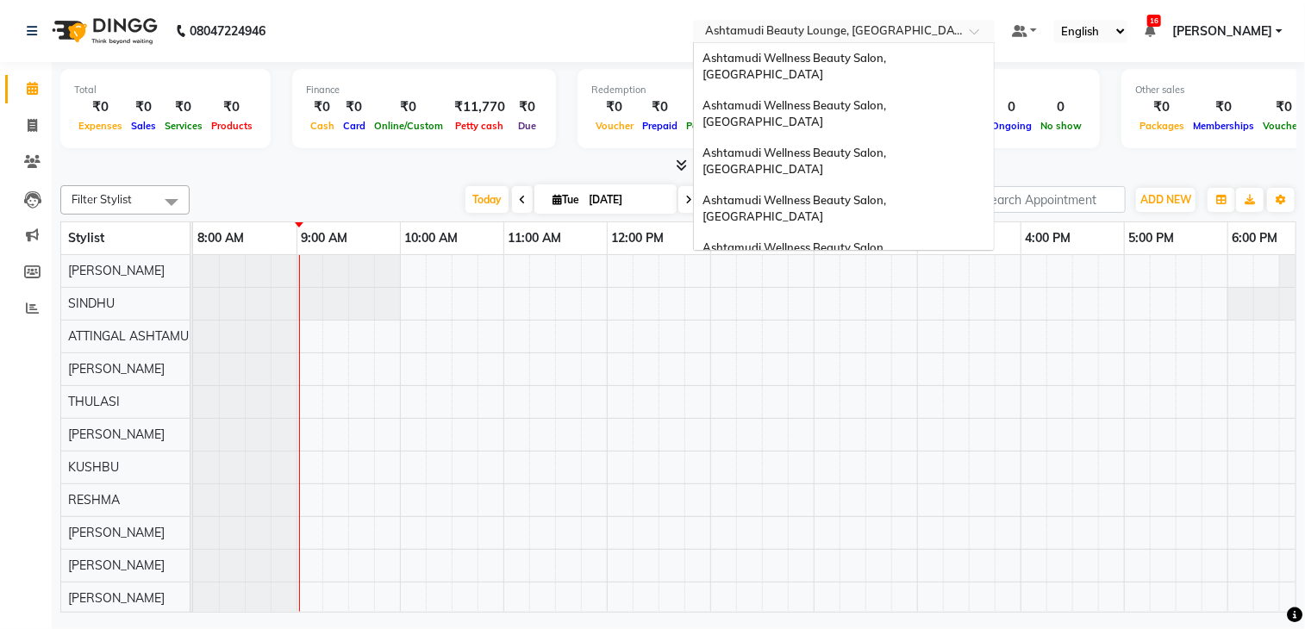
click at [858, 35] on input "text" at bounding box center [827, 32] width 250 height 17
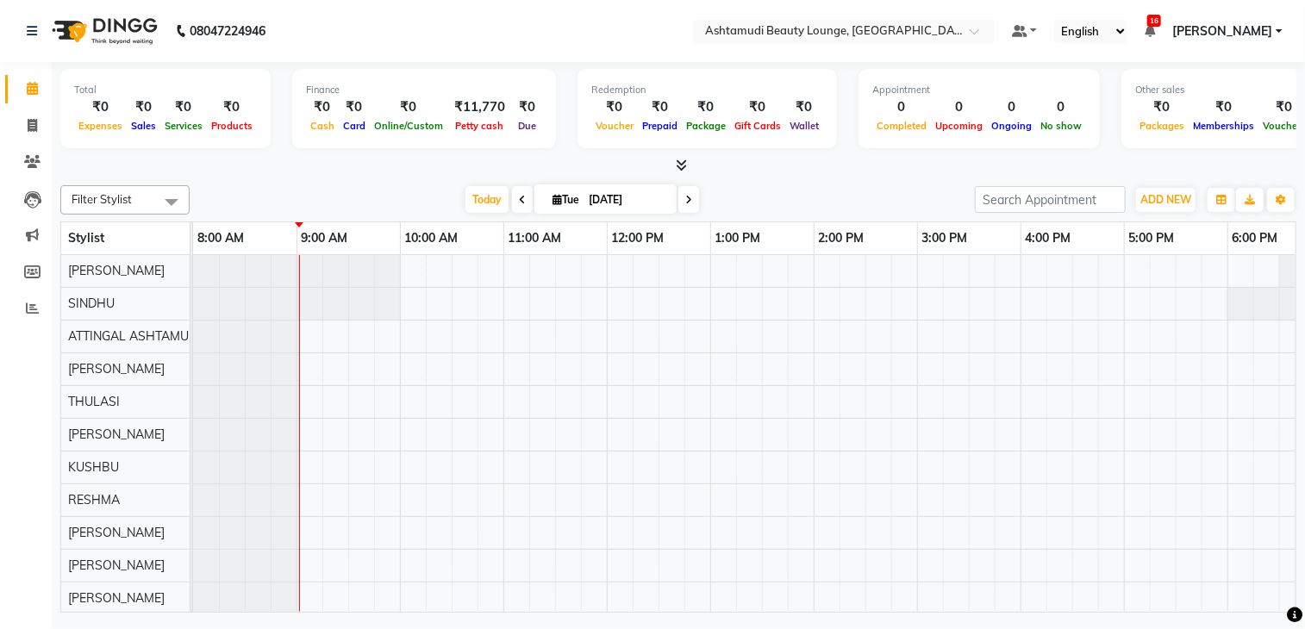
click at [546, 40] on nav "08047224946 Select Location × Ashtamudi Beauty Lounge, Attingal Default Panel M…" at bounding box center [652, 31] width 1305 height 62
